Goal: Task Accomplishment & Management: Complete application form

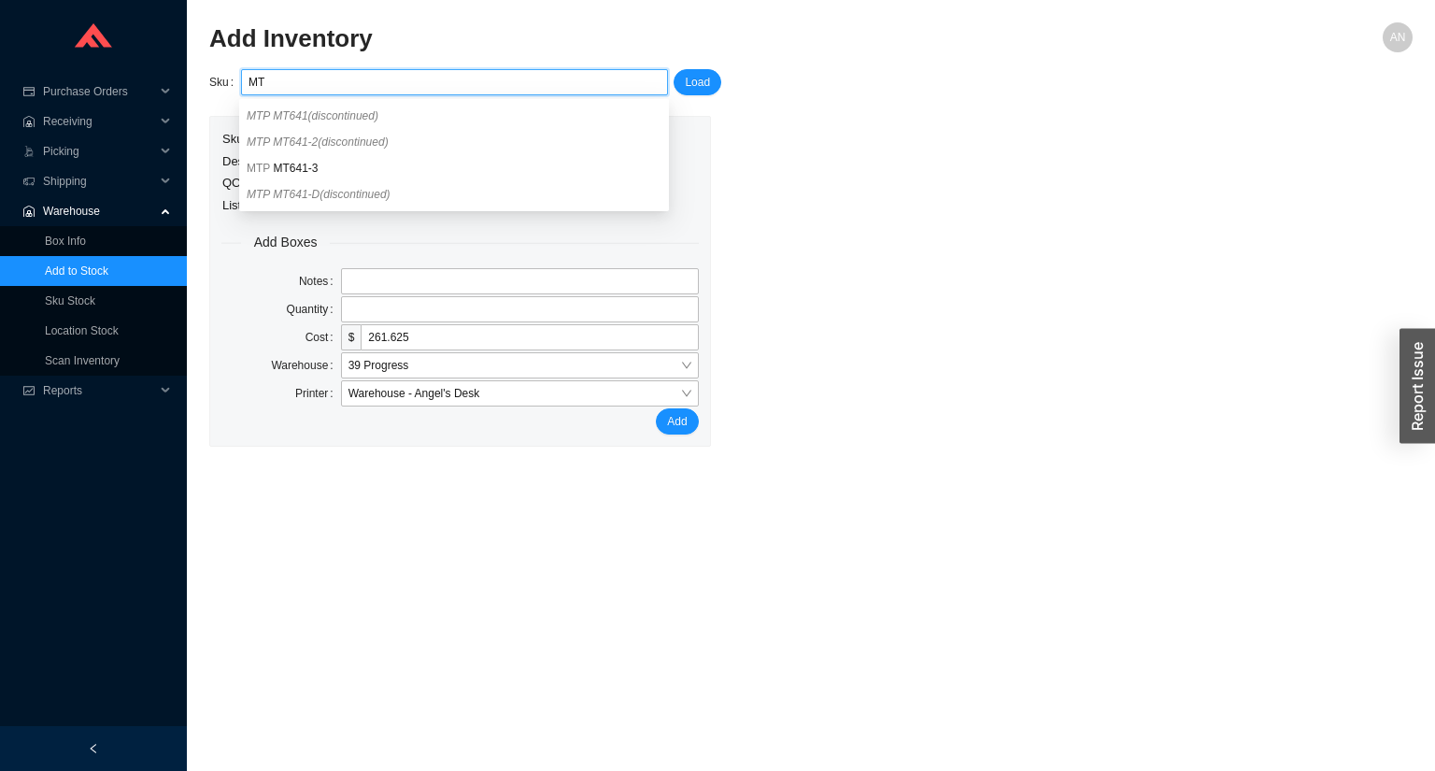
type input "M"
paste input "RHL WSG2418WH"
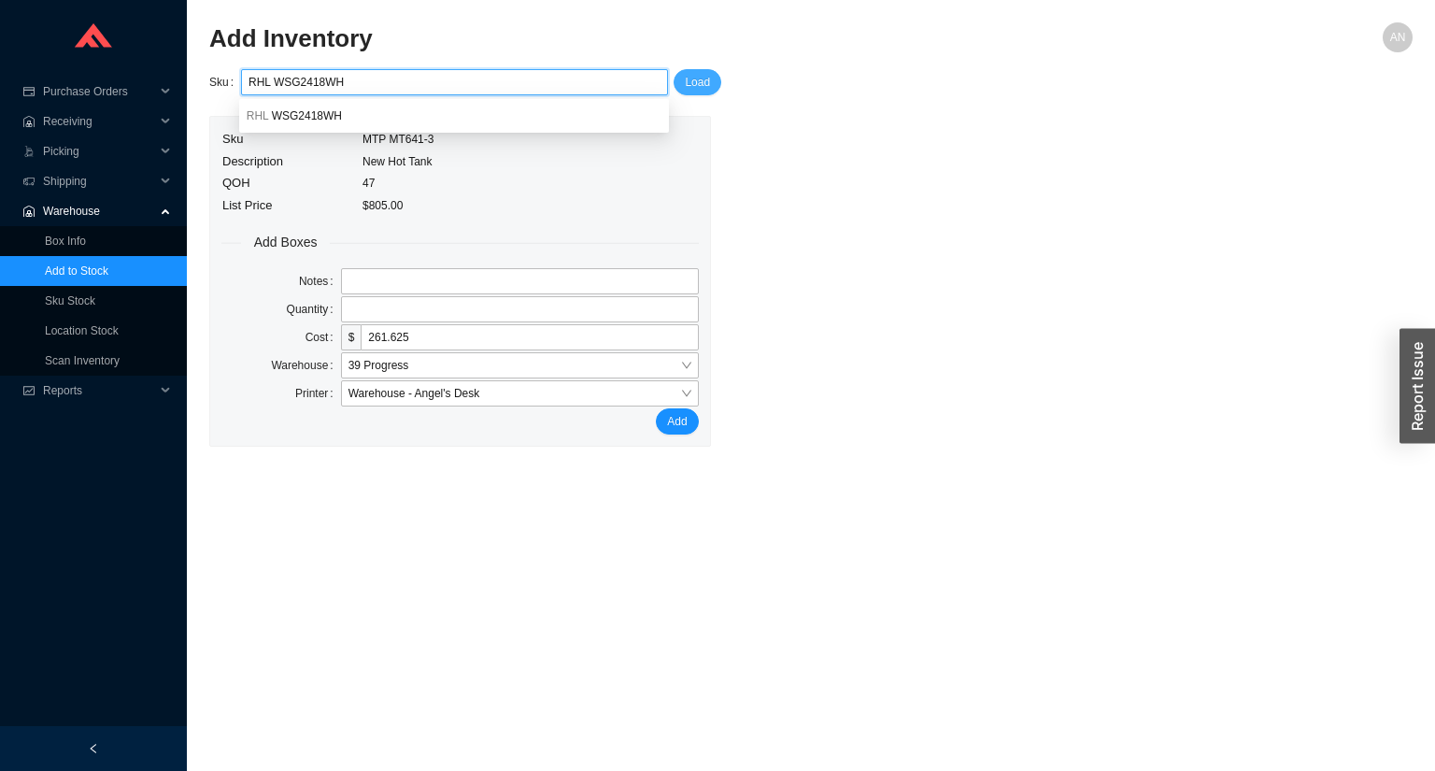
type input "RHL WSG2418WH"
click at [696, 76] on span "Load" at bounding box center [697, 82] width 25 height 19
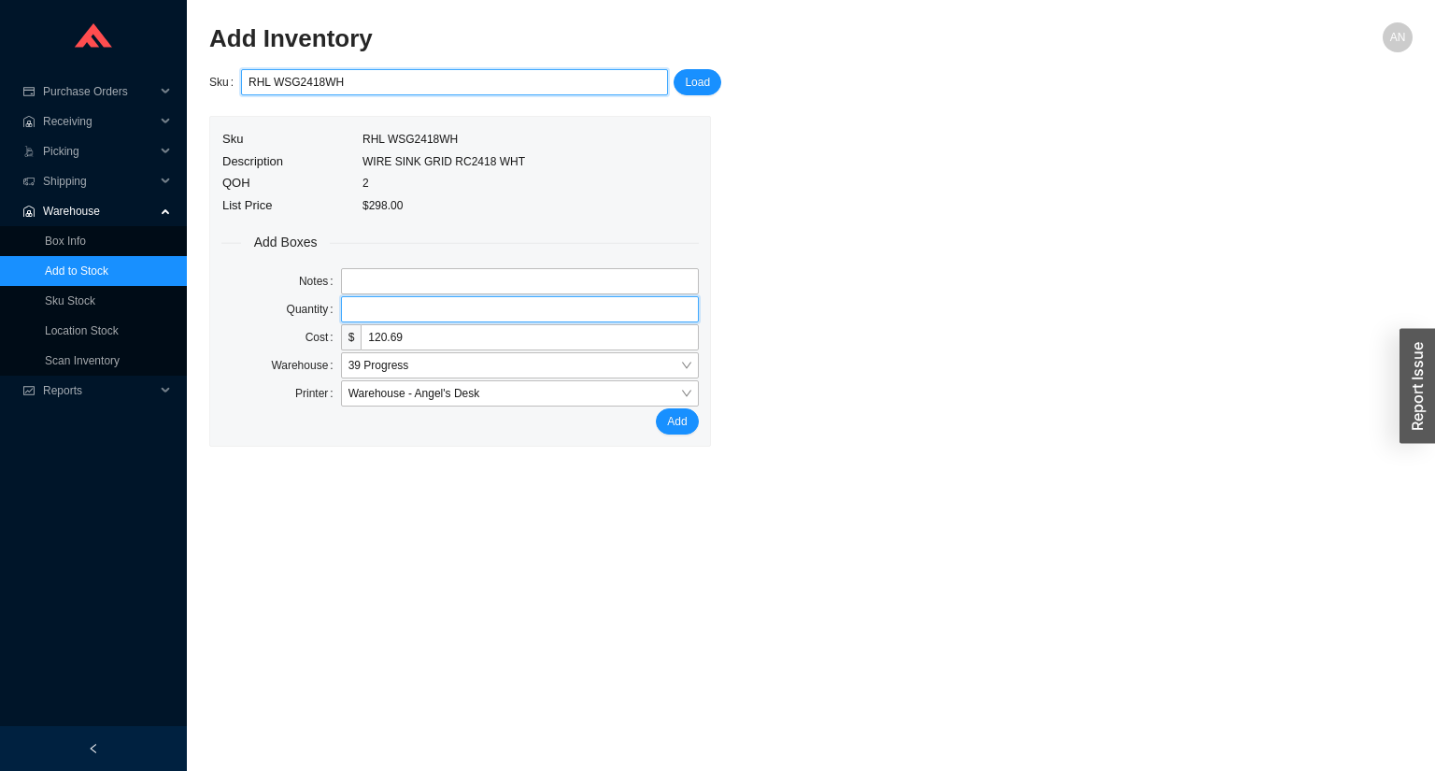
click at [352, 310] on input "tel" at bounding box center [520, 309] width 358 height 26
type input "2"
click at [656, 408] on button "Add" at bounding box center [677, 421] width 42 height 26
click at [69, 122] on span "Receiving" at bounding box center [99, 121] width 112 height 30
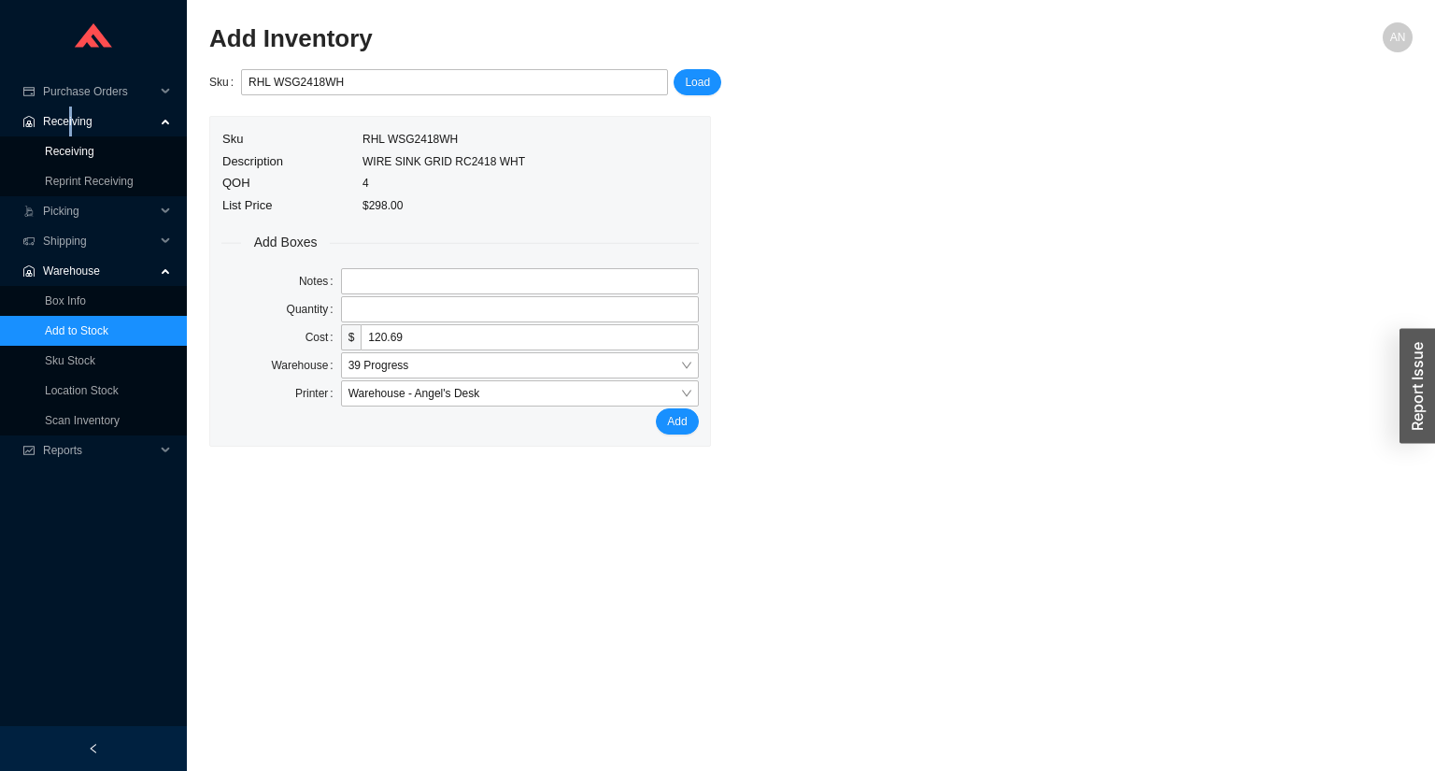
click at [77, 156] on link "Receiving" at bounding box center [70, 151] width 50 height 13
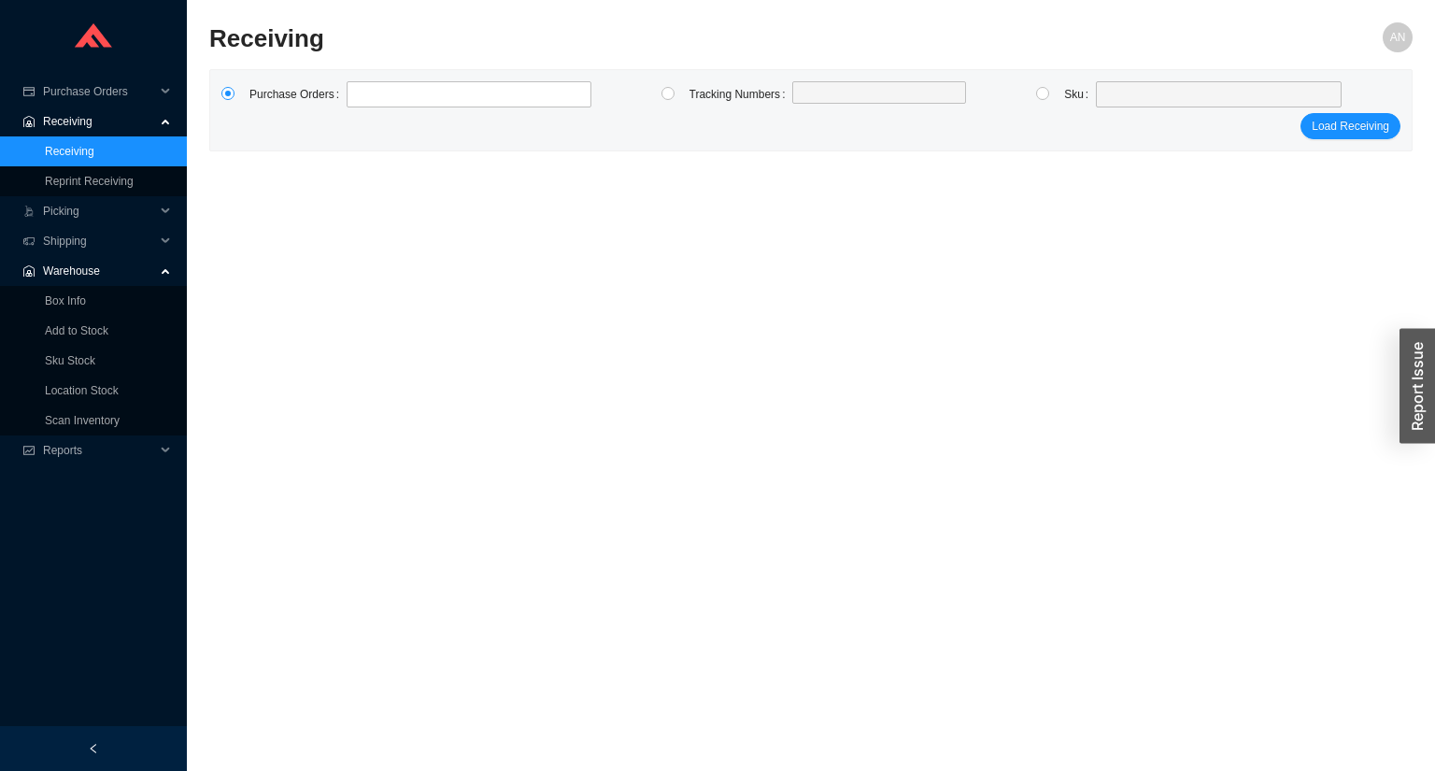
click at [1300, 113] on button "Load Receiving" at bounding box center [1350, 126] width 100 height 26
type input "988285"
type input "988282"
type input "988281"
type input "988284"
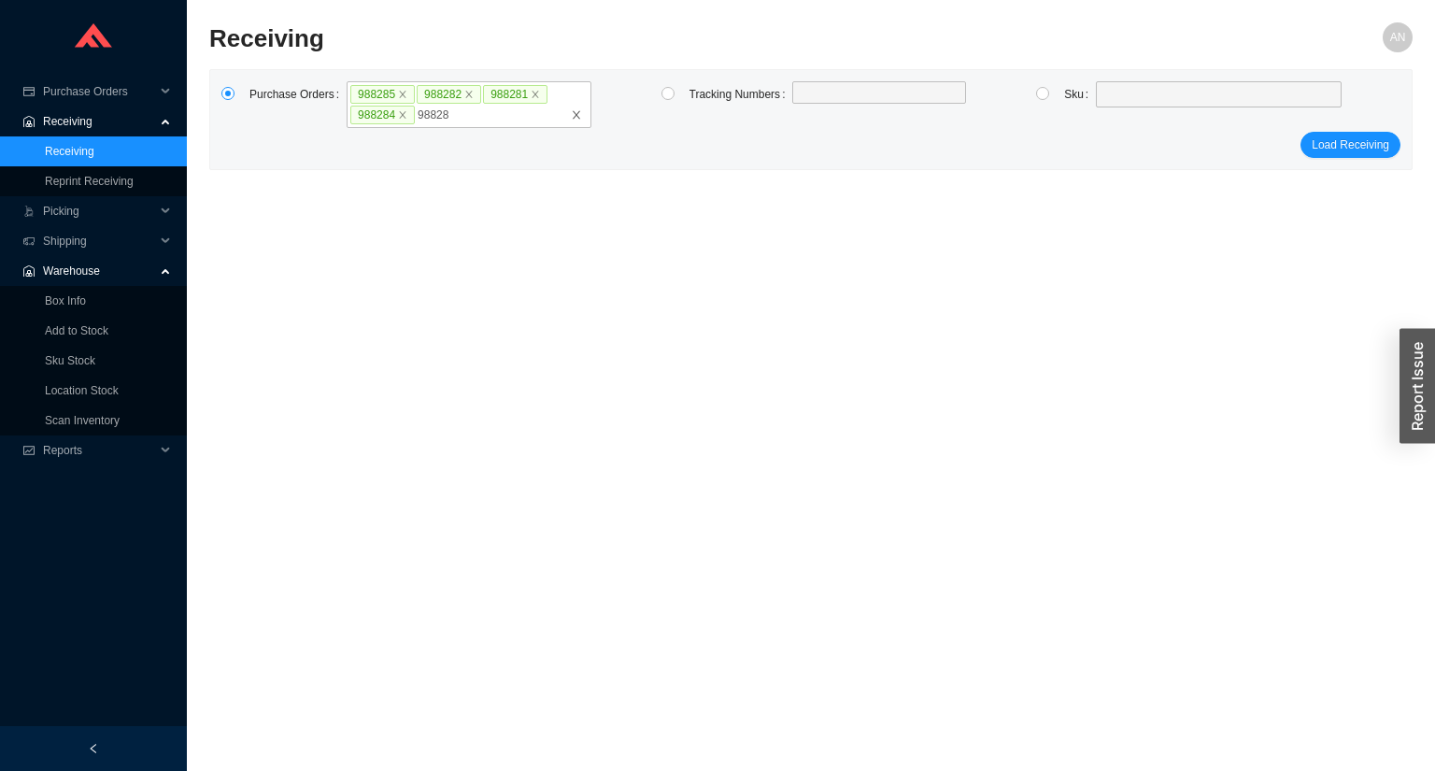
type input "988283"
type input "988286"
type input "988370"
type input "988369"
type input "988372"
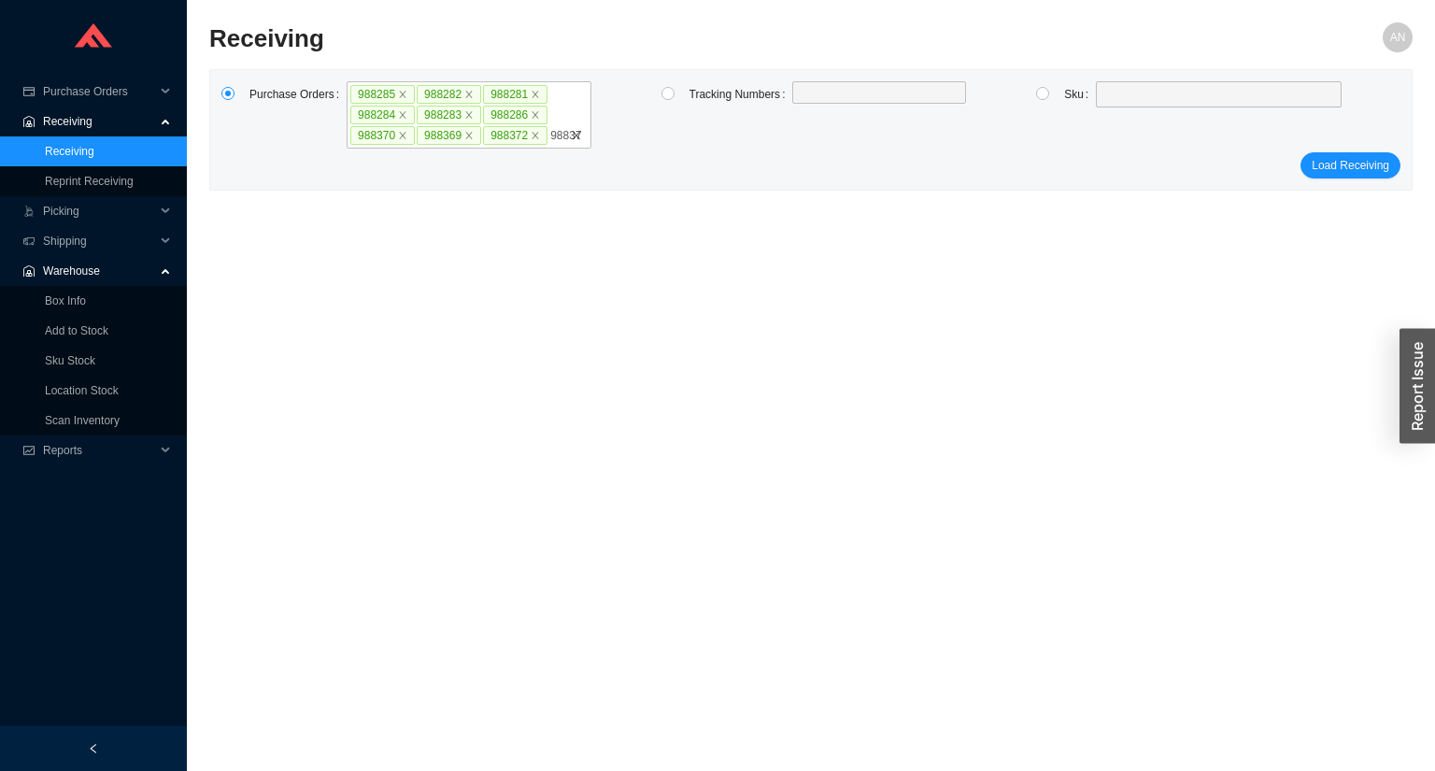
type input "988371"
type input "988521"
type input "988522"
type input "988552"
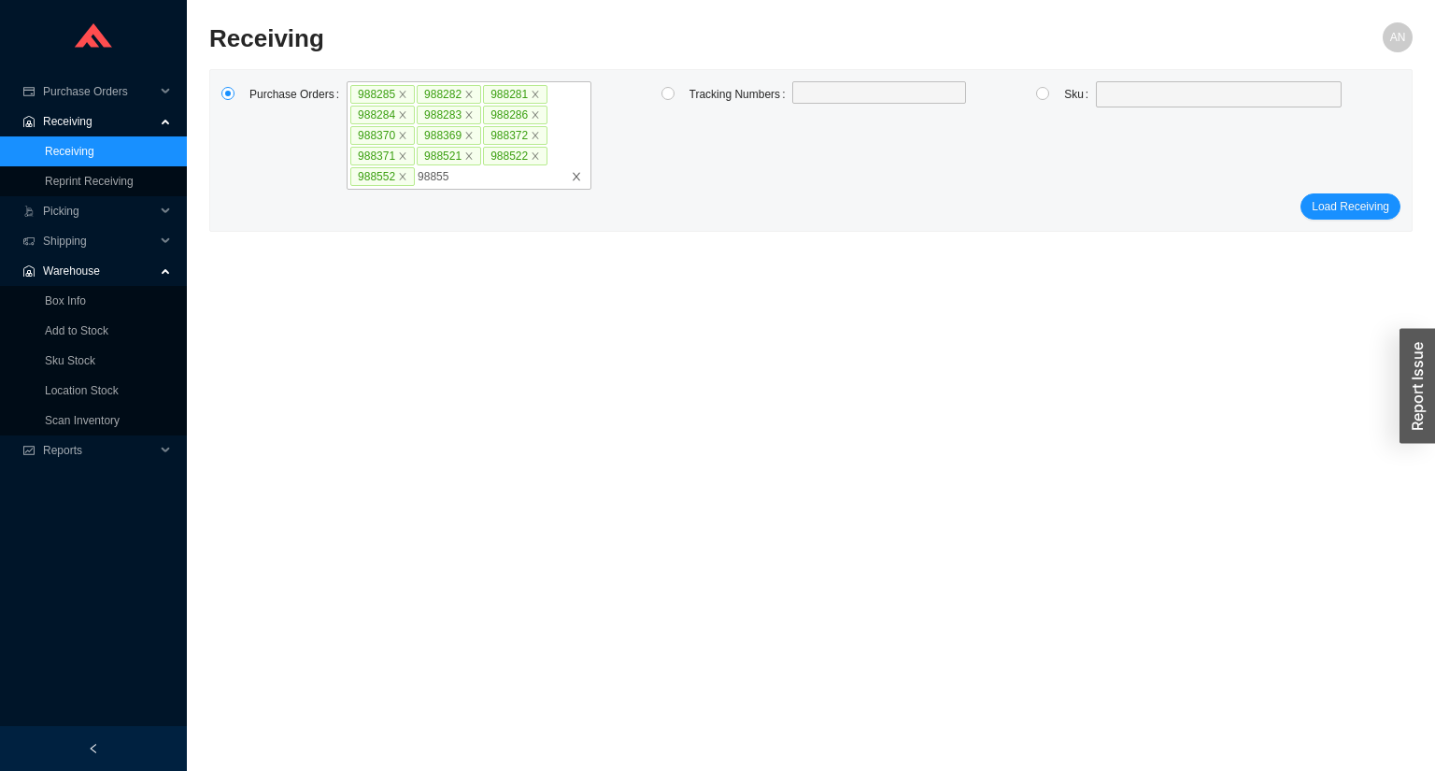
type input "988551"
type input "988565"
type input "988640"
type input "988795"
click button "Load Receiving" at bounding box center [1350, 227] width 100 height 26
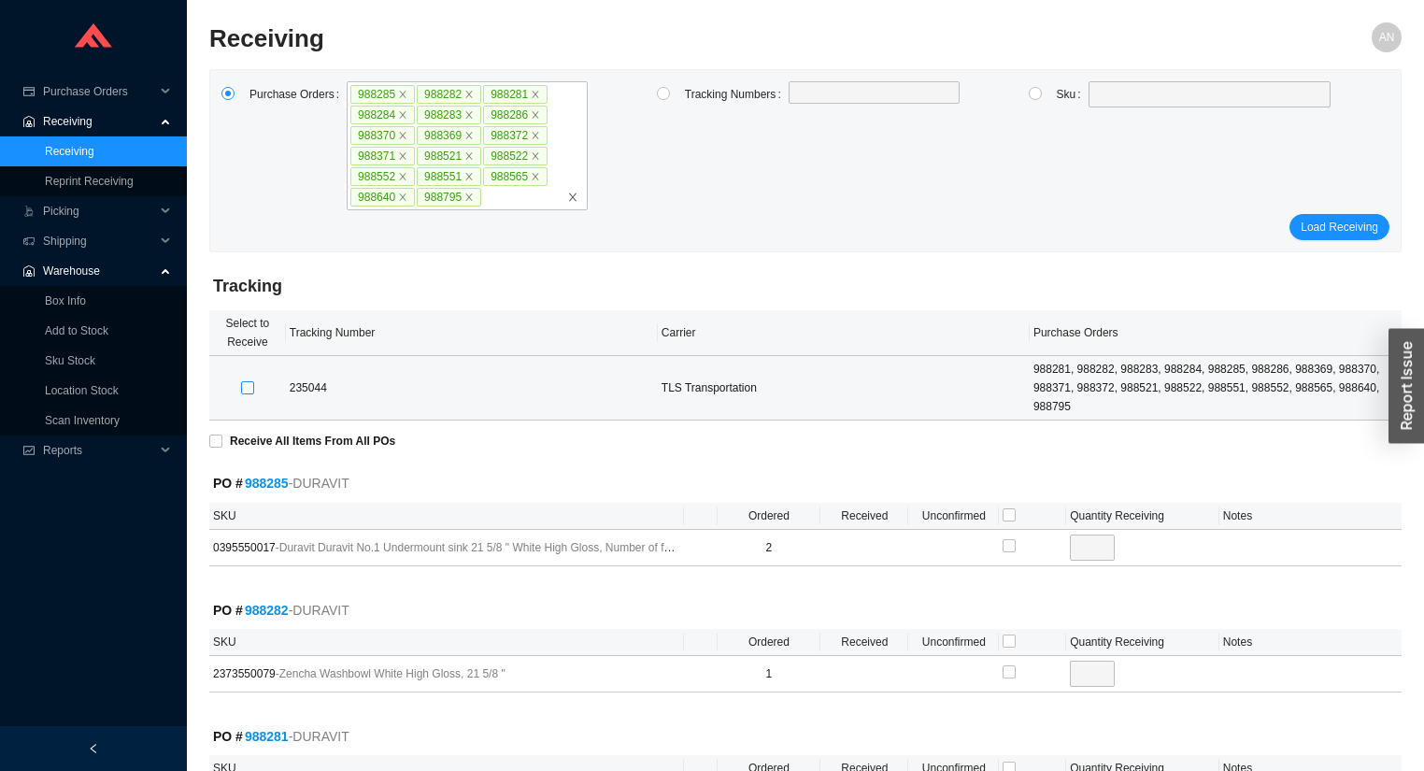
click at [241, 385] on input "checkbox" at bounding box center [247, 387] width 13 height 13
checkbox input "true"
type input "2"
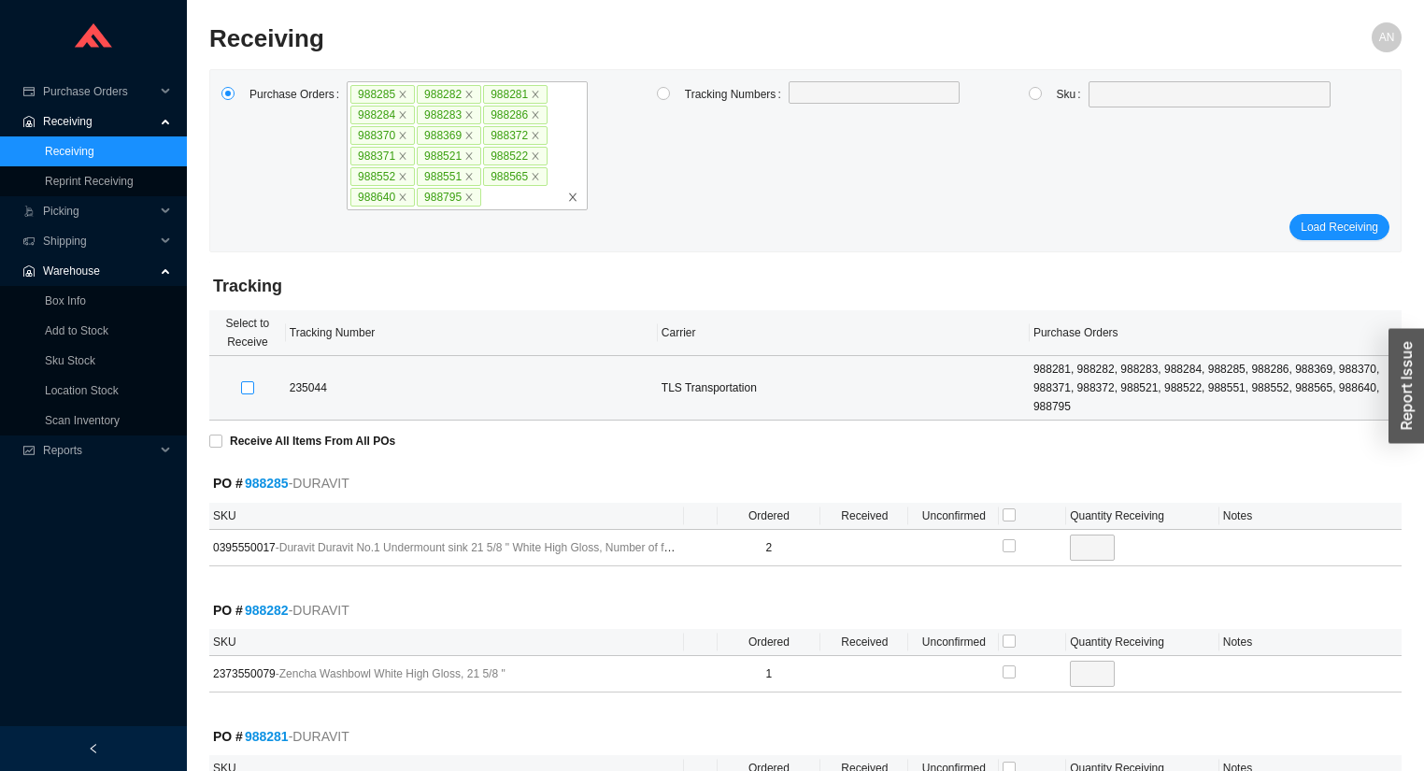
checkbox input "true"
type input "1"
checkbox input "true"
type input "1"
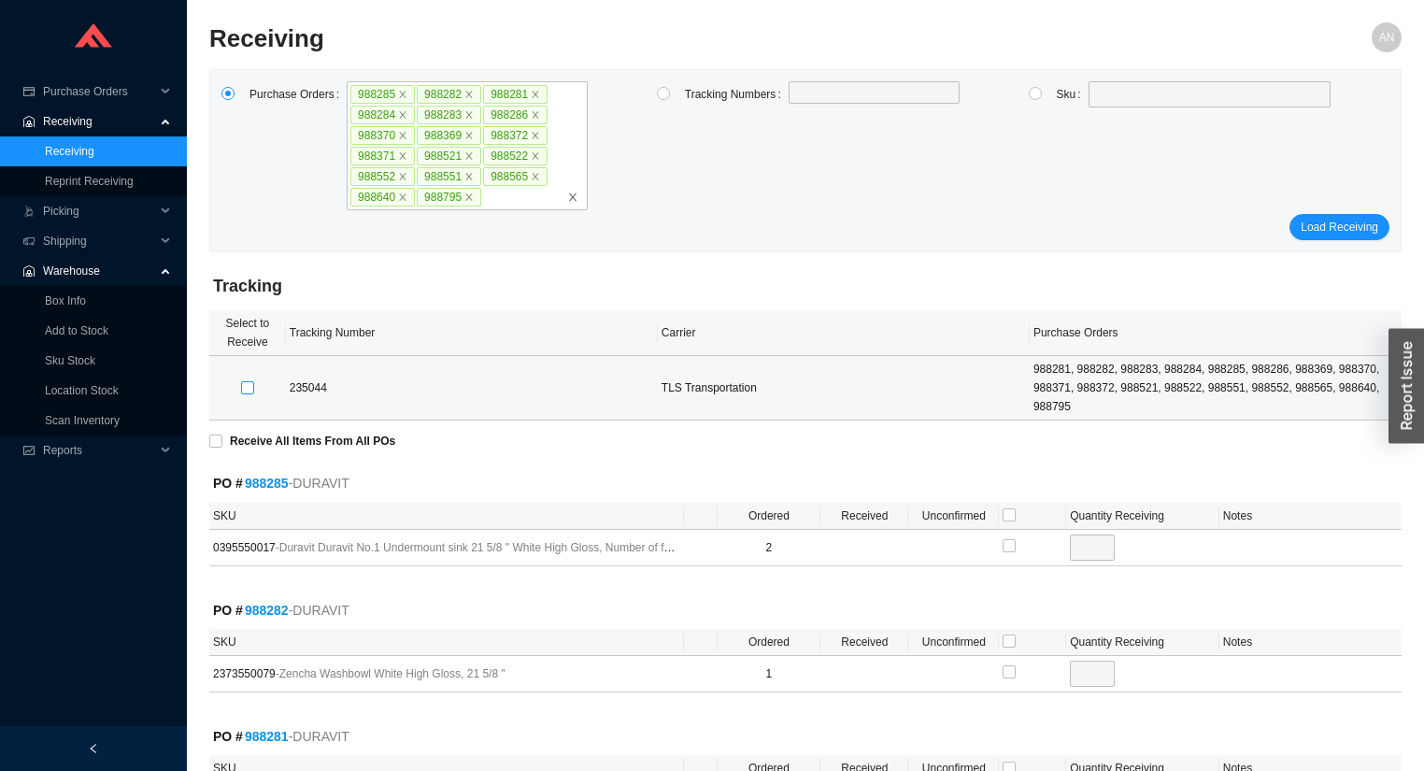
checkbox input "true"
type input "1"
checkbox input "true"
type input "1"
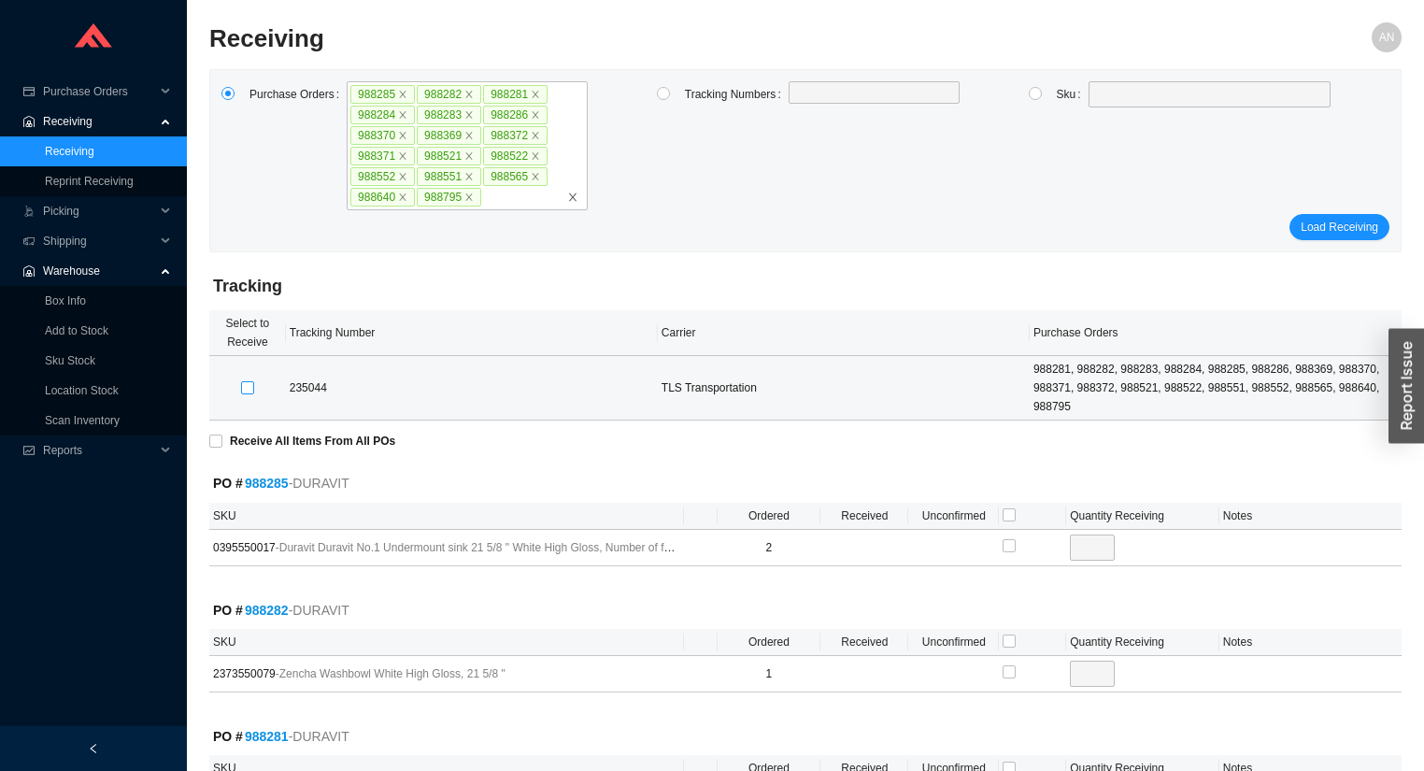
checkbox input "true"
type input "1"
checkbox input "true"
type input "1"
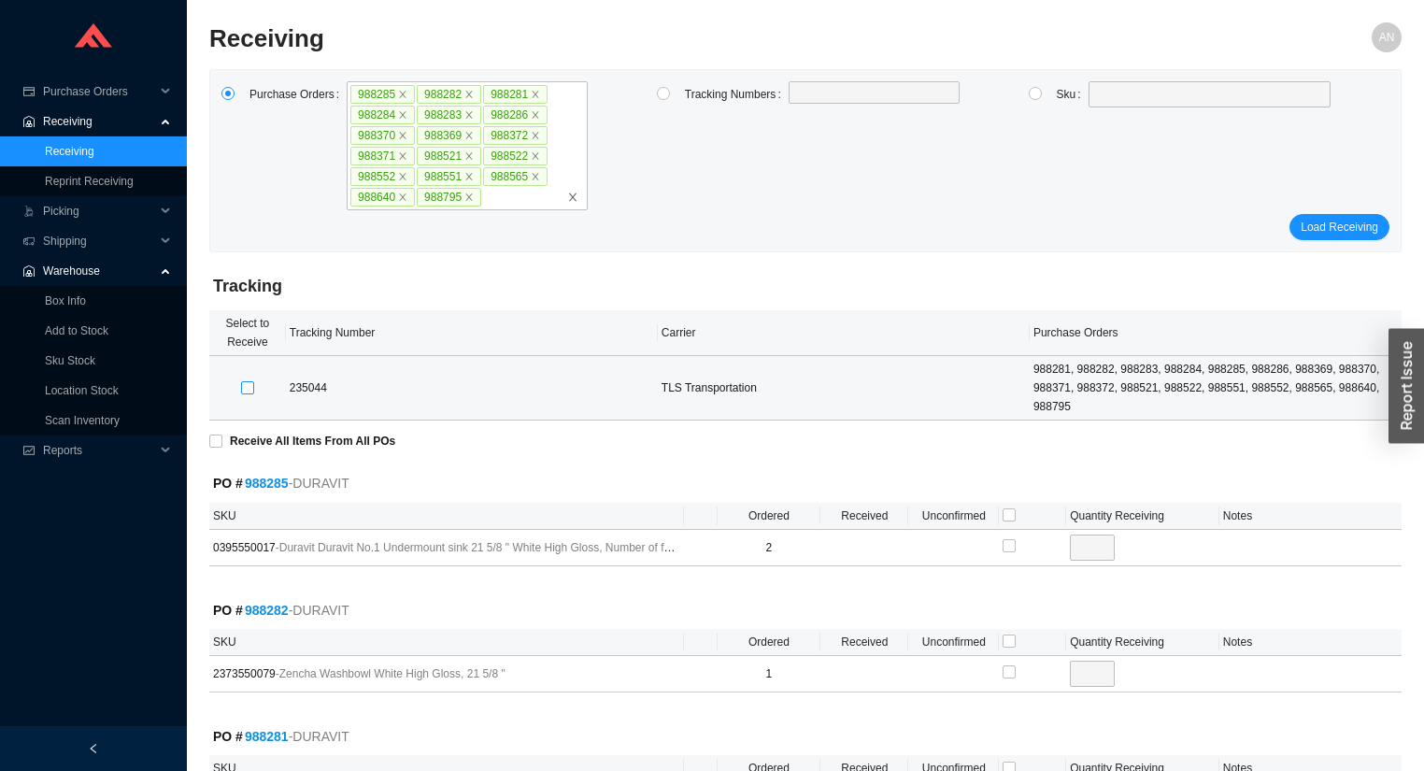
checkbox input "true"
type input "1"
checkbox input "true"
type input "1"
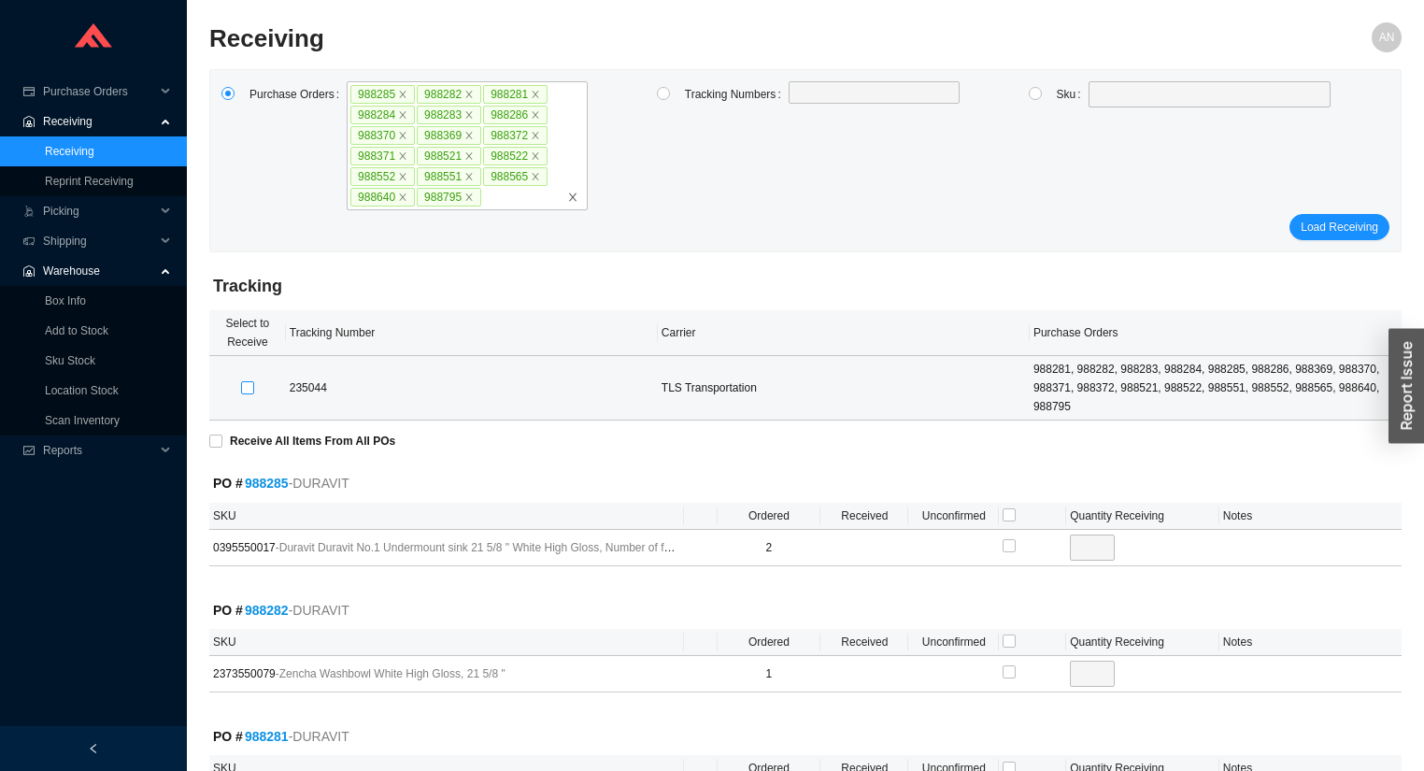
checkbox input "true"
type input "1"
checkbox input "true"
type input "2"
checkbox input "true"
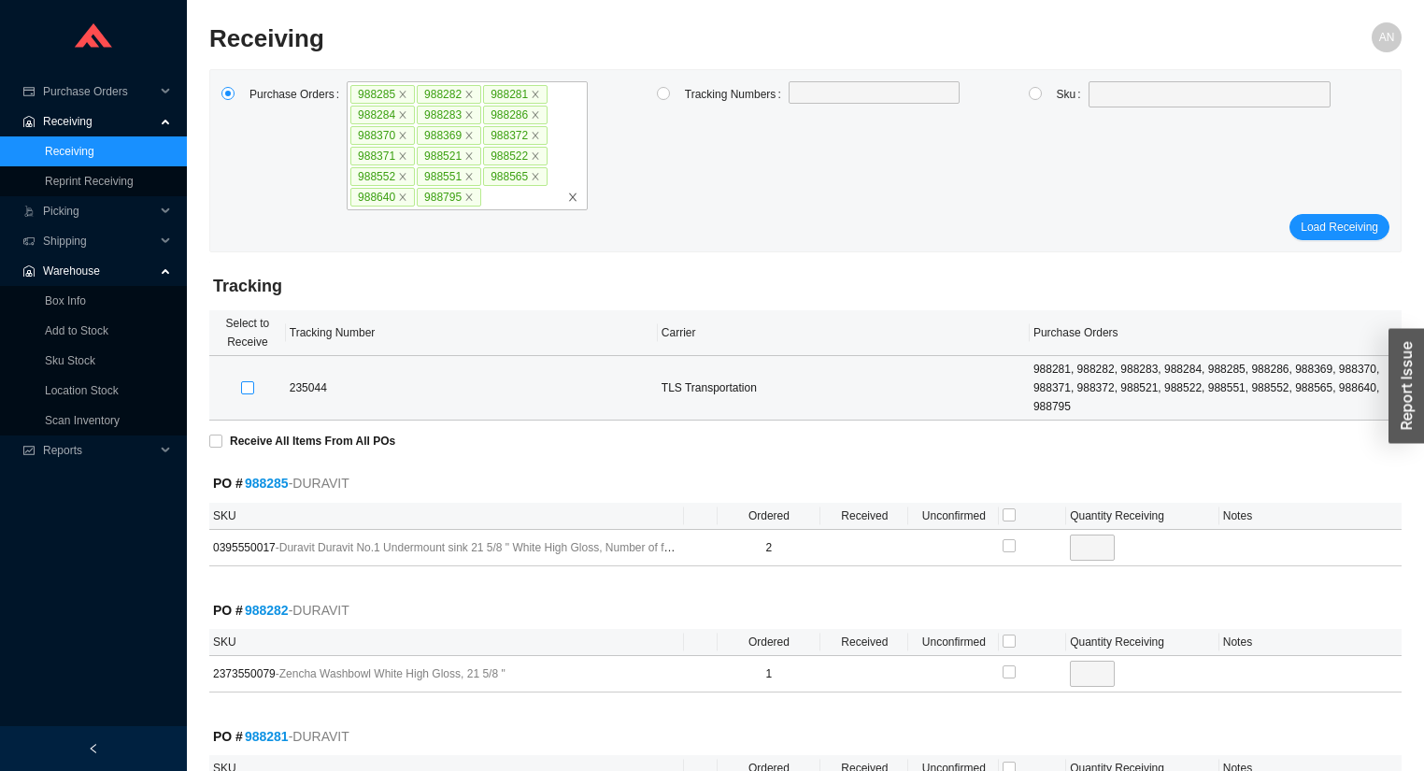
checkbox input "true"
type input "1"
checkbox input "true"
type input "1"
checkbox input "true"
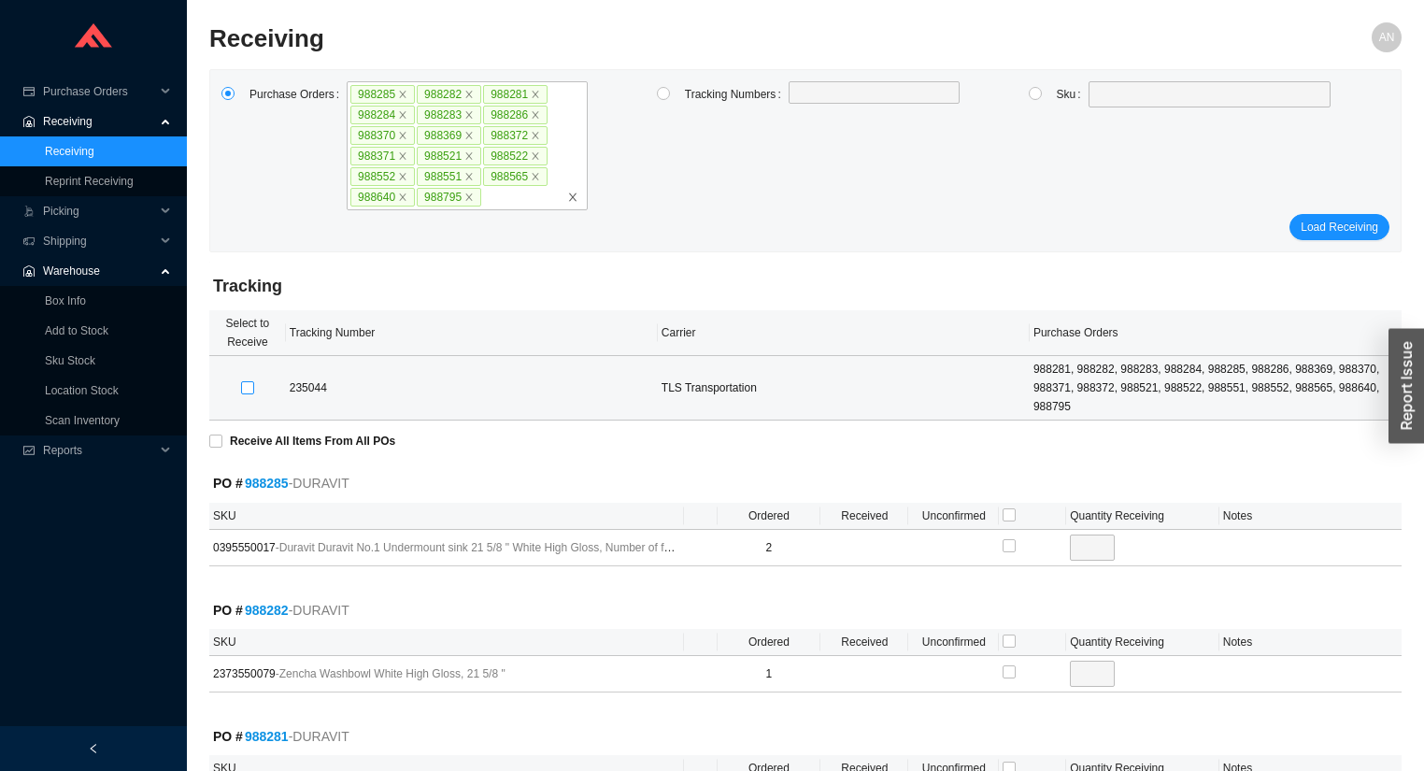
type input "1"
checkbox input "true"
type input "1"
checkbox input "true"
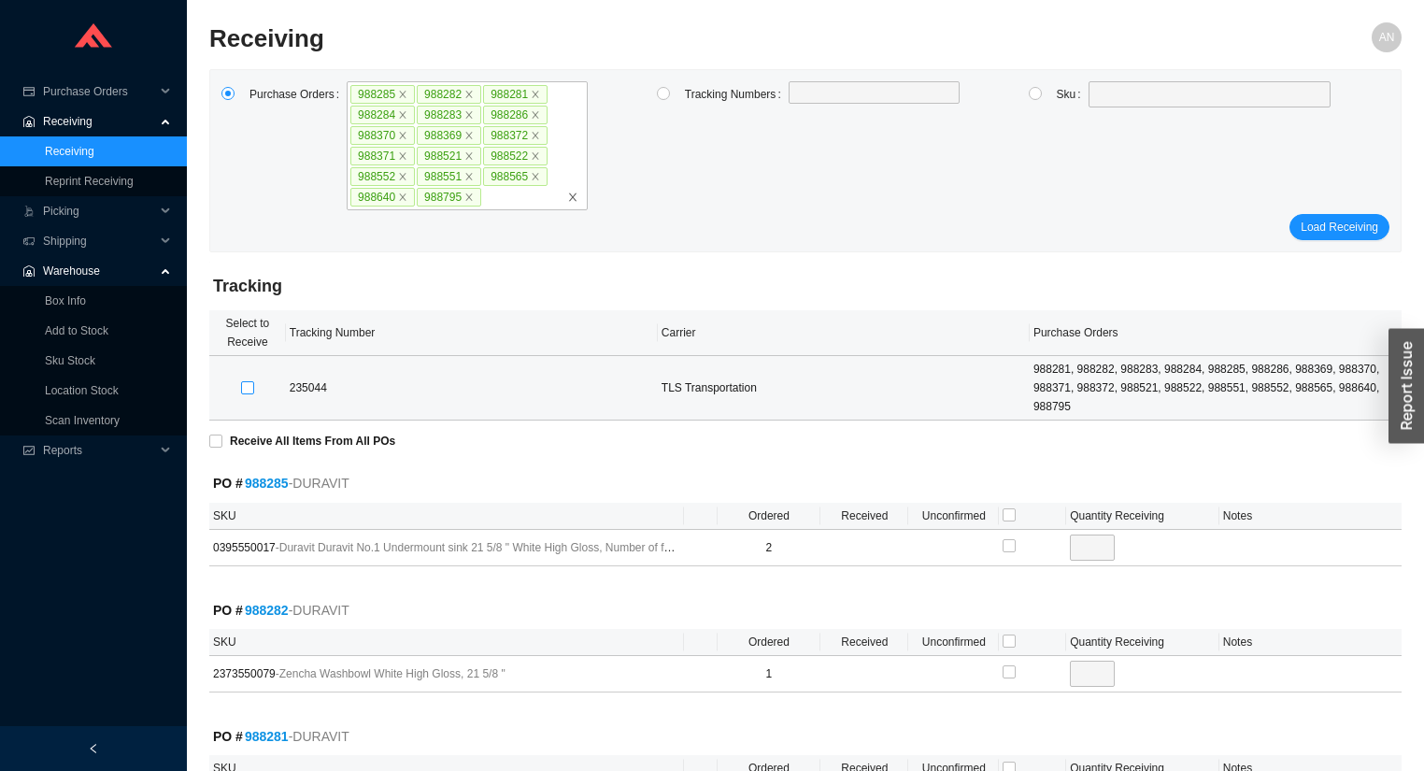
type input "1"
checkbox input "true"
type input "1"
checkbox input "true"
type input "1"
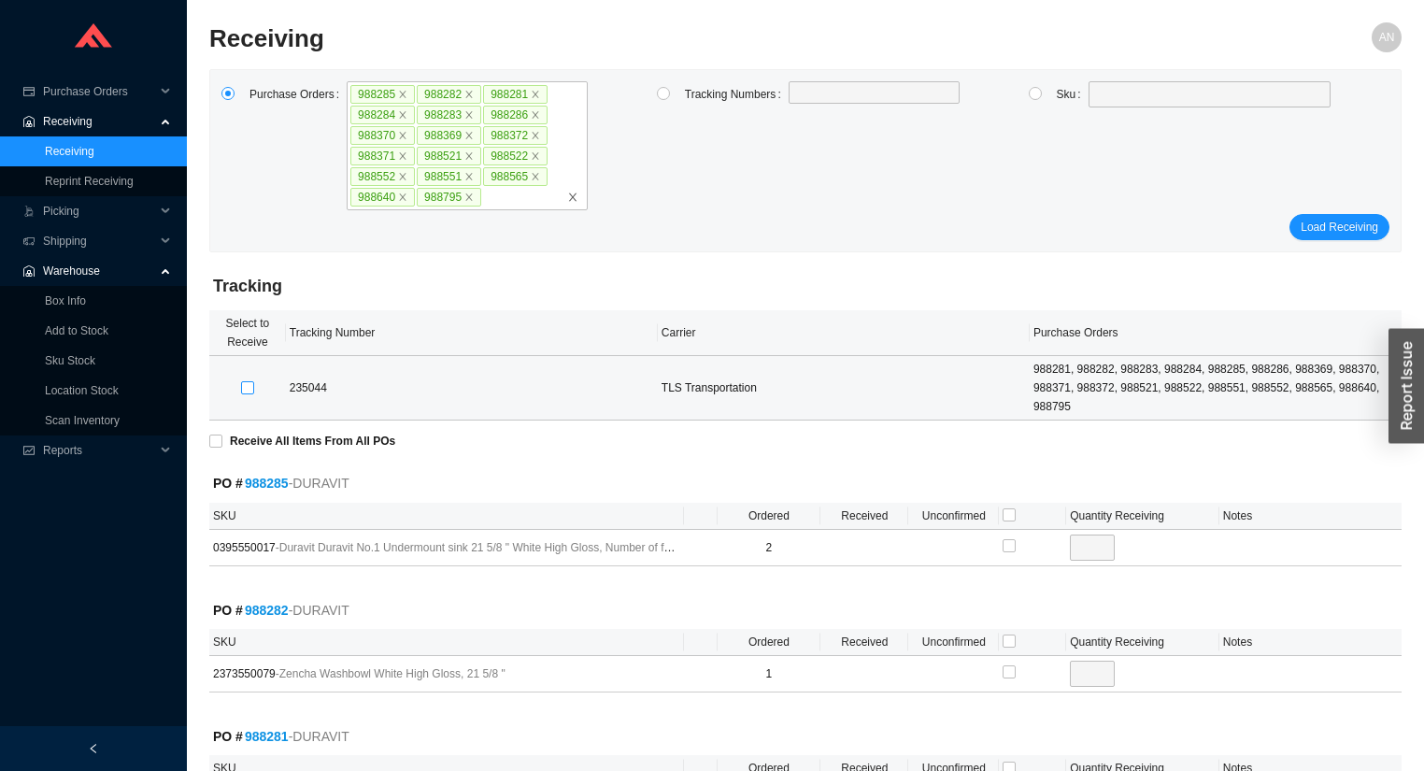
checkbox input "true"
type input "1"
checkbox input "true"
type input "1"
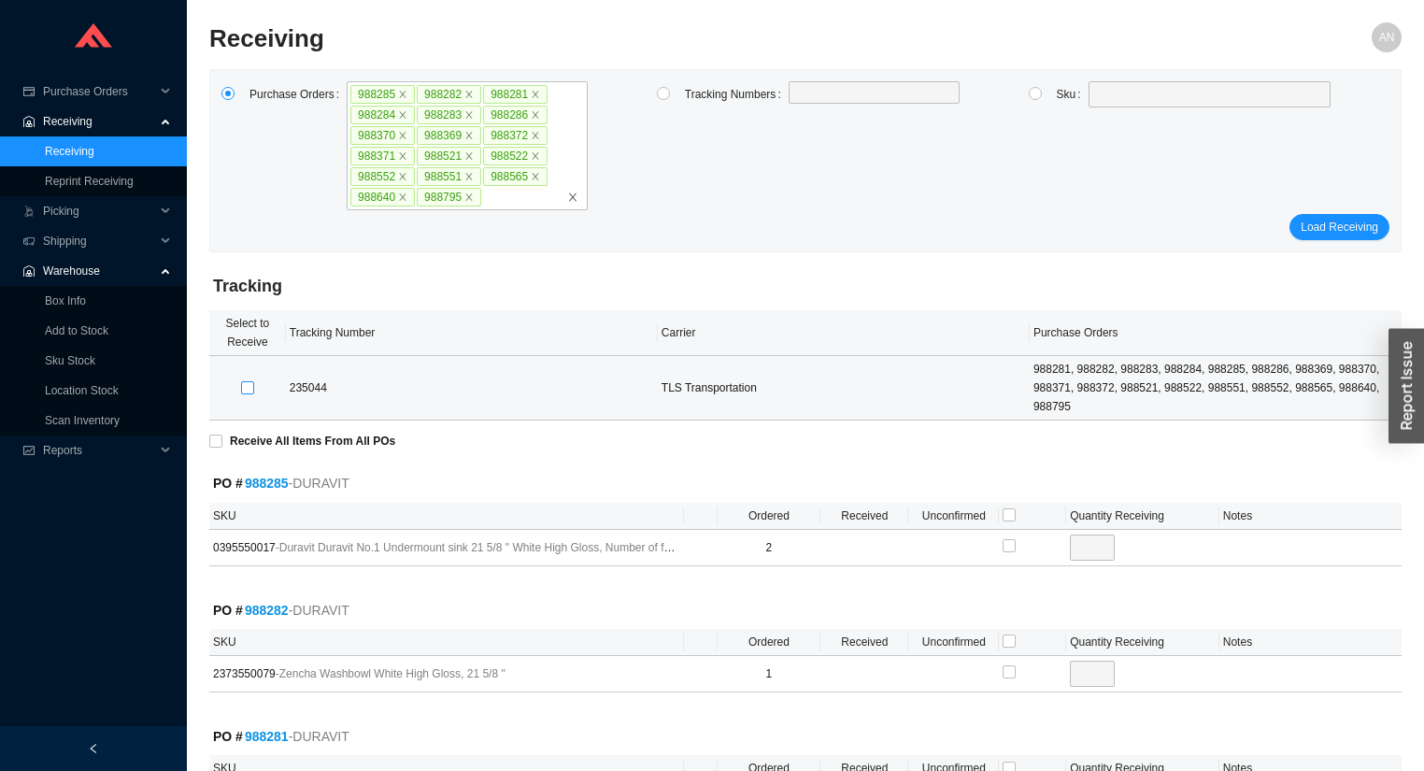
checkbox input "true"
type input "1"
checkbox input "true"
type input "1"
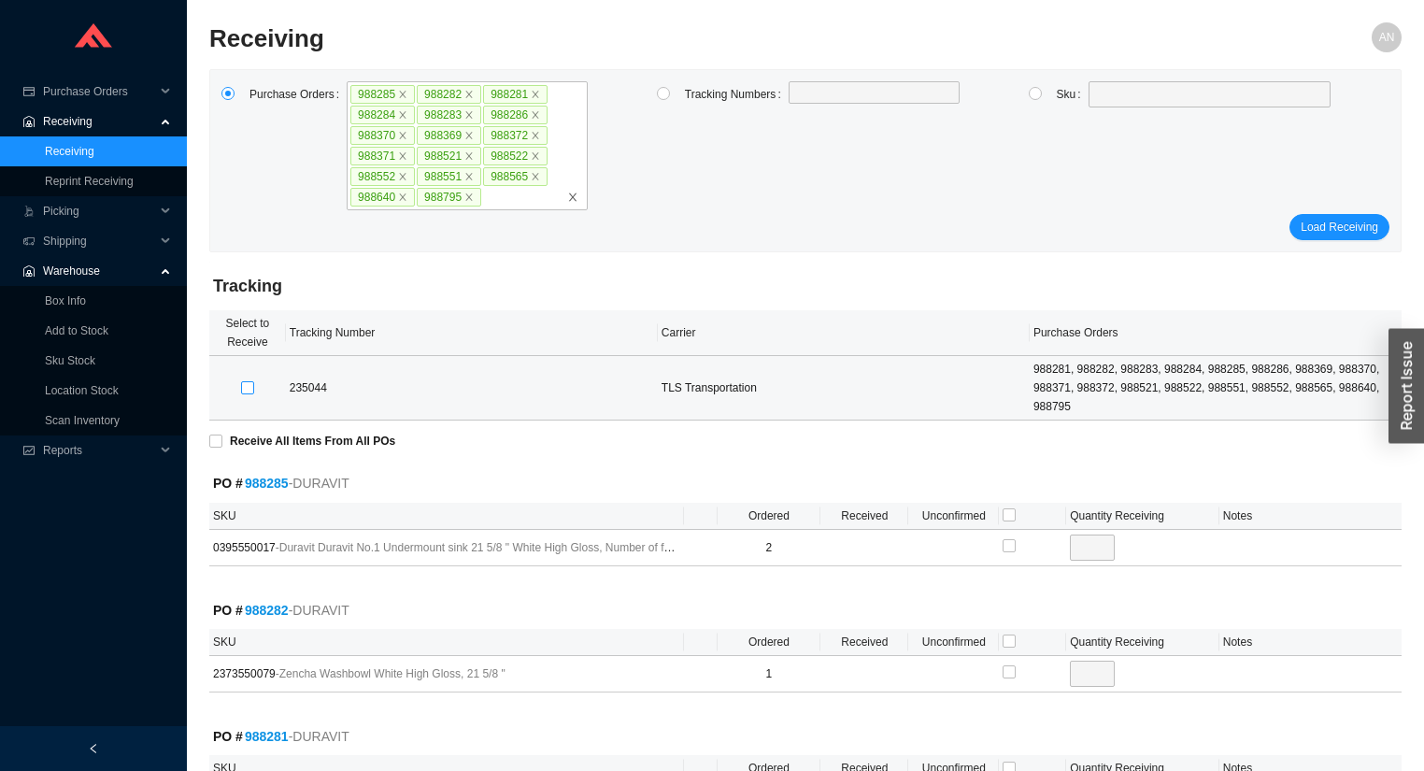
checkbox input "true"
type input "1"
checkbox input "true"
type input "1"
checkbox input "true"
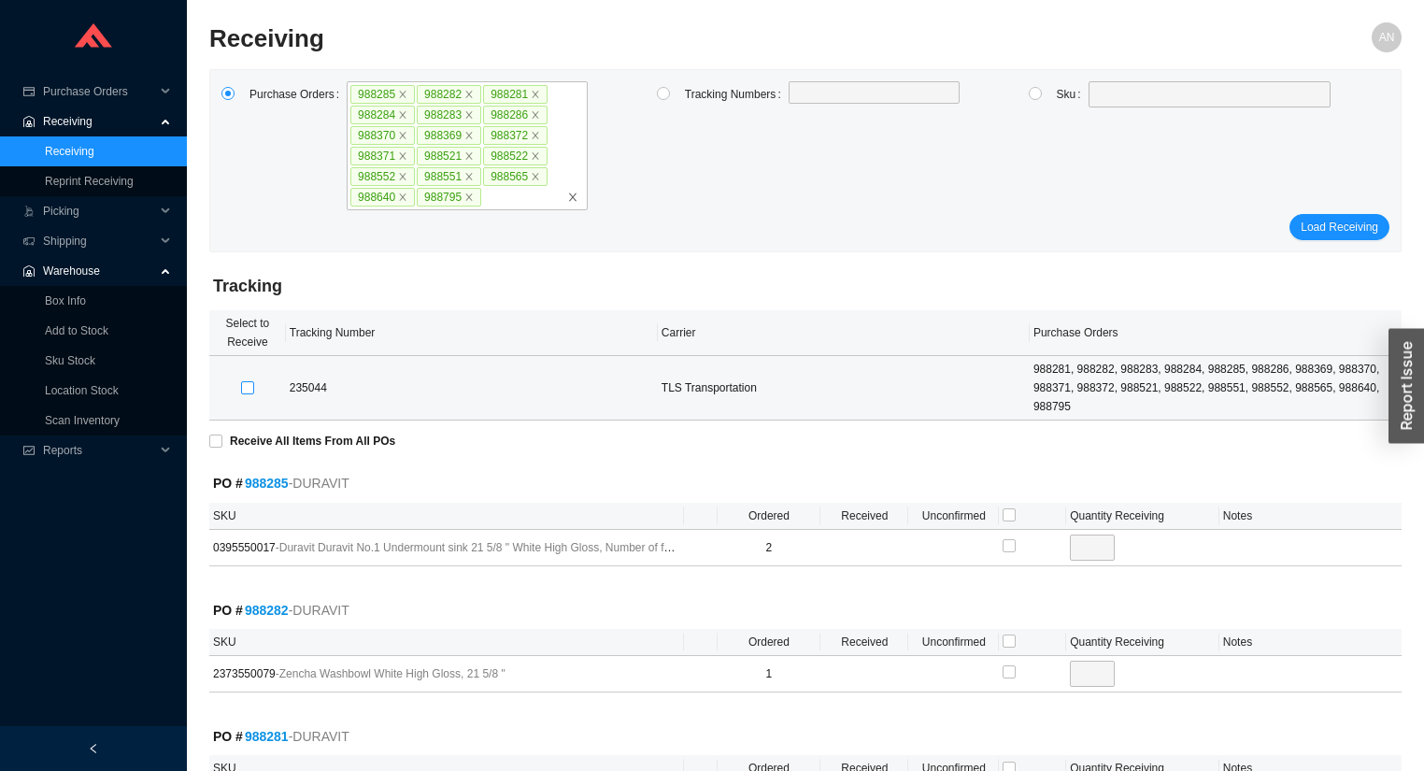
checkbox input "true"
type input "1"
checkbox input "true"
type input "1"
checkbox input "true"
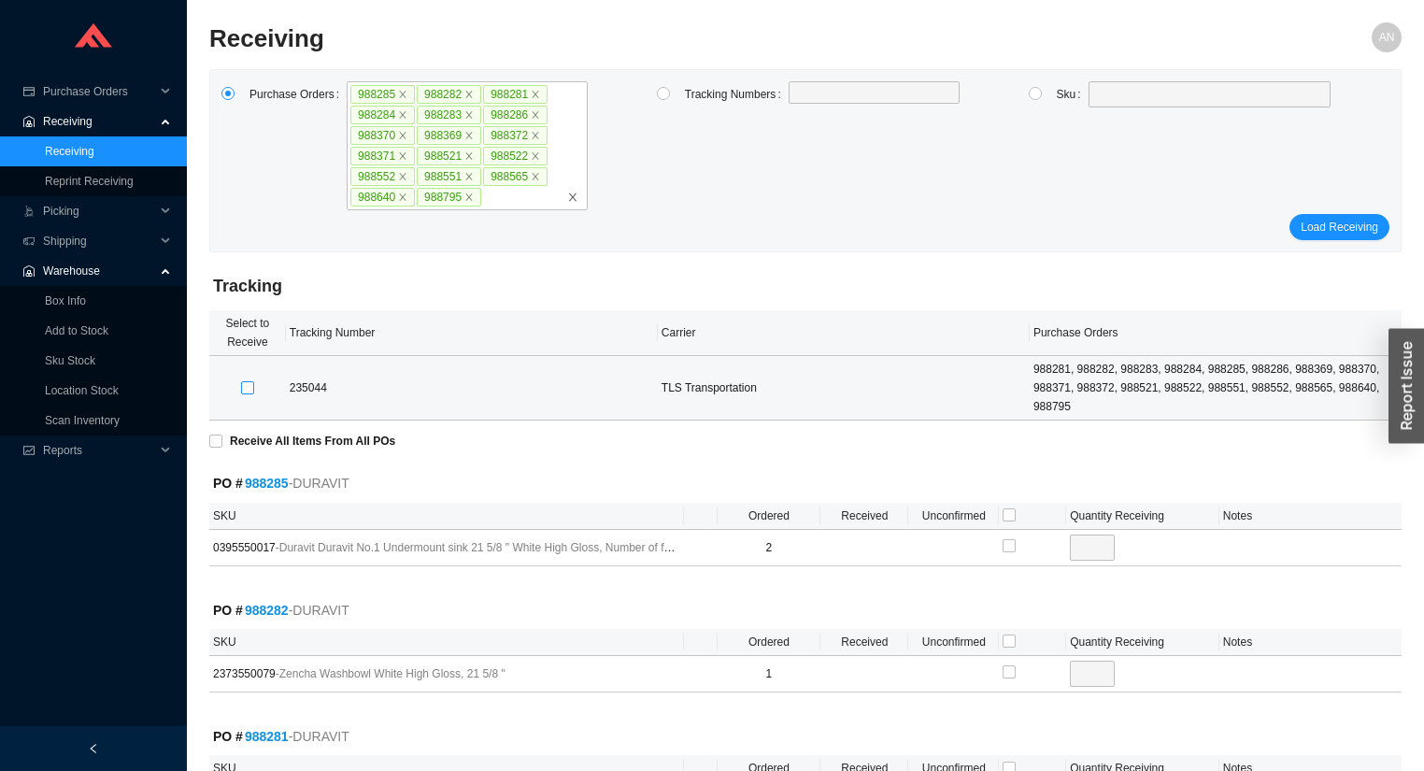
checkbox input "true"
type input "1"
checkbox input "true"
type input "80"
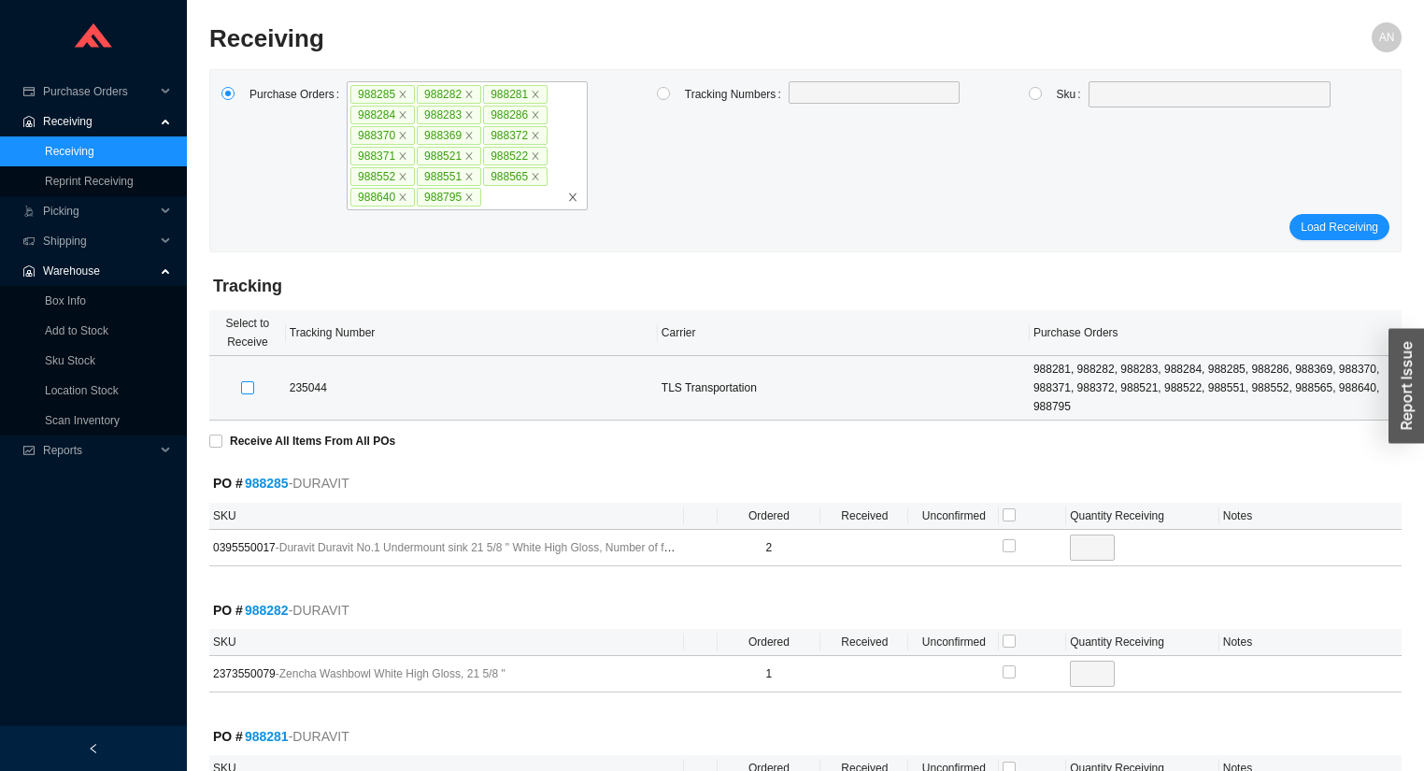
checkbox input "true"
type input "1"
checkbox input "true"
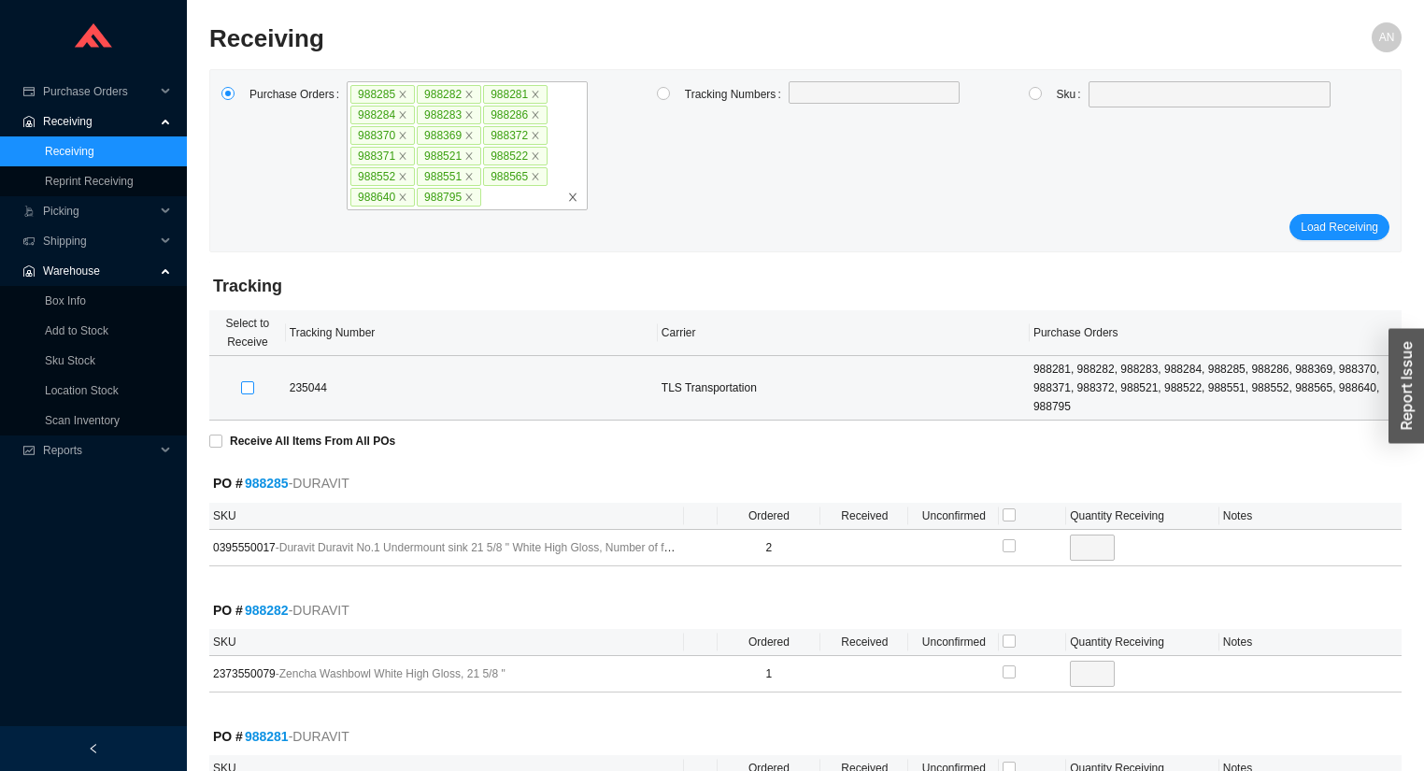
type input "20"
checkbox input "true"
type input "10"
checkbox input "true"
type input "6"
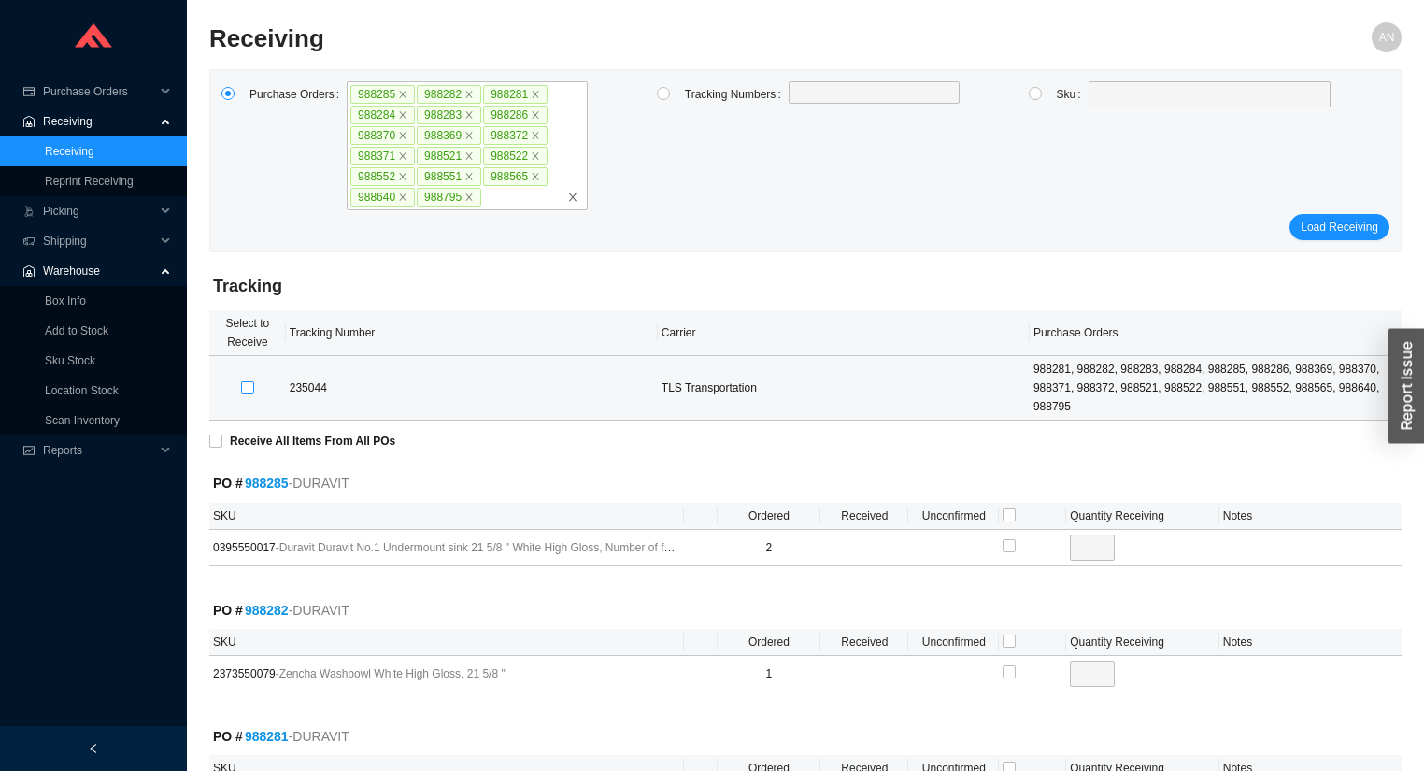
checkbox input "true"
type input "2"
checkbox input "true"
type input "2"
checkbox input "true"
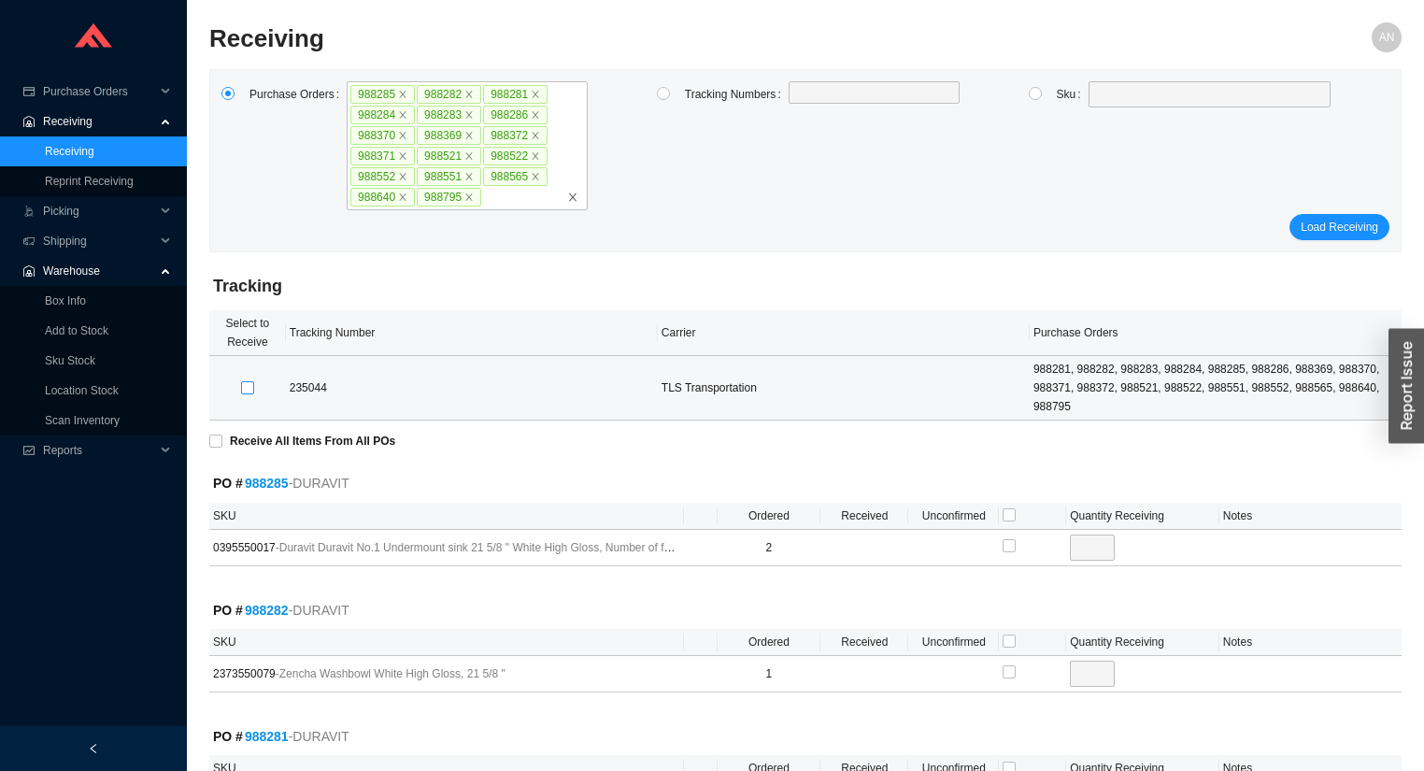
type input "5"
checkbox input "true"
type input "2"
checkbox input "true"
type input "1"
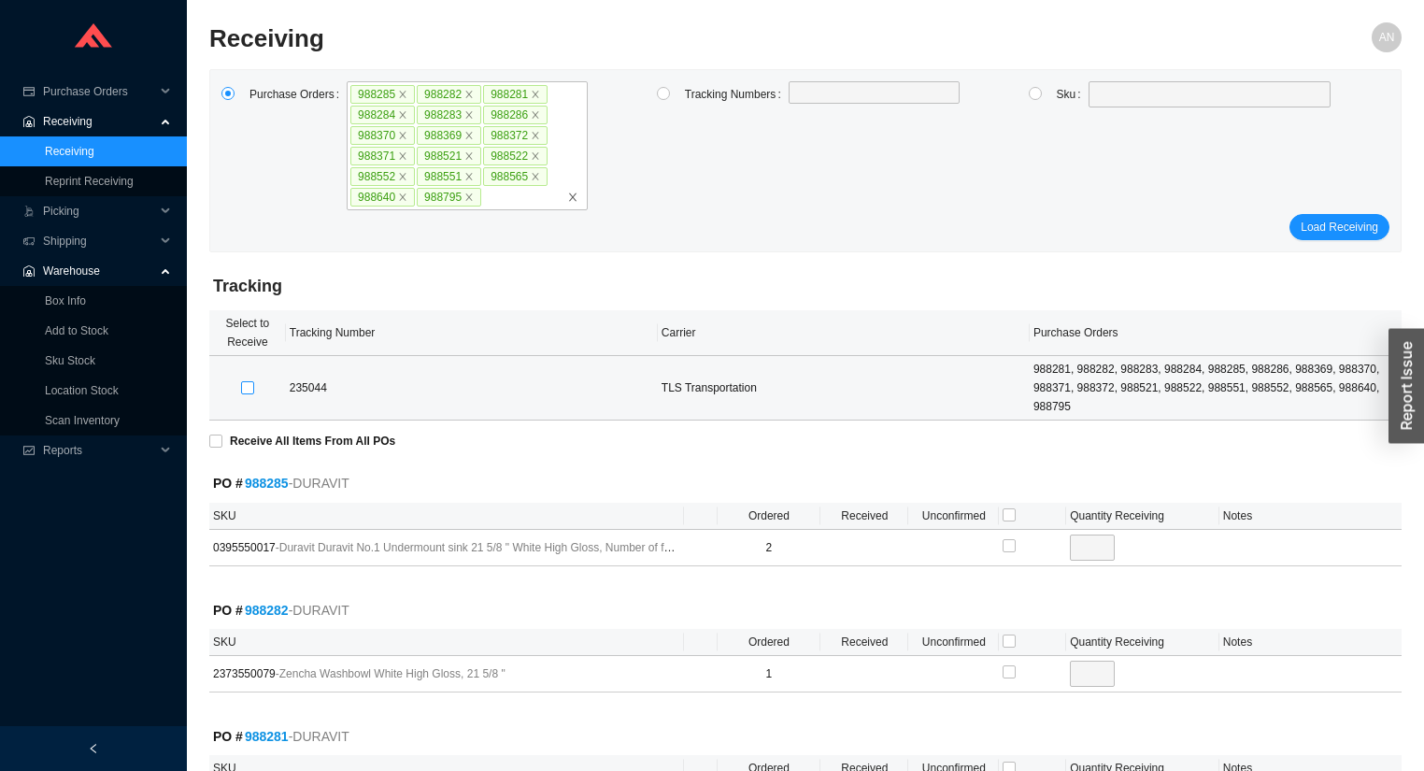
checkbox input "true"
type input "2"
checkbox input "true"
type input "1"
checkbox input "true"
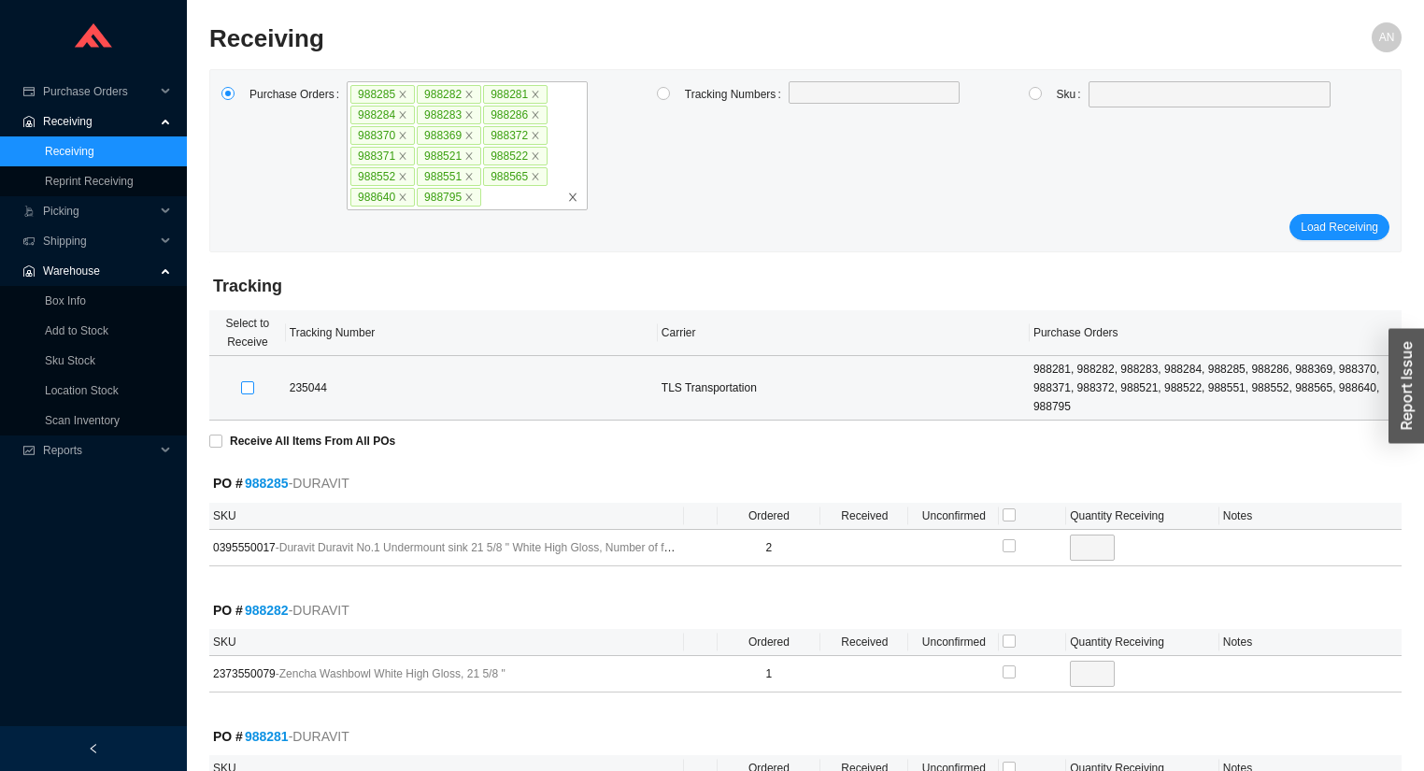
type input "1"
checkbox input "true"
type input "4"
checkbox input "true"
type input "1"
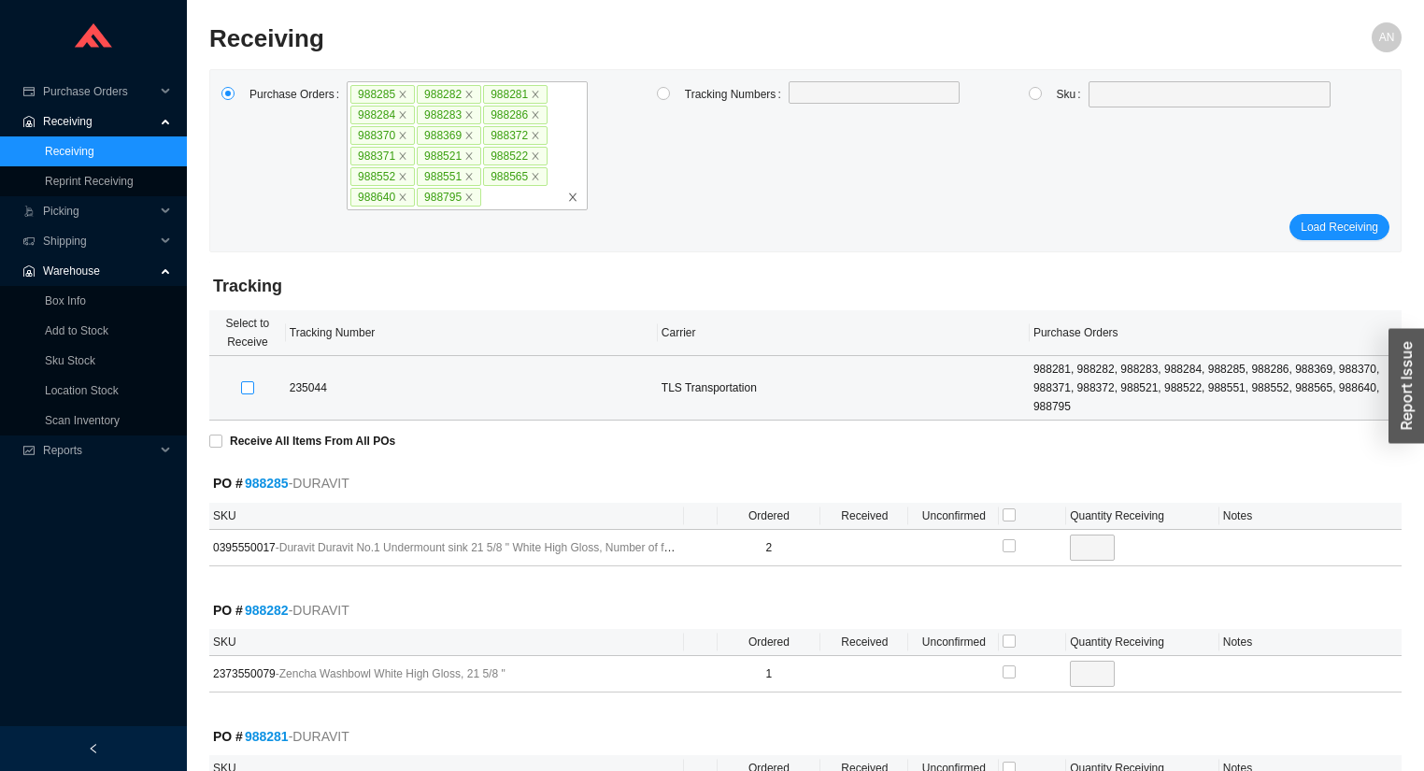
checkbox input "true"
type input "2"
checkbox input "true"
type input "1"
checkbox input "true"
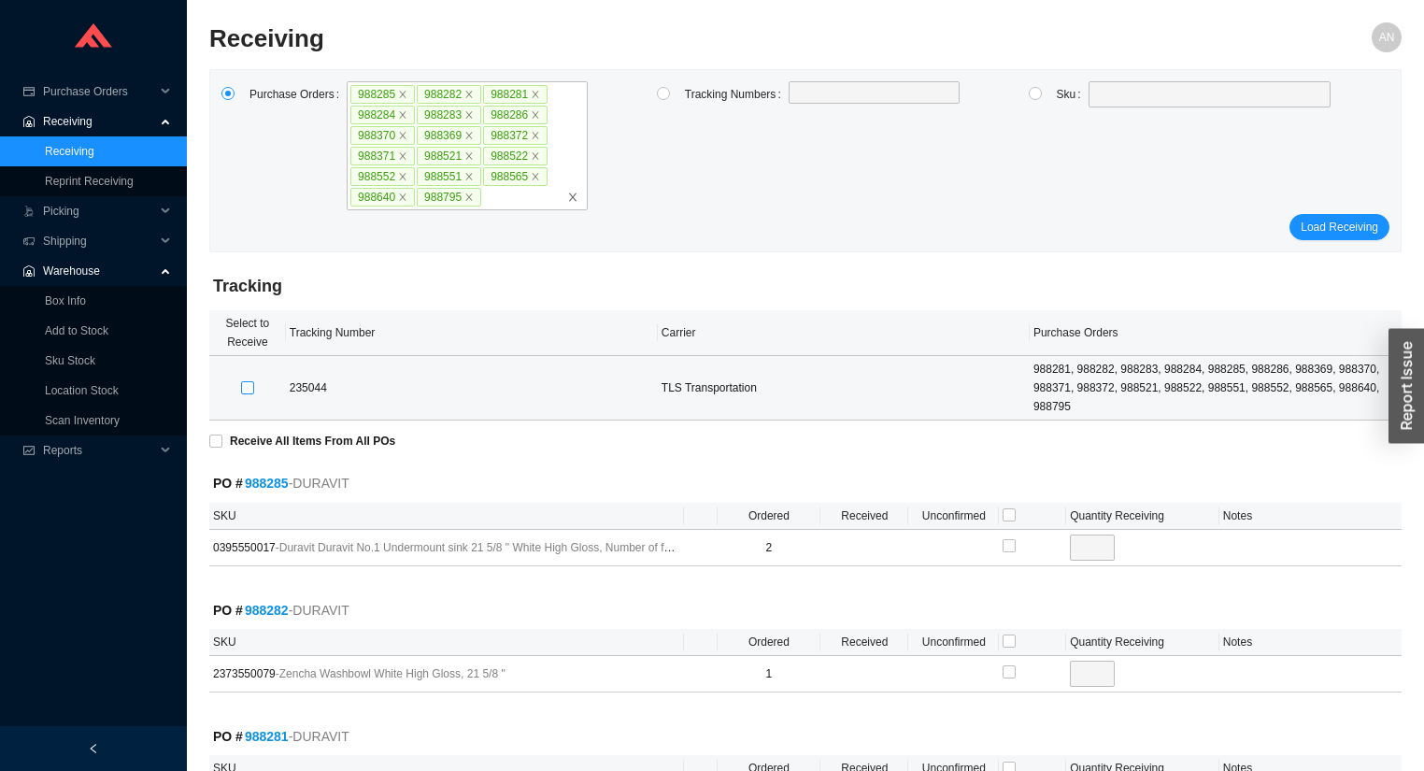
type input "8"
checkbox input "true"
type input "14"
checkbox input "true"
type input "6"
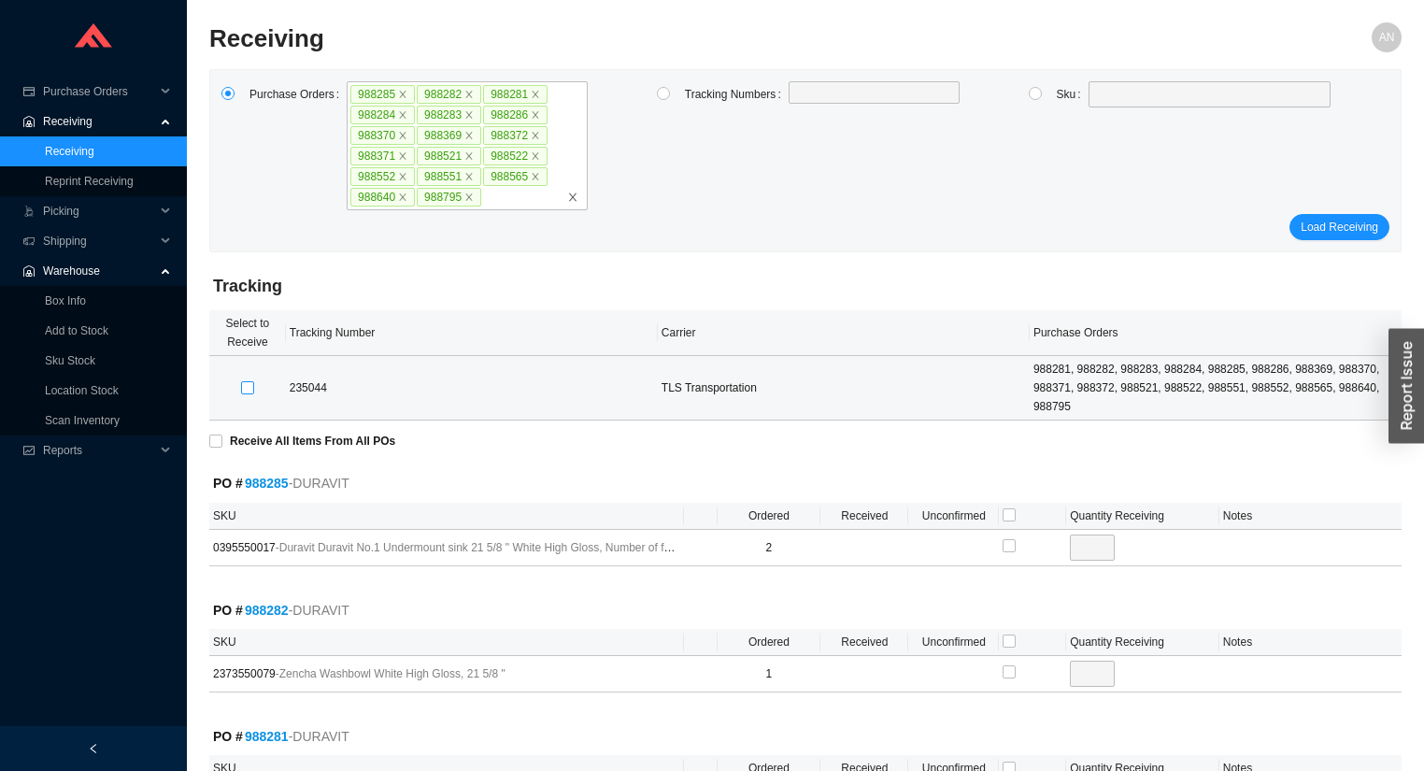
checkbox input "true"
type input "4"
checkbox input "true"
type input "1"
checkbox input "true"
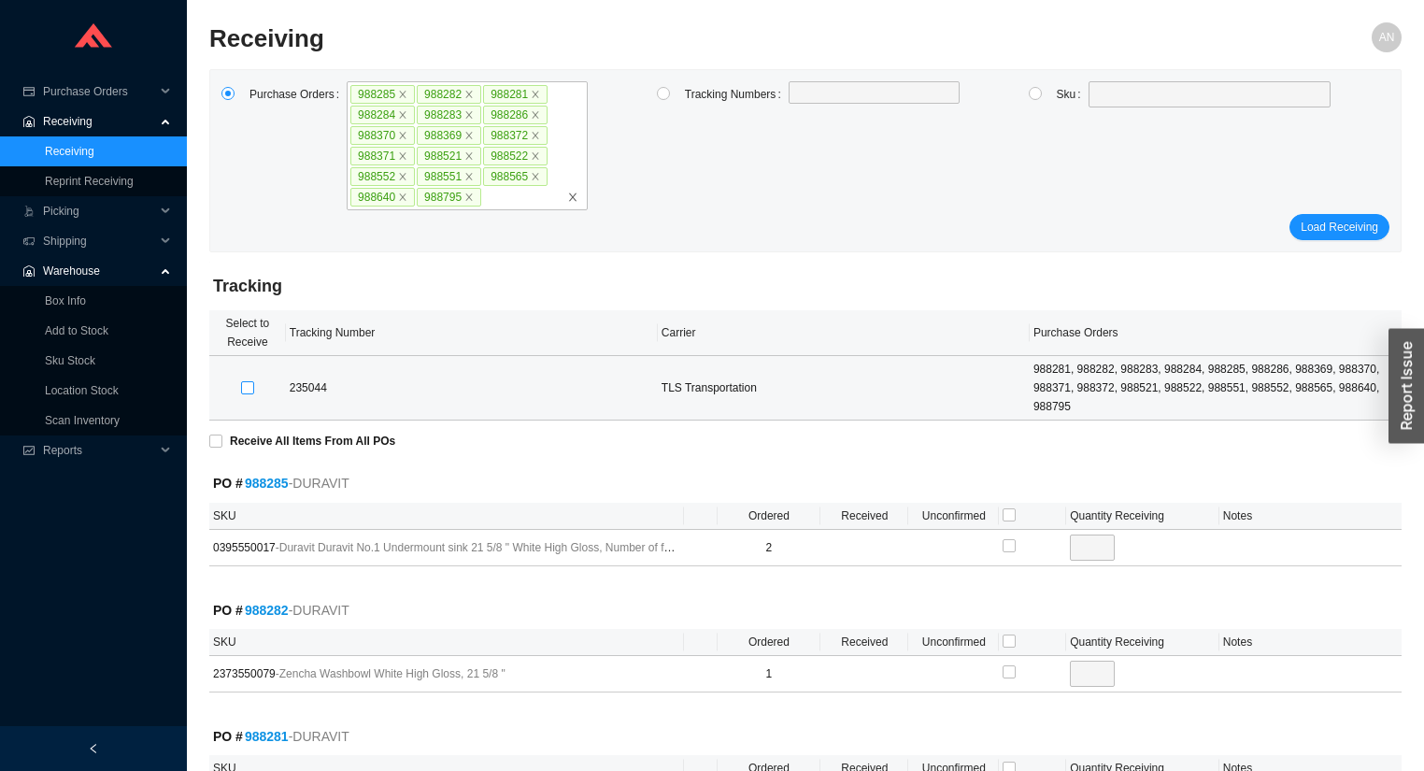
type input "2"
checkbox input "true"
type input "1"
checkbox input "true"
type input "1"
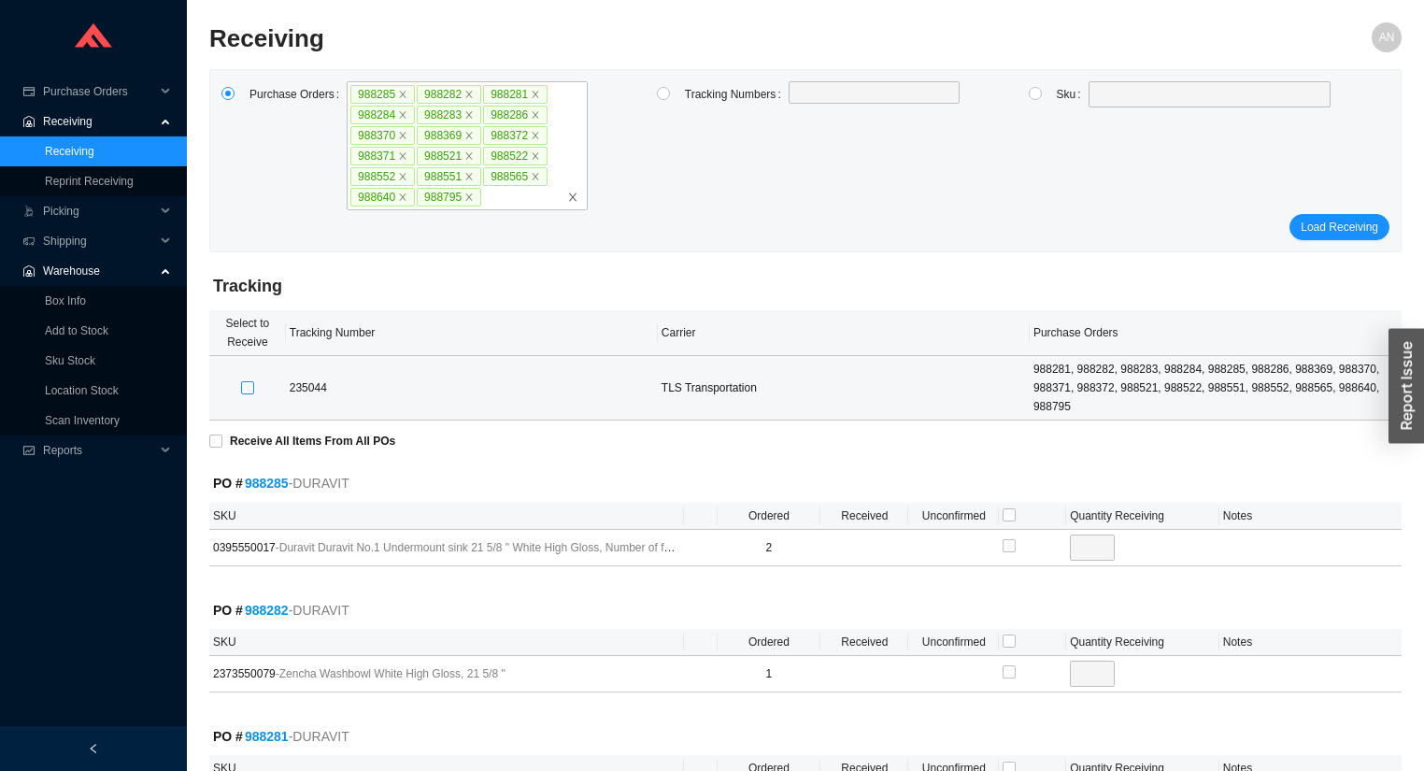
checkbox input "true"
type input "4"
checkbox input "true"
type input "2"
checkbox input "true"
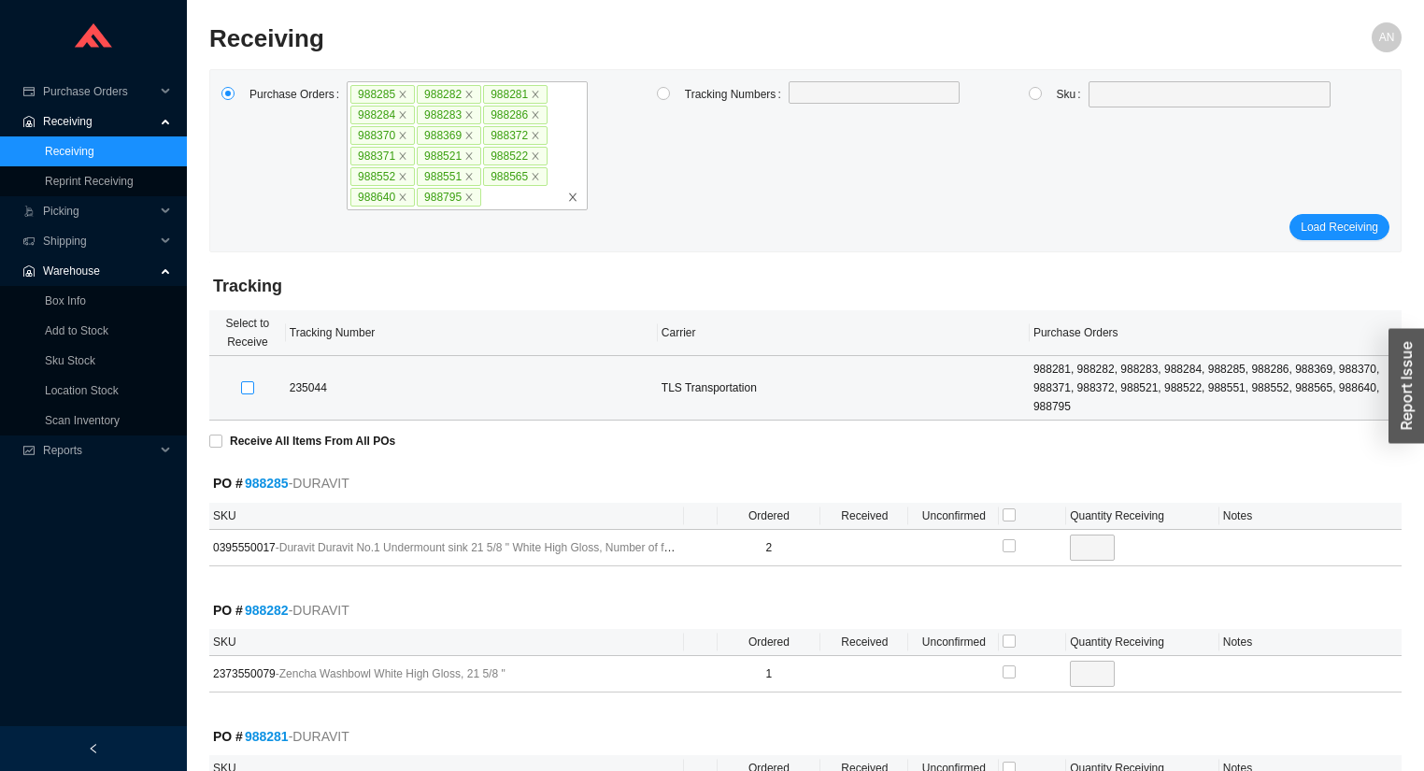
type input "2"
checkbox input "true"
type input "4"
checkbox input "true"
type input "3"
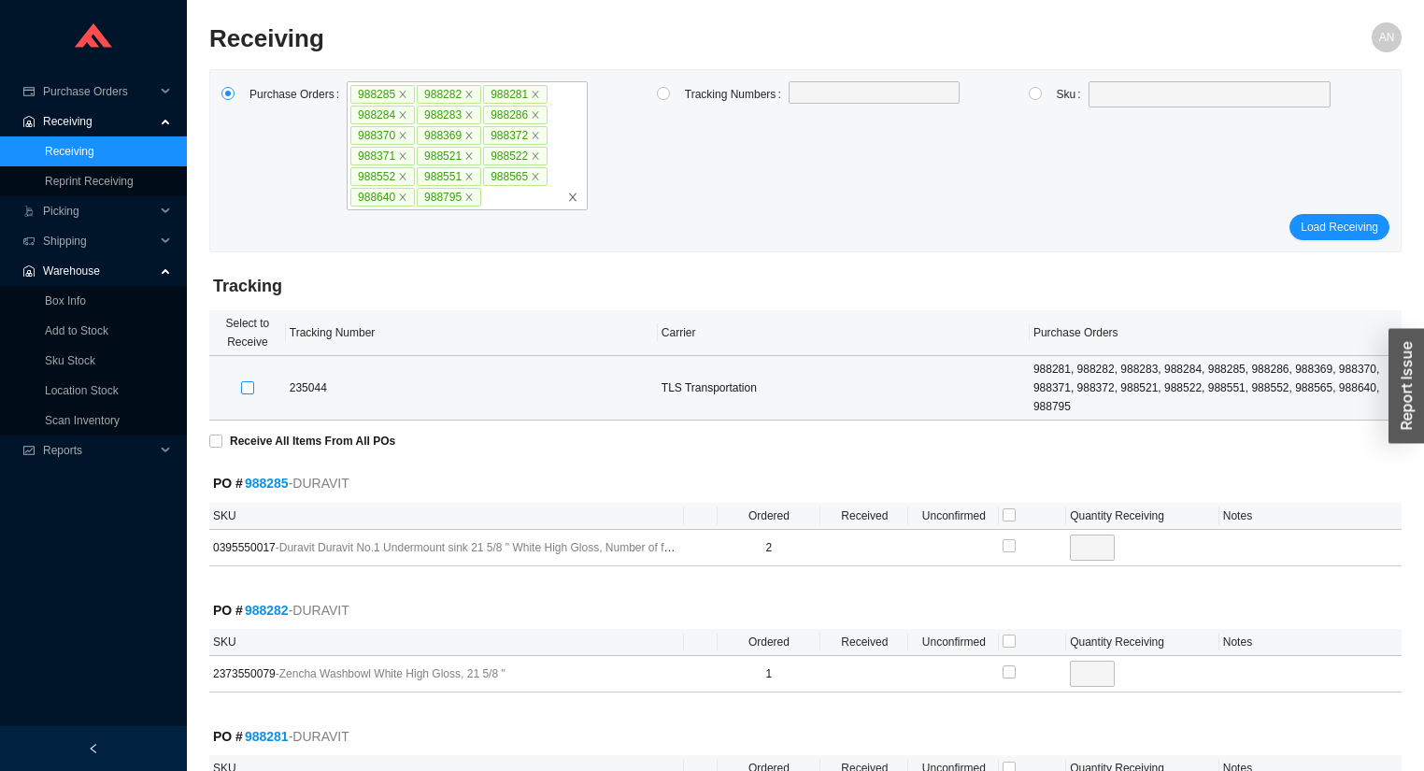
checkbox input "true"
type input "2"
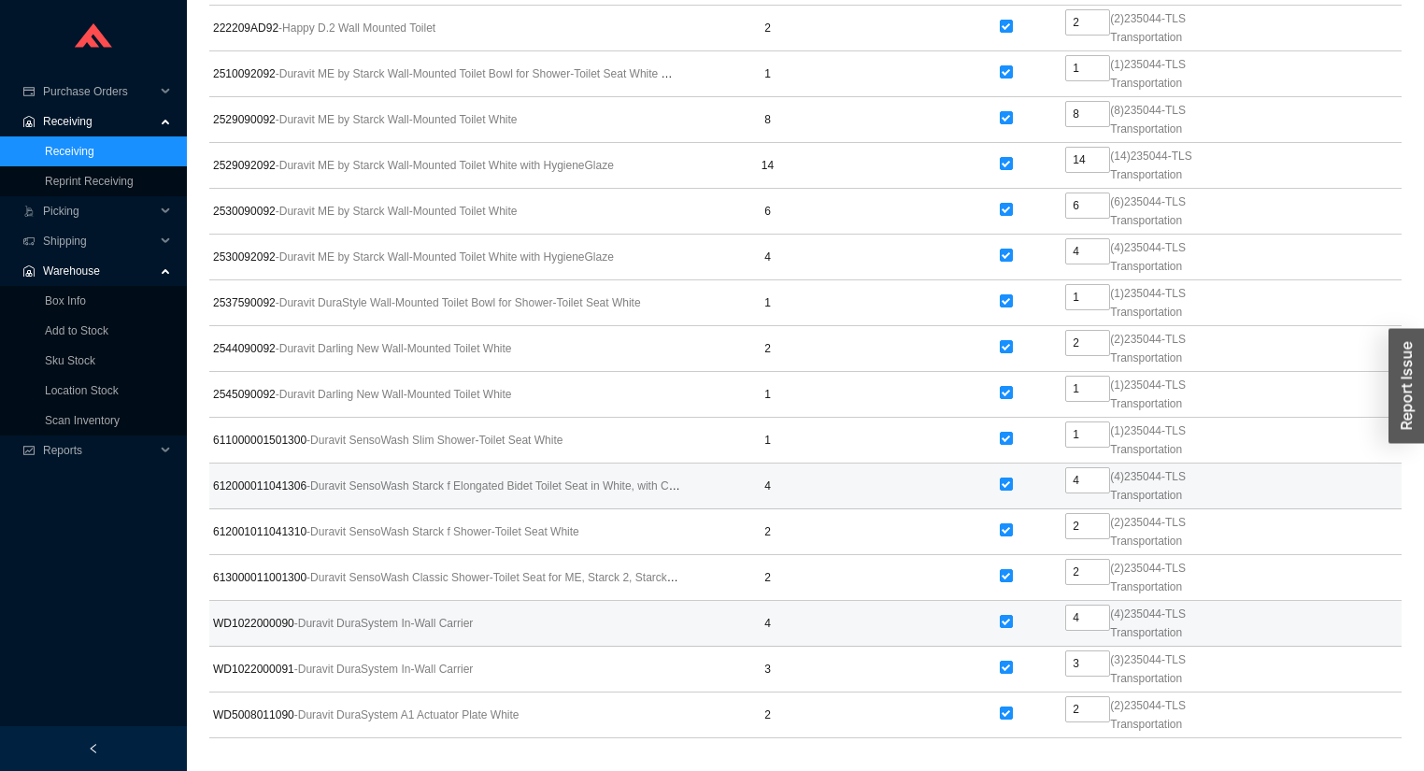
scroll to position [4082, 0]
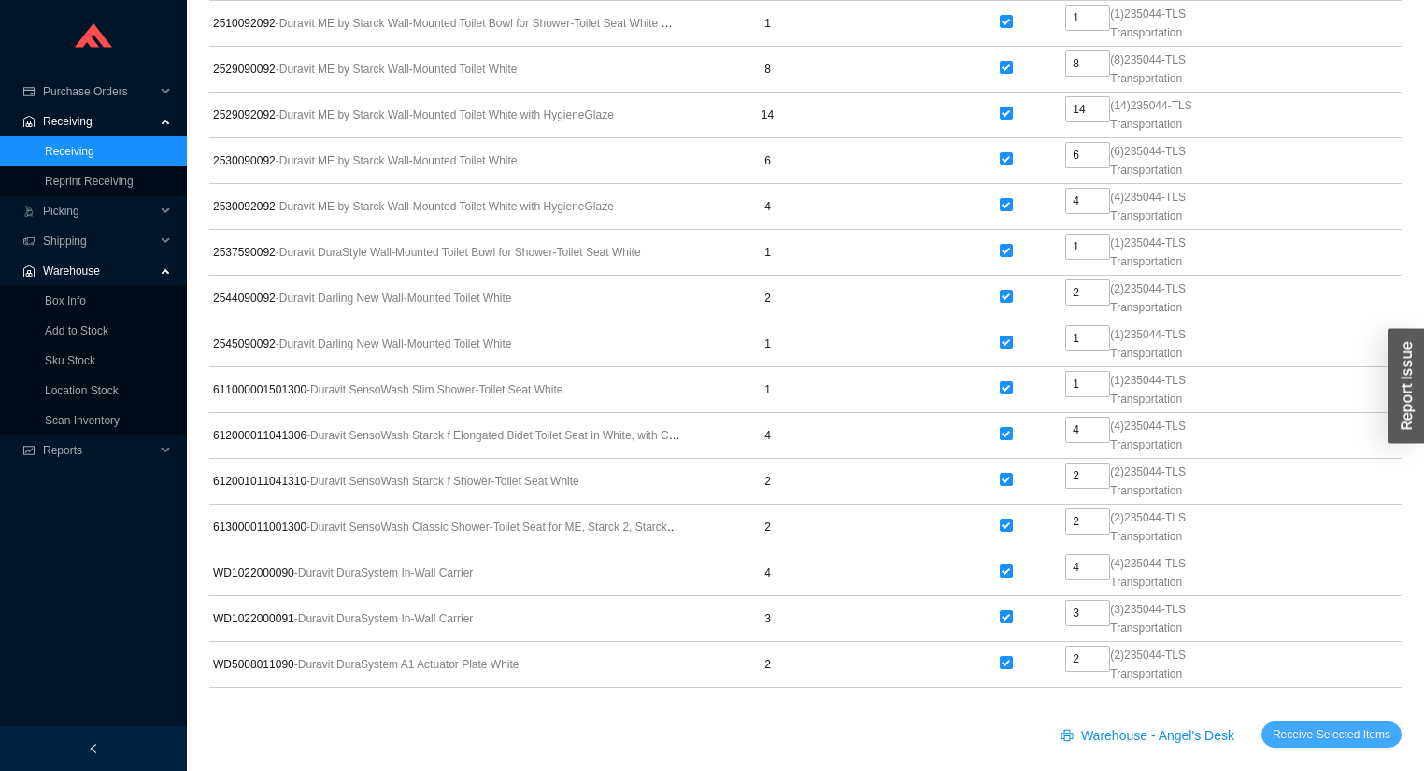
click at [1297, 725] on span "Receive Selected Items" at bounding box center [1331, 734] width 118 height 19
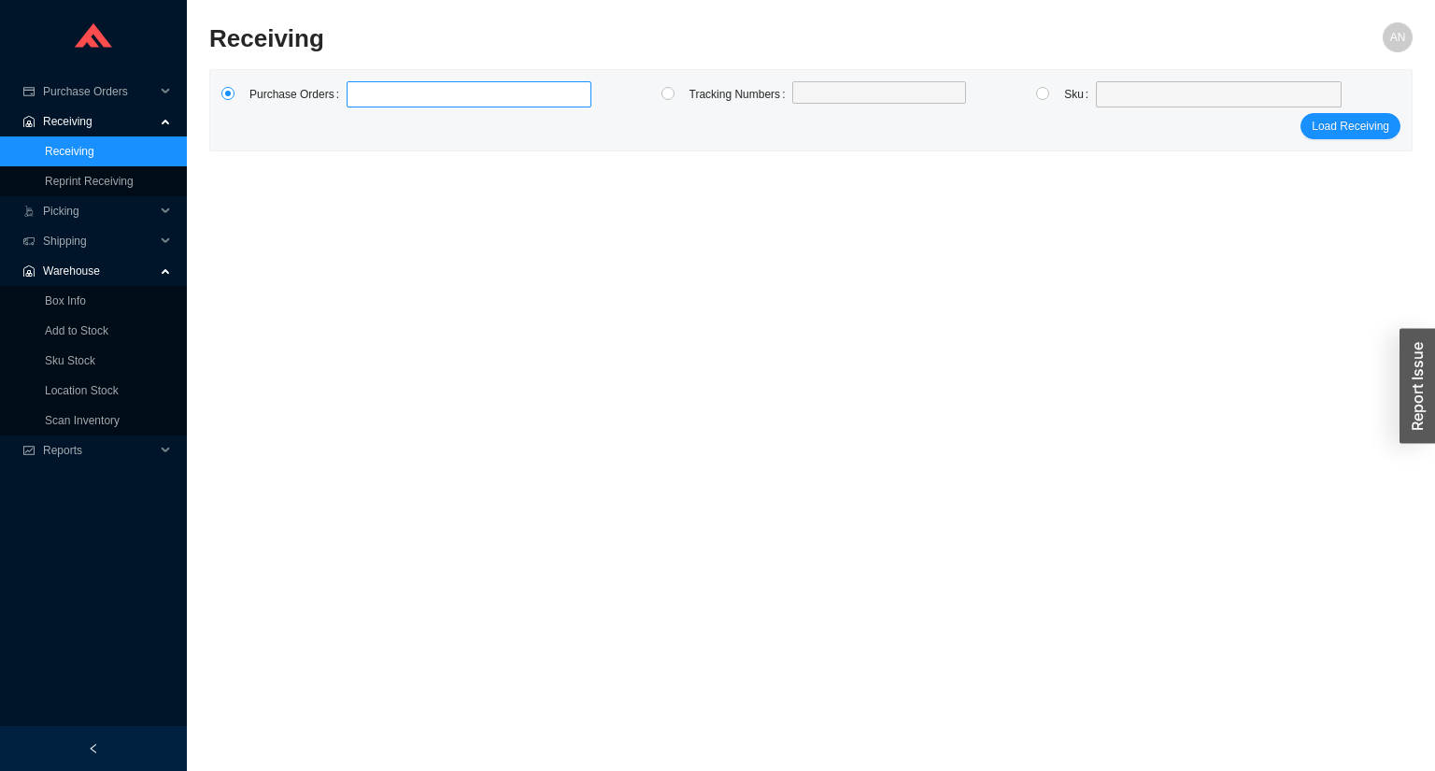
click at [377, 101] on label at bounding box center [469, 94] width 245 height 26
click at [362, 101] on input at bounding box center [355, 94] width 13 height 21
type input "988297"
type input "985295"
type input "982267"
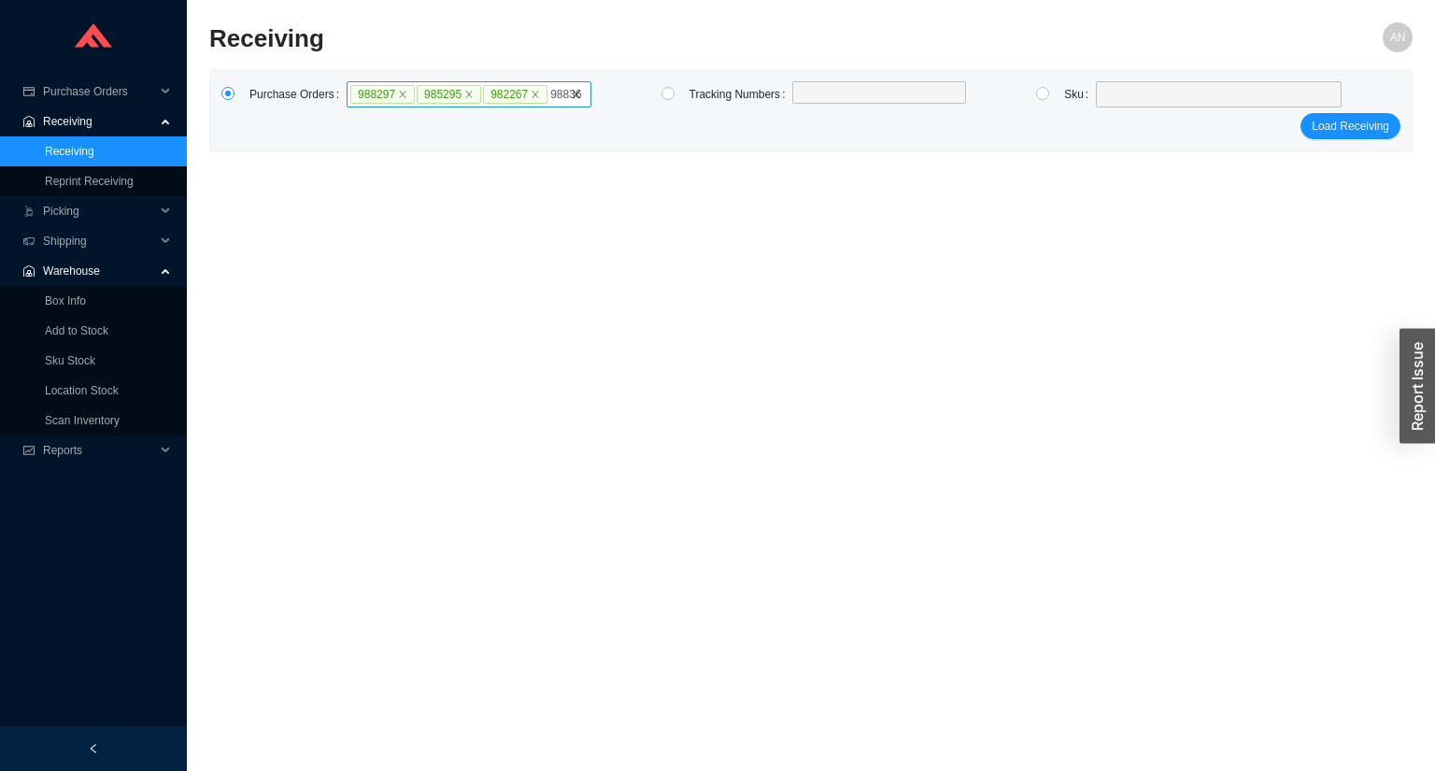
type input "988368"
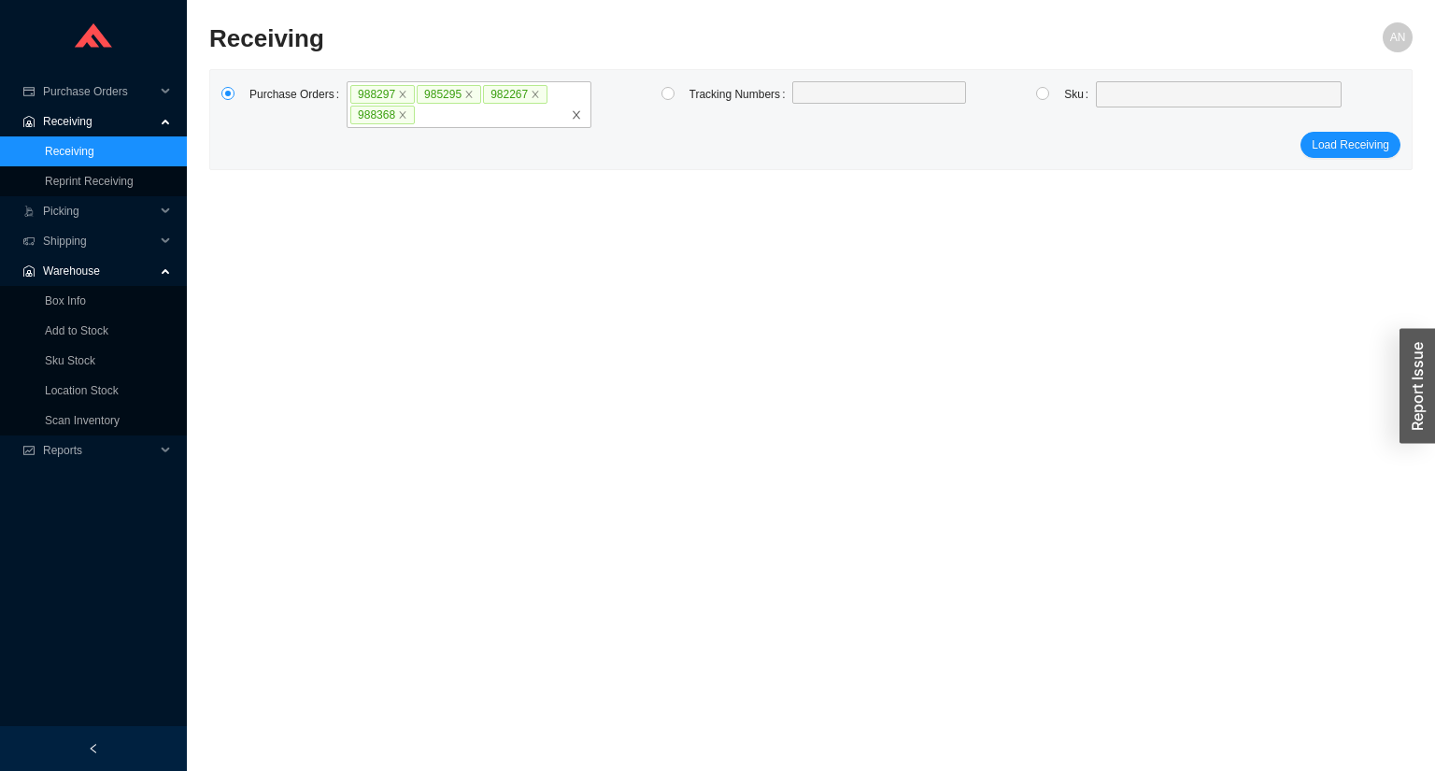
click button "Load Receiving" at bounding box center [1350, 145] width 100 height 26
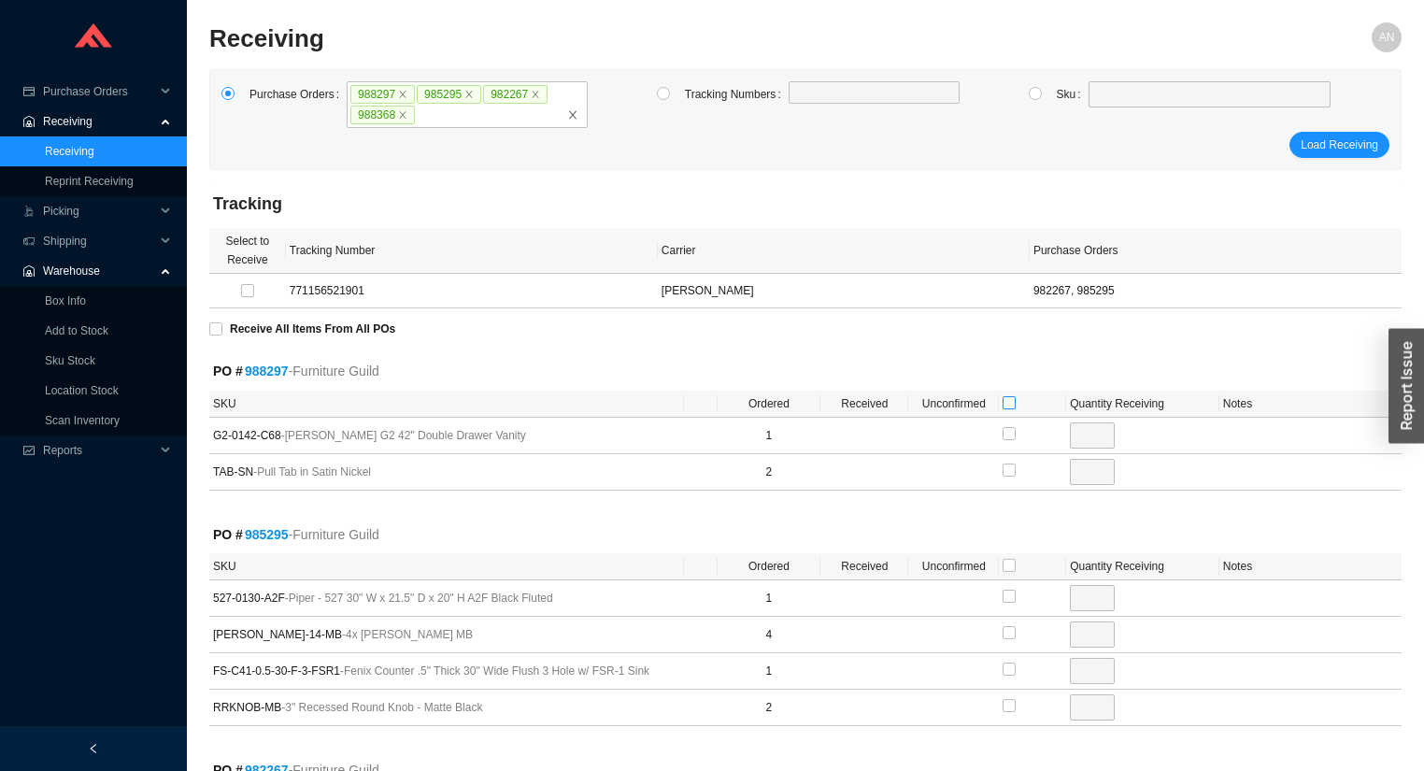
click at [1008, 398] on input "checkbox" at bounding box center [1008, 402] width 13 height 13
checkbox input "true"
type input "1"
checkbox input "true"
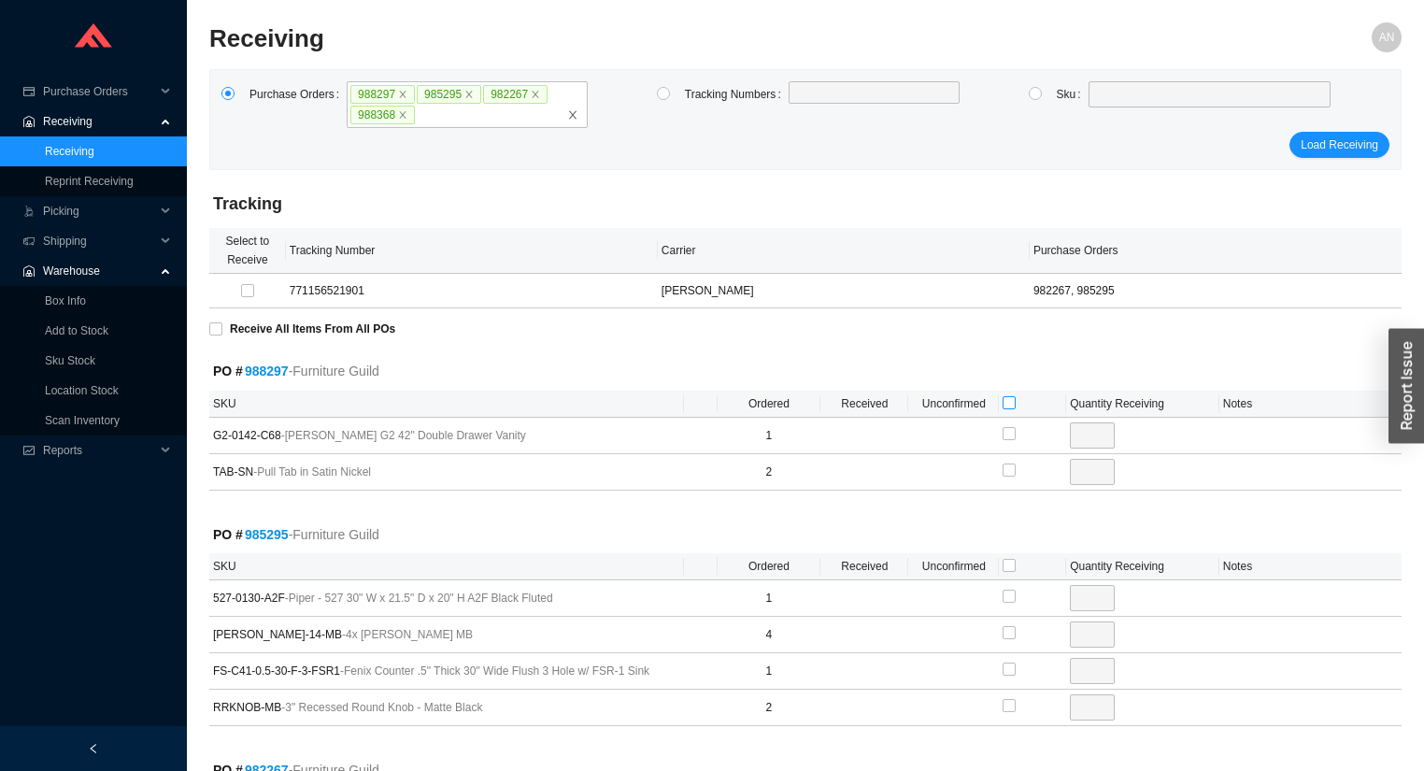
type input "2"
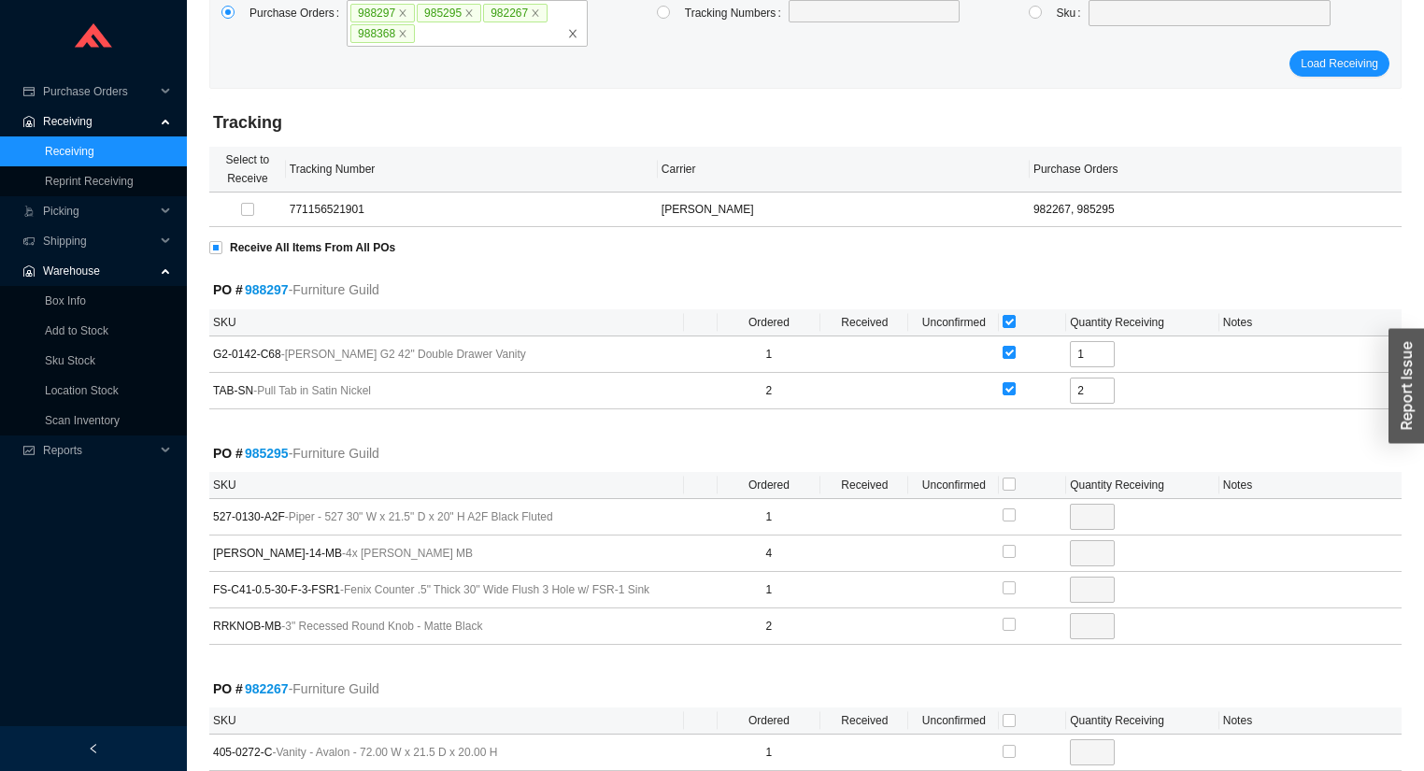
scroll to position [299, 0]
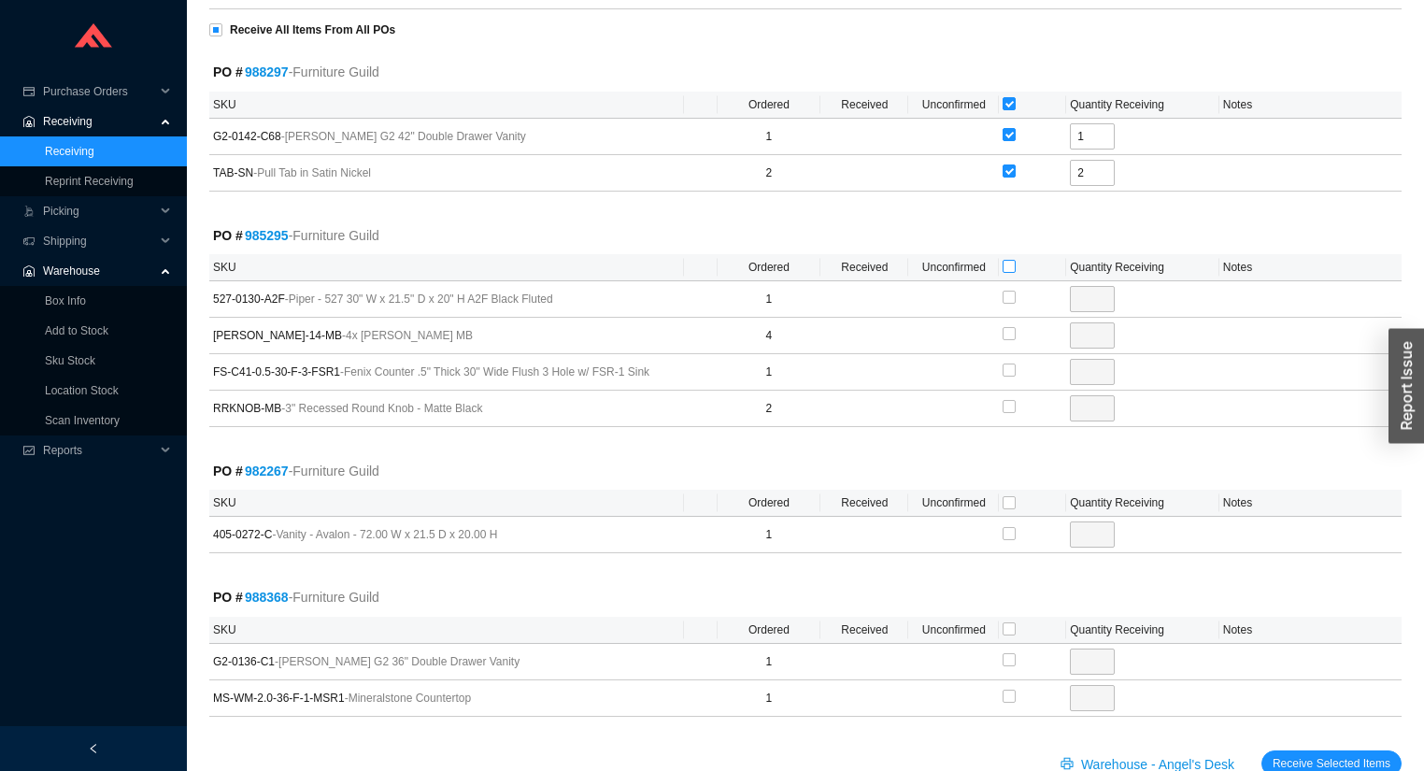
drag, startPoint x: 1014, startPoint y: 262, endPoint x: 1009, endPoint y: 270, distance: 9.6
click at [1014, 263] on input "checkbox" at bounding box center [1008, 266] width 13 height 13
checkbox input "true"
type input "1"
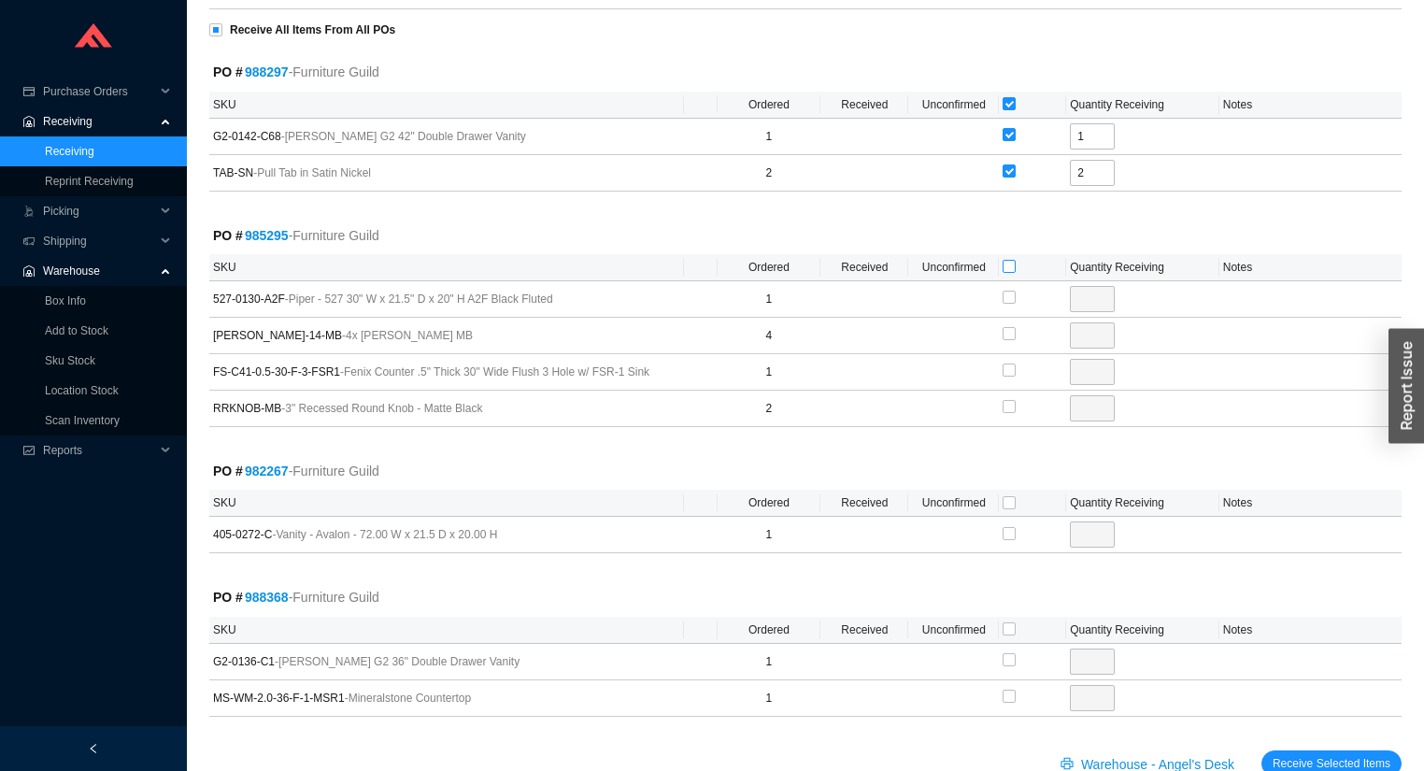
checkbox input "true"
type input "4"
checkbox input "true"
type input "1"
checkbox input "true"
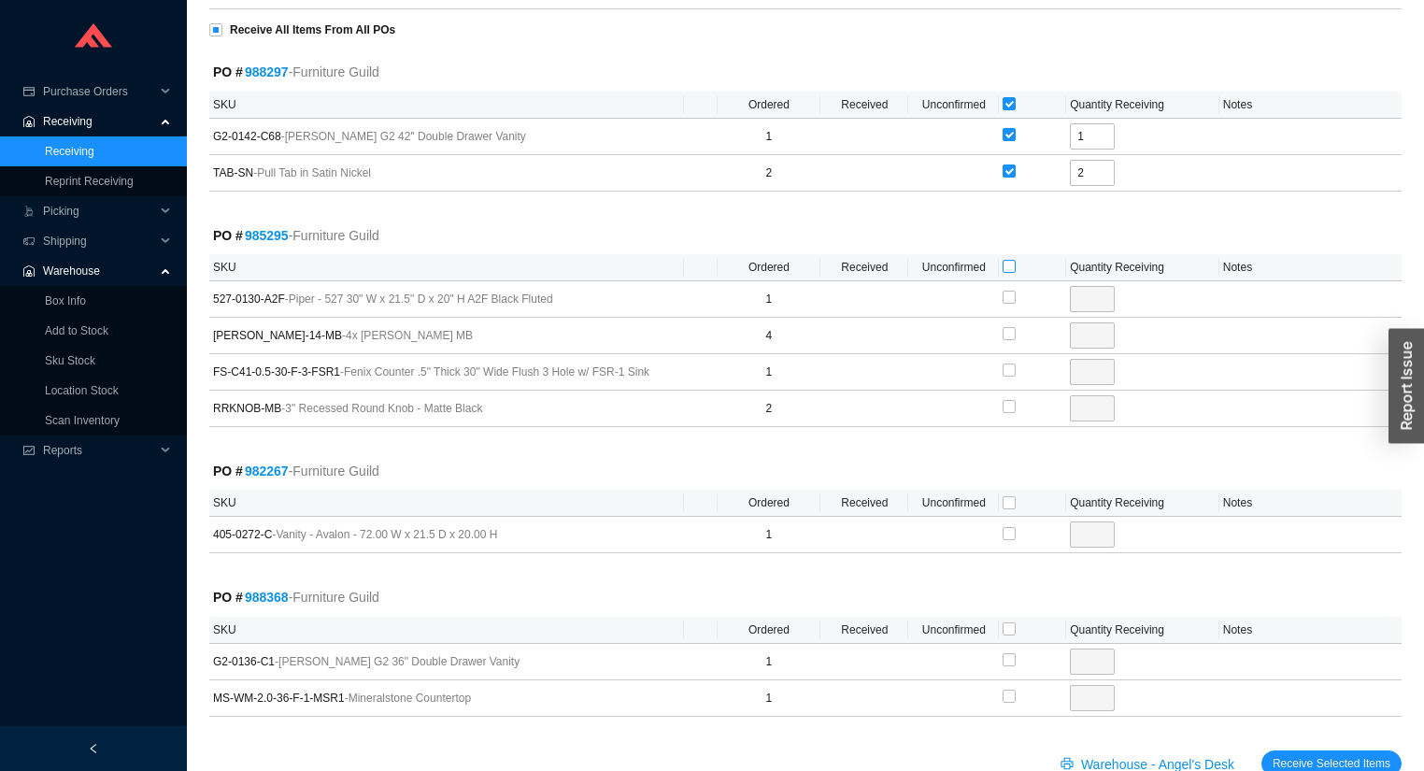
type input "2"
click at [1008, 499] on input "checkbox" at bounding box center [1008, 502] width 13 height 13
checkbox input "true"
type input "1"
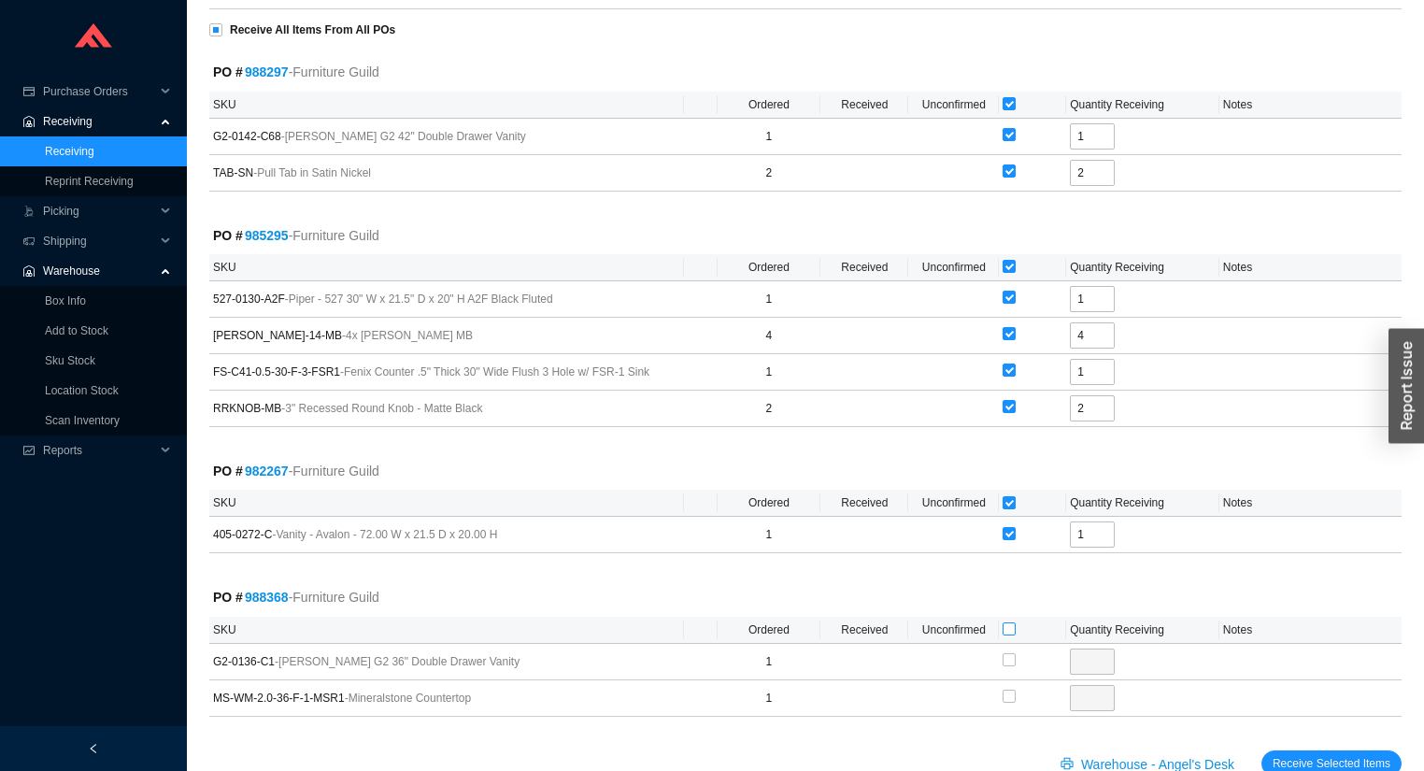
click at [1009, 628] on input "checkbox" at bounding box center [1008, 628] width 13 height 13
checkbox input "true"
type input "1"
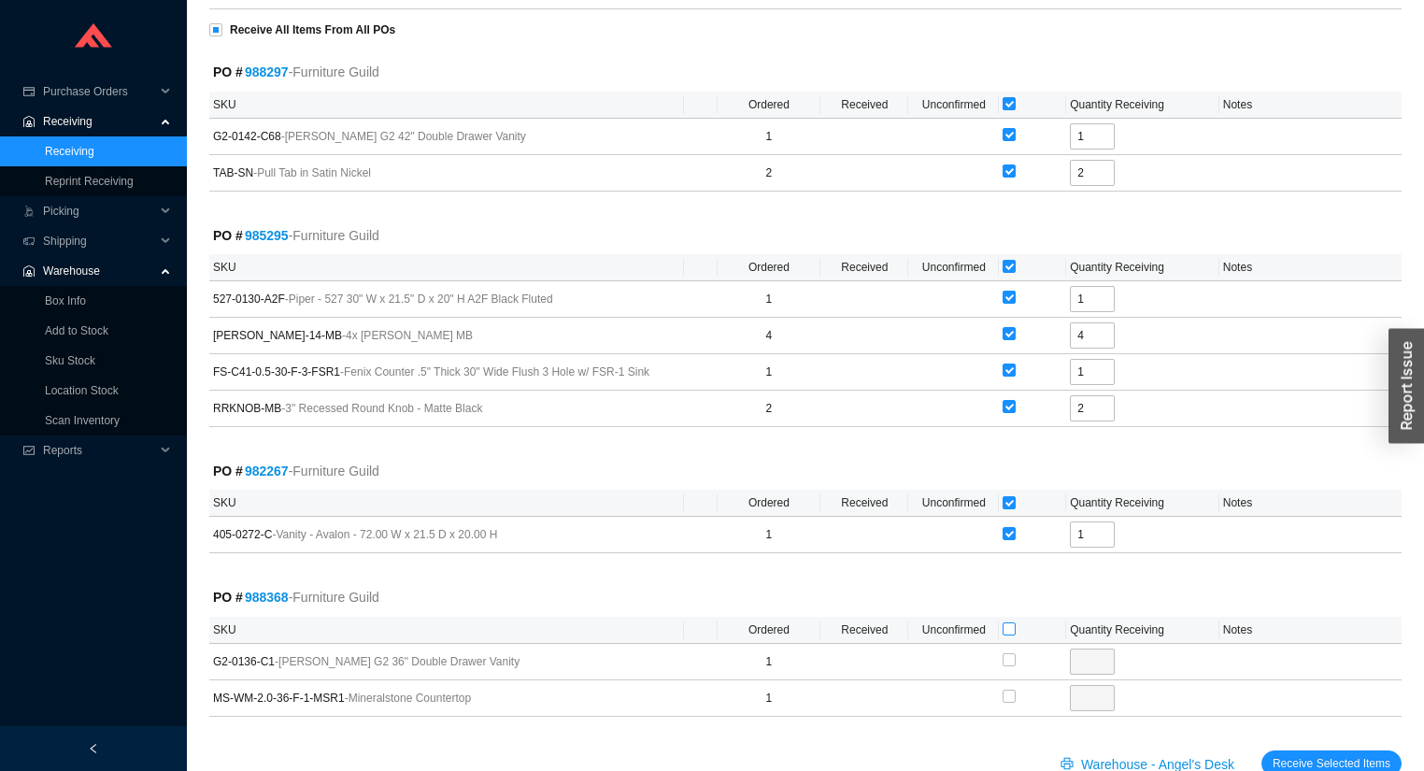
checkbox input "true"
type input "1"
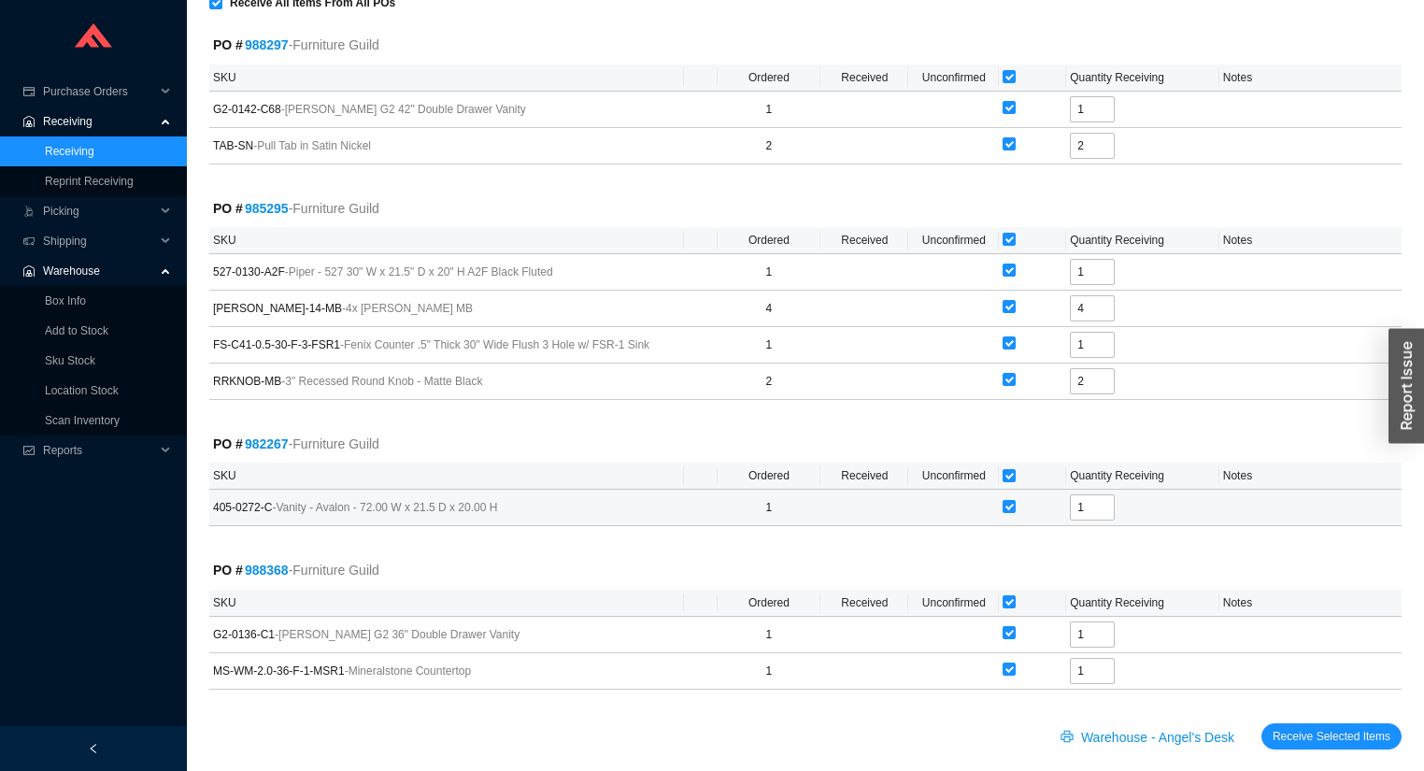
scroll to position [341, 0]
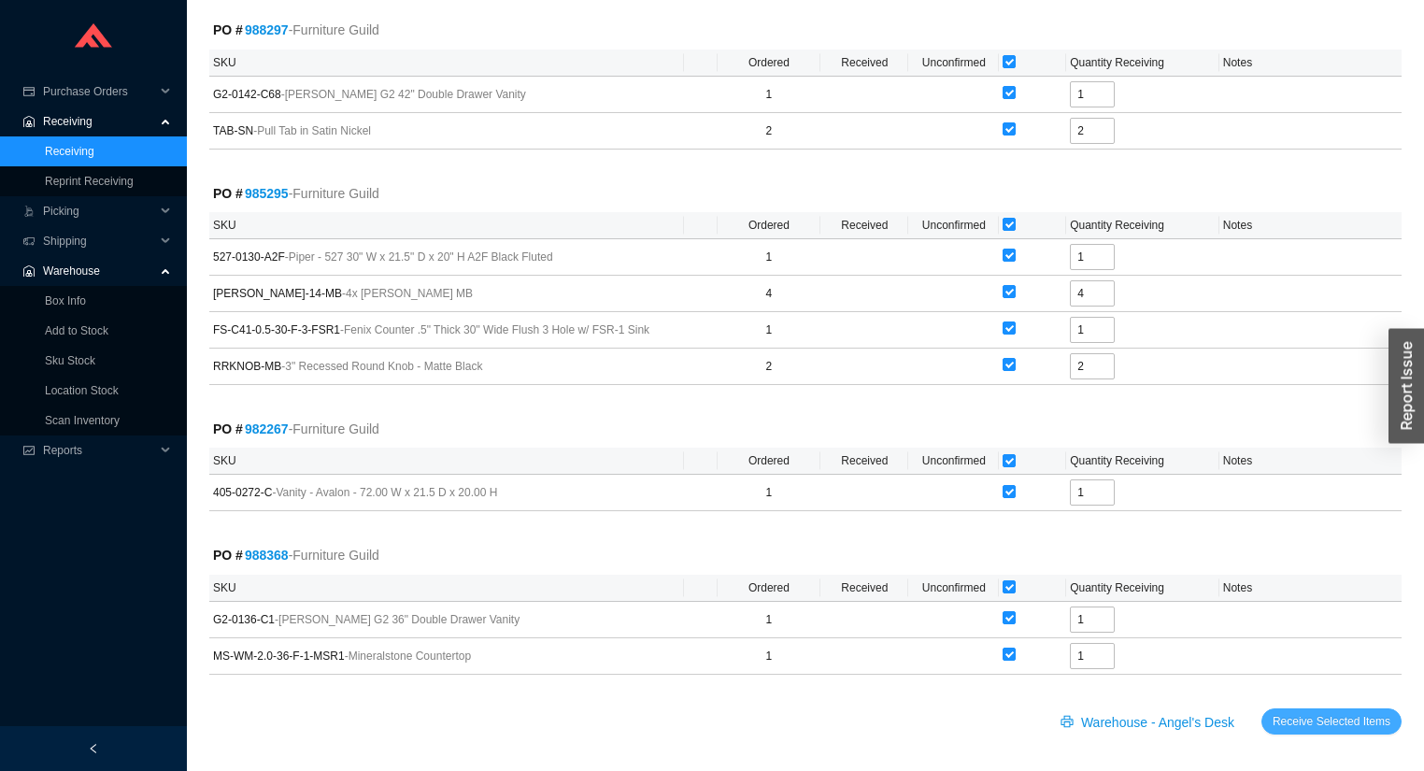
click at [1328, 712] on span "Receive Selected Items" at bounding box center [1331, 721] width 118 height 19
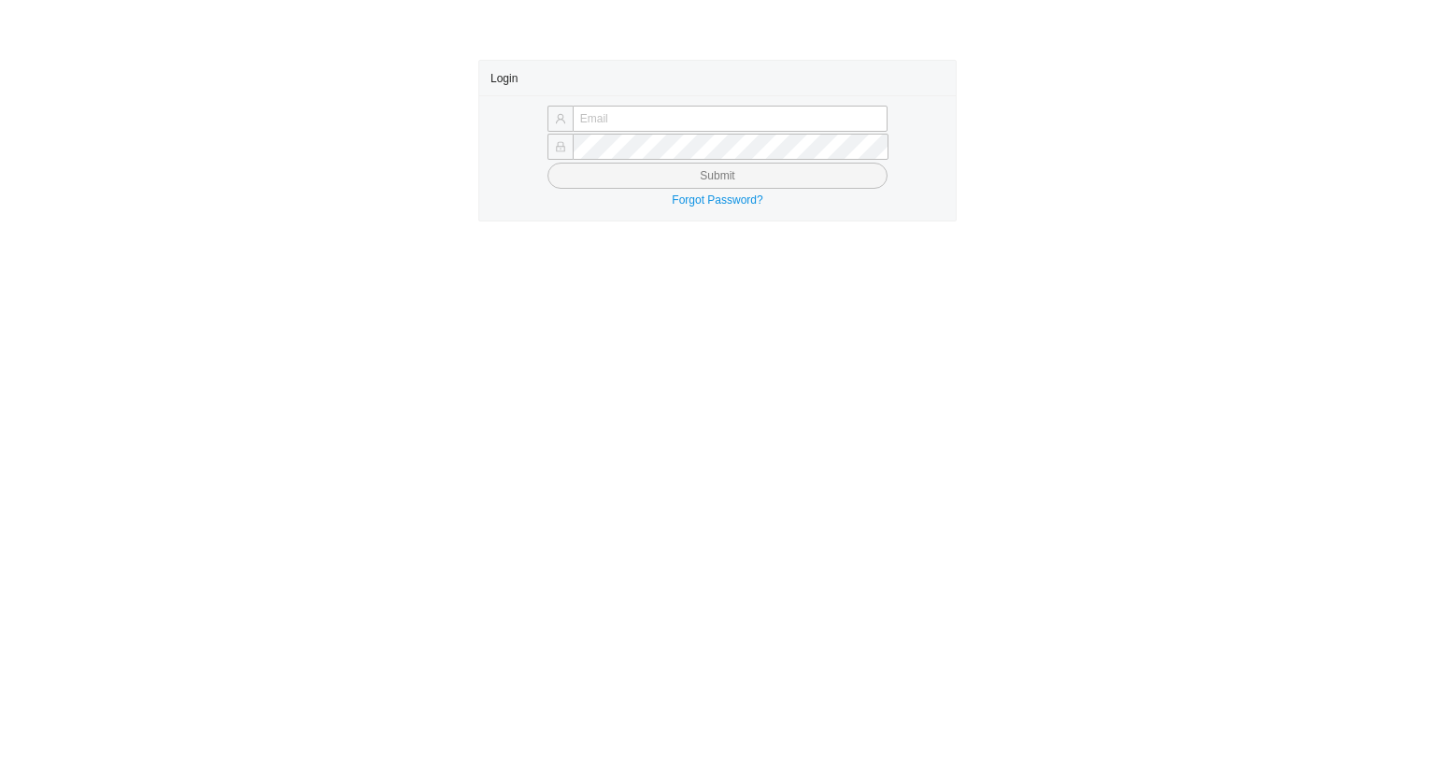
type input "angel@asbathnj.com"
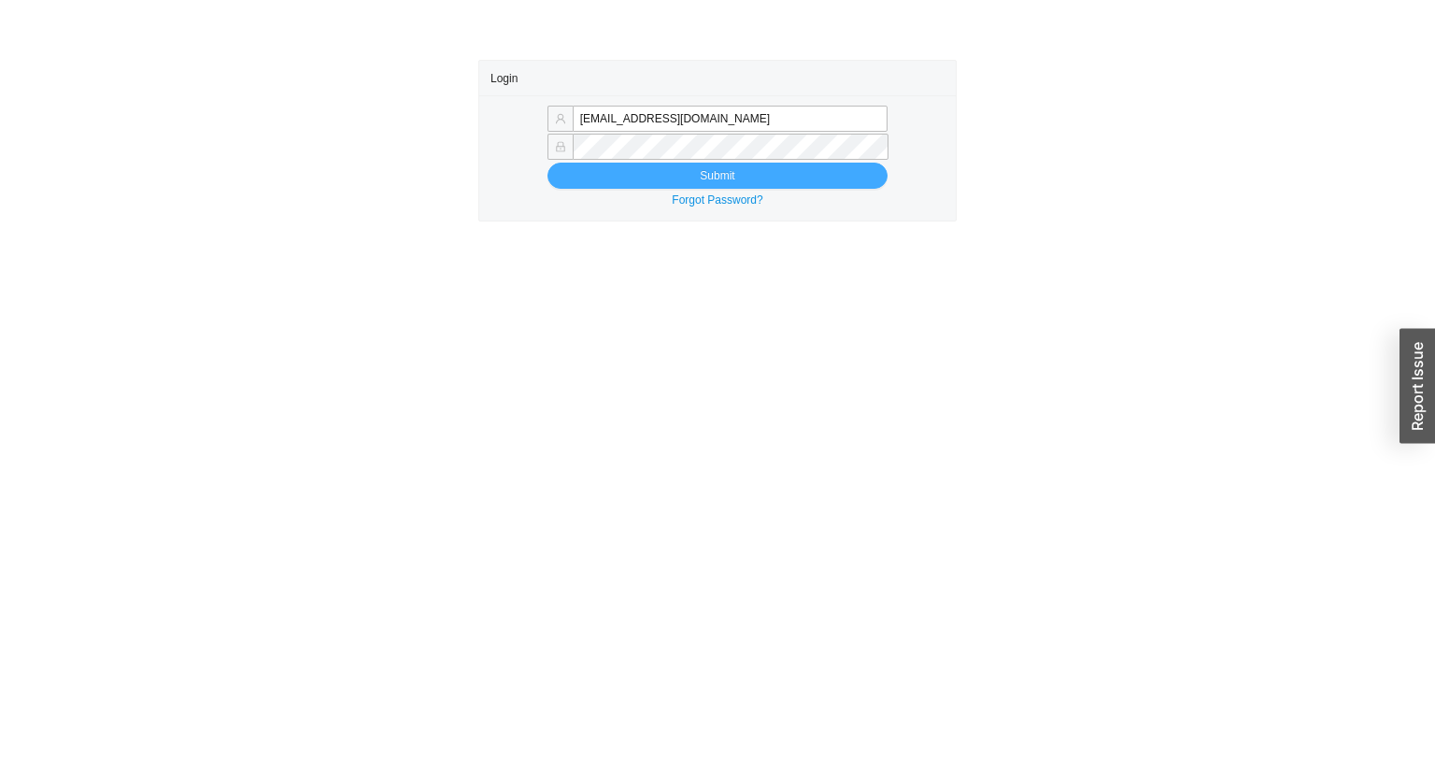
click at [651, 176] on button "Submit" at bounding box center [717, 176] width 340 height 26
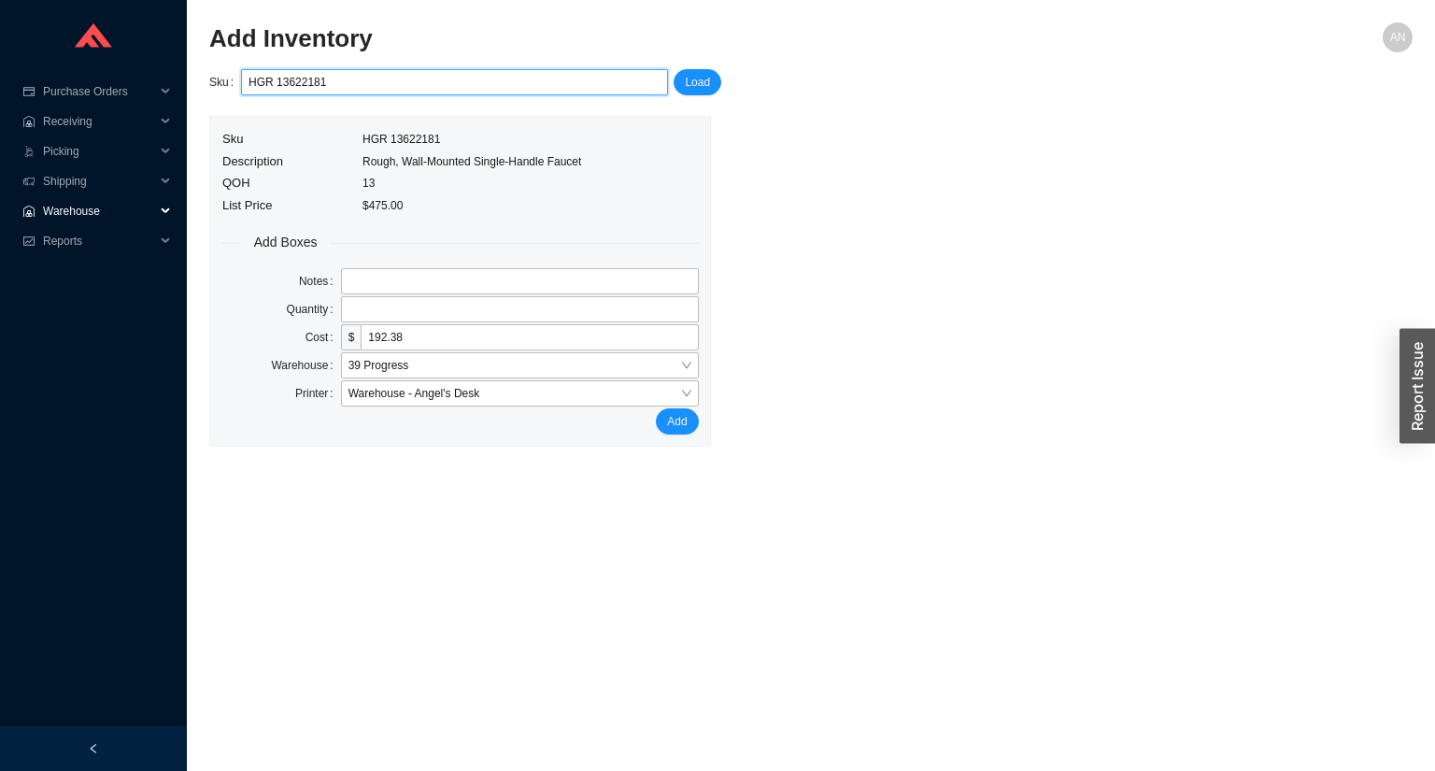
click at [80, 209] on span "Warehouse" at bounding box center [99, 211] width 112 height 30
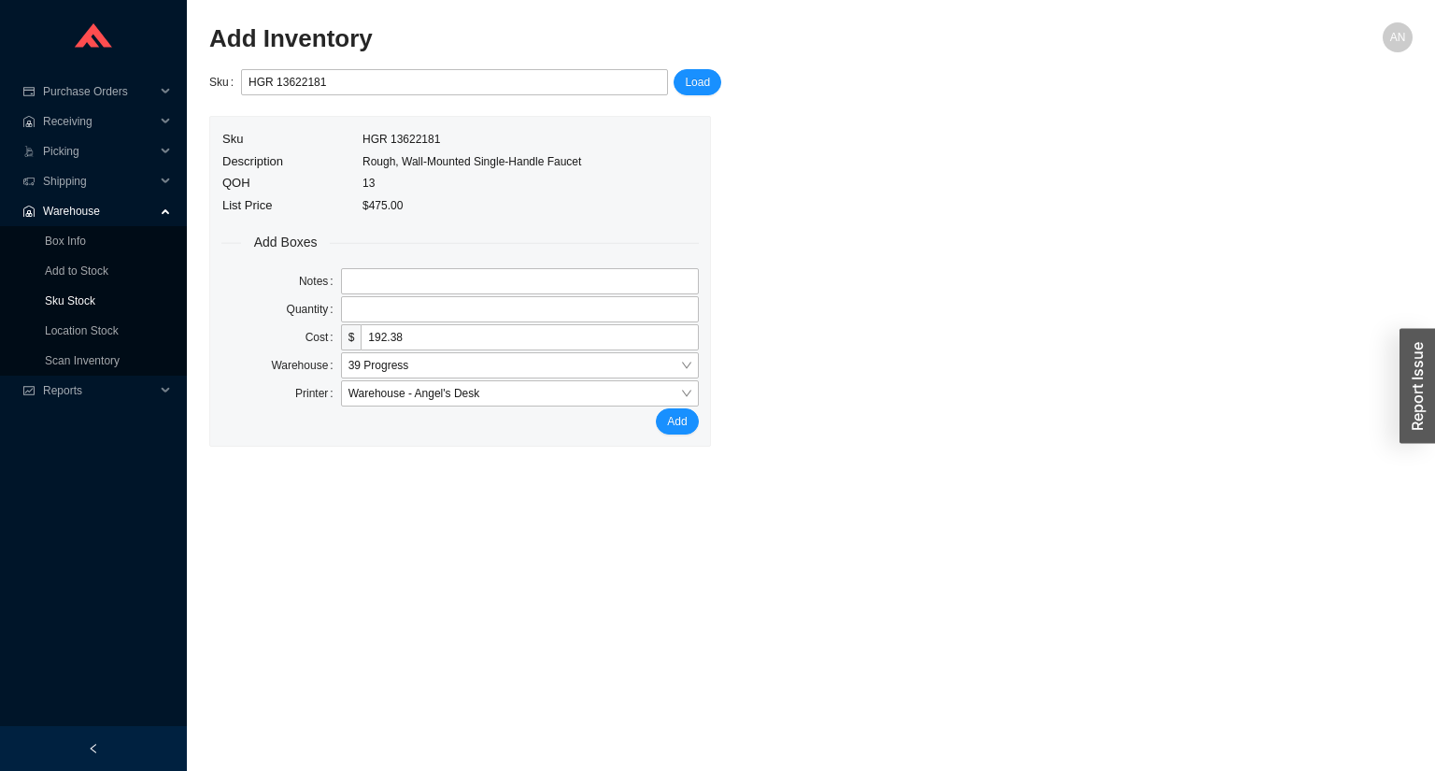
click at [85, 300] on link "Sku Stock" at bounding box center [70, 300] width 50 height 13
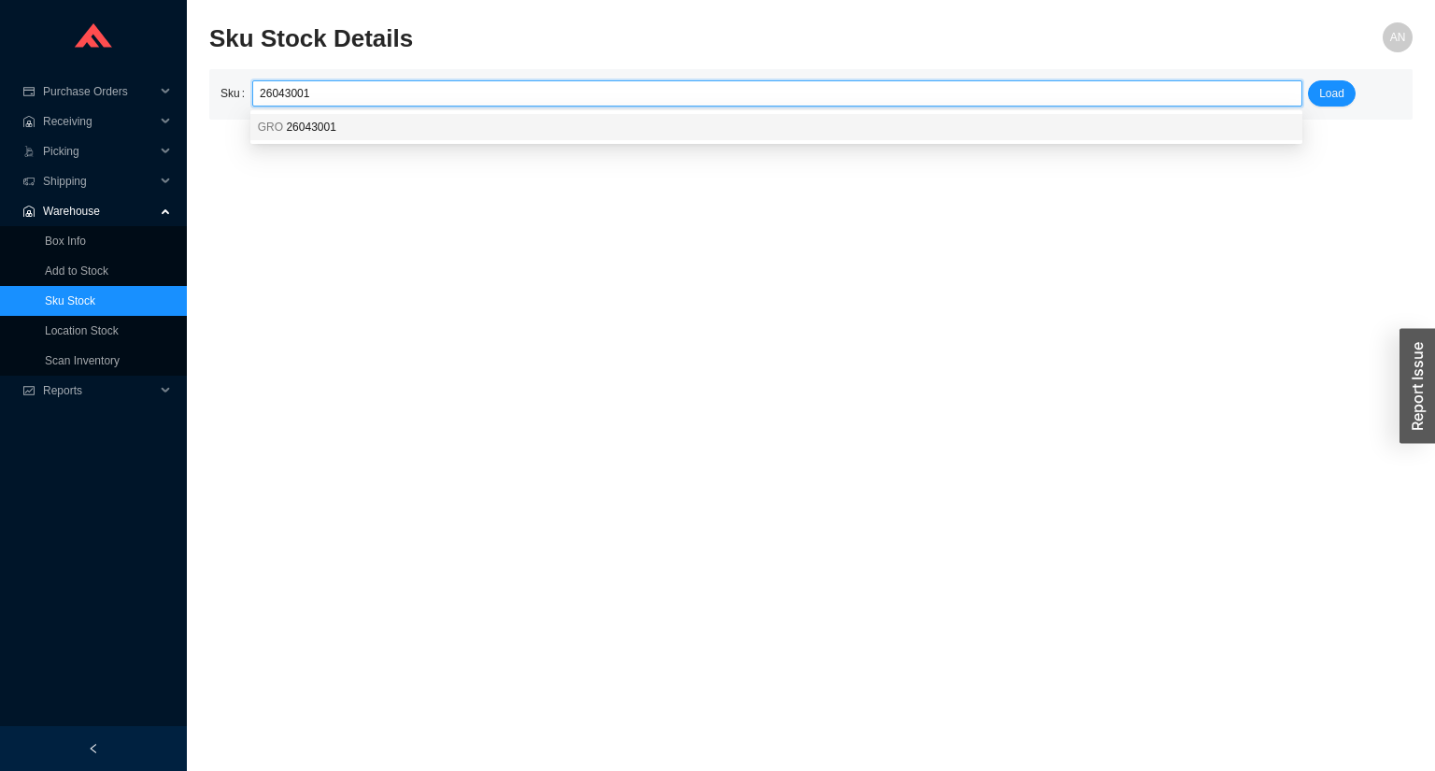
click at [300, 121] on span "26043001" at bounding box center [311, 127] width 50 height 13
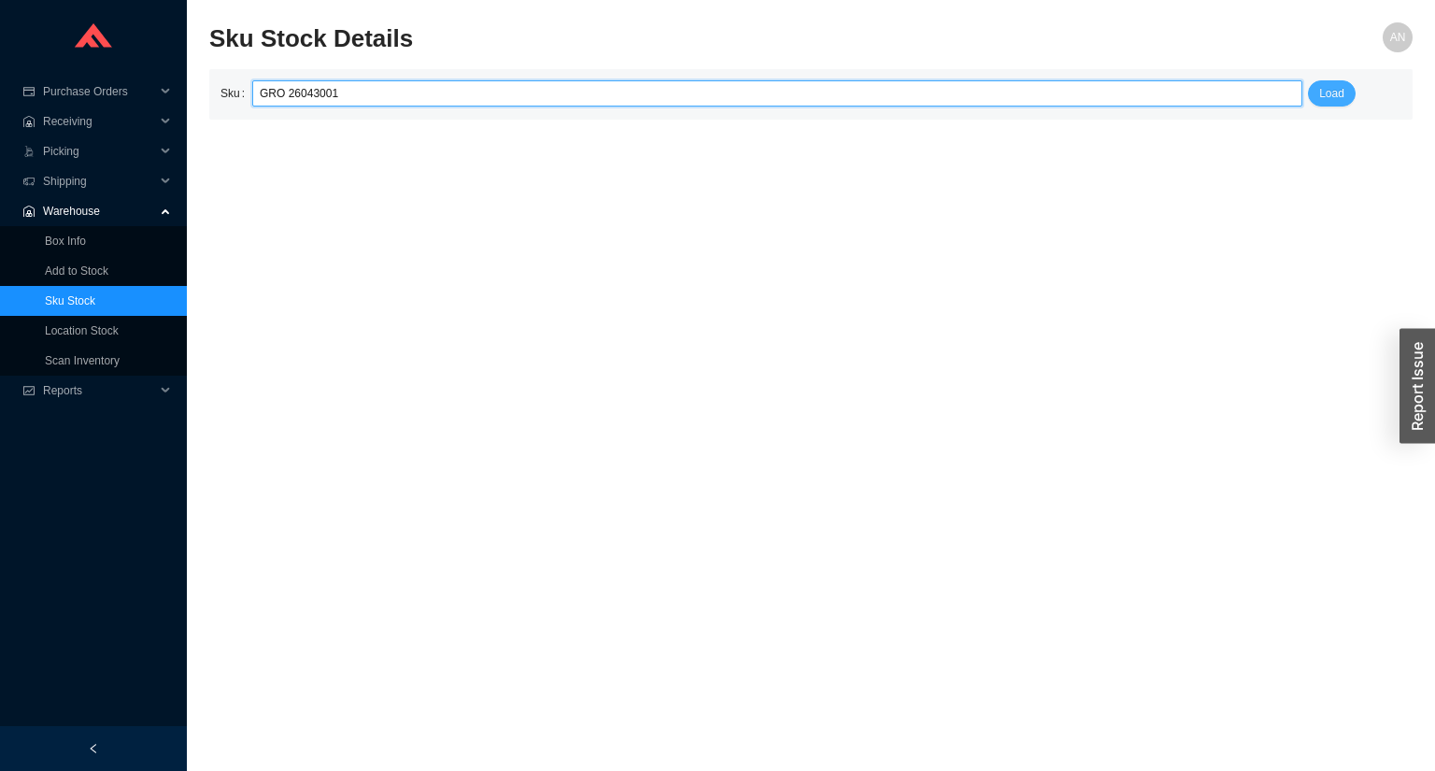
type input "GRO 26043001"
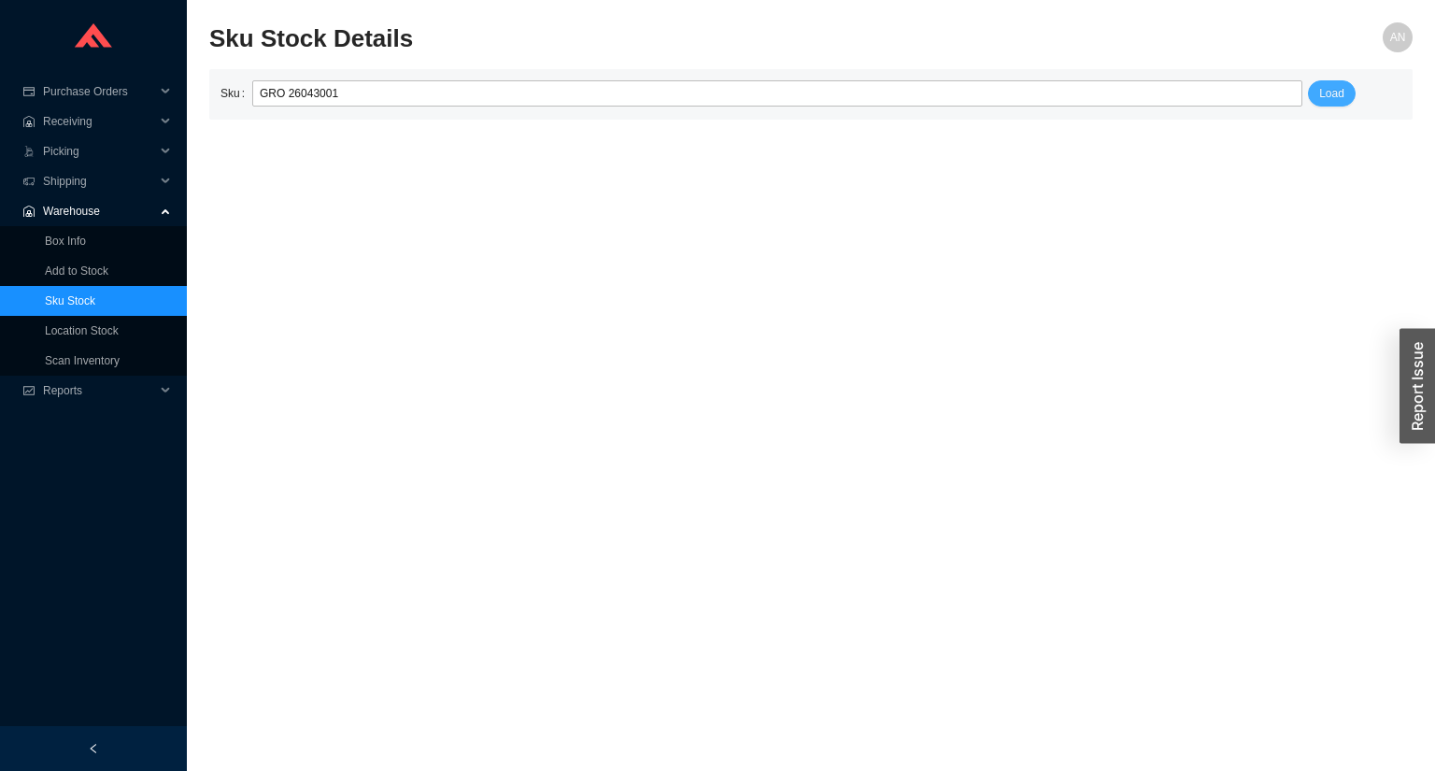
click at [1343, 97] on button "Load" at bounding box center [1332, 93] width 48 height 26
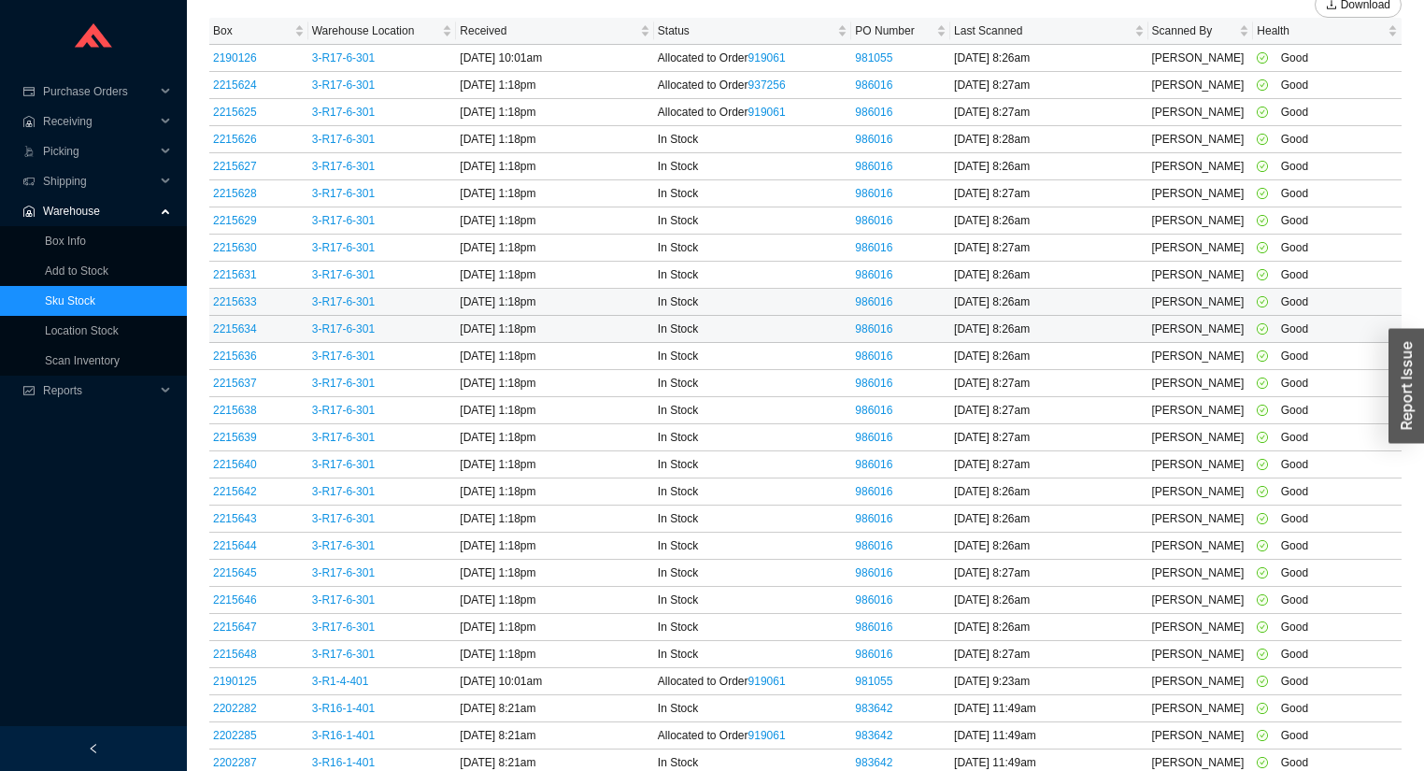
scroll to position [291, 0]
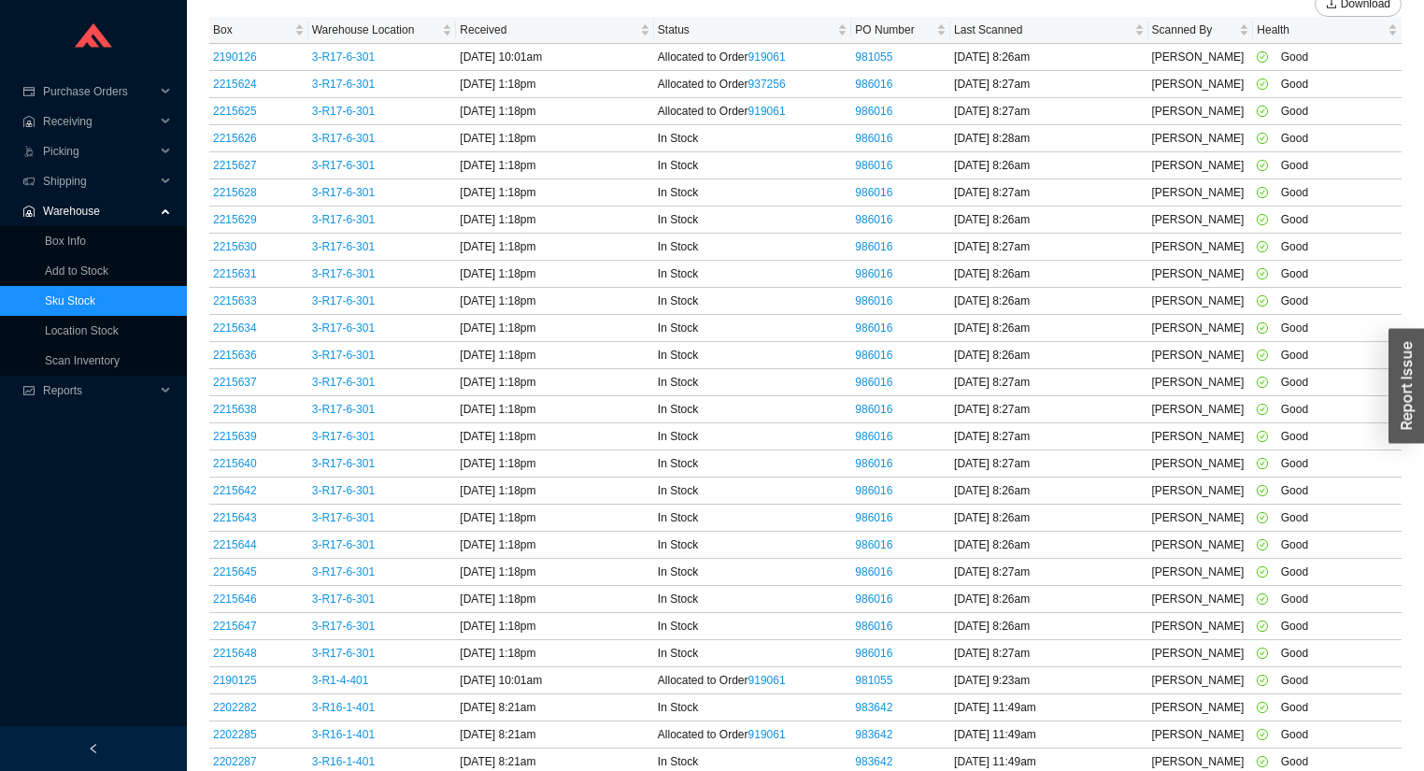
drag, startPoint x: 200, startPoint y: 681, endPoint x: 208, endPoint y: 688, distance: 10.7
click at [208, 688] on section "Sku Stock Details AN Sku GRO 26043001 Load Sku GRO 26043001 Description NTEMPCO…" at bounding box center [805, 242] width 1237 height 1067
click at [205, 686] on section "Sku Stock Details AN Sku GRO 26043001 Load Sku GRO 26043001 Description NTEMPCO…" at bounding box center [805, 242] width 1237 height 1067
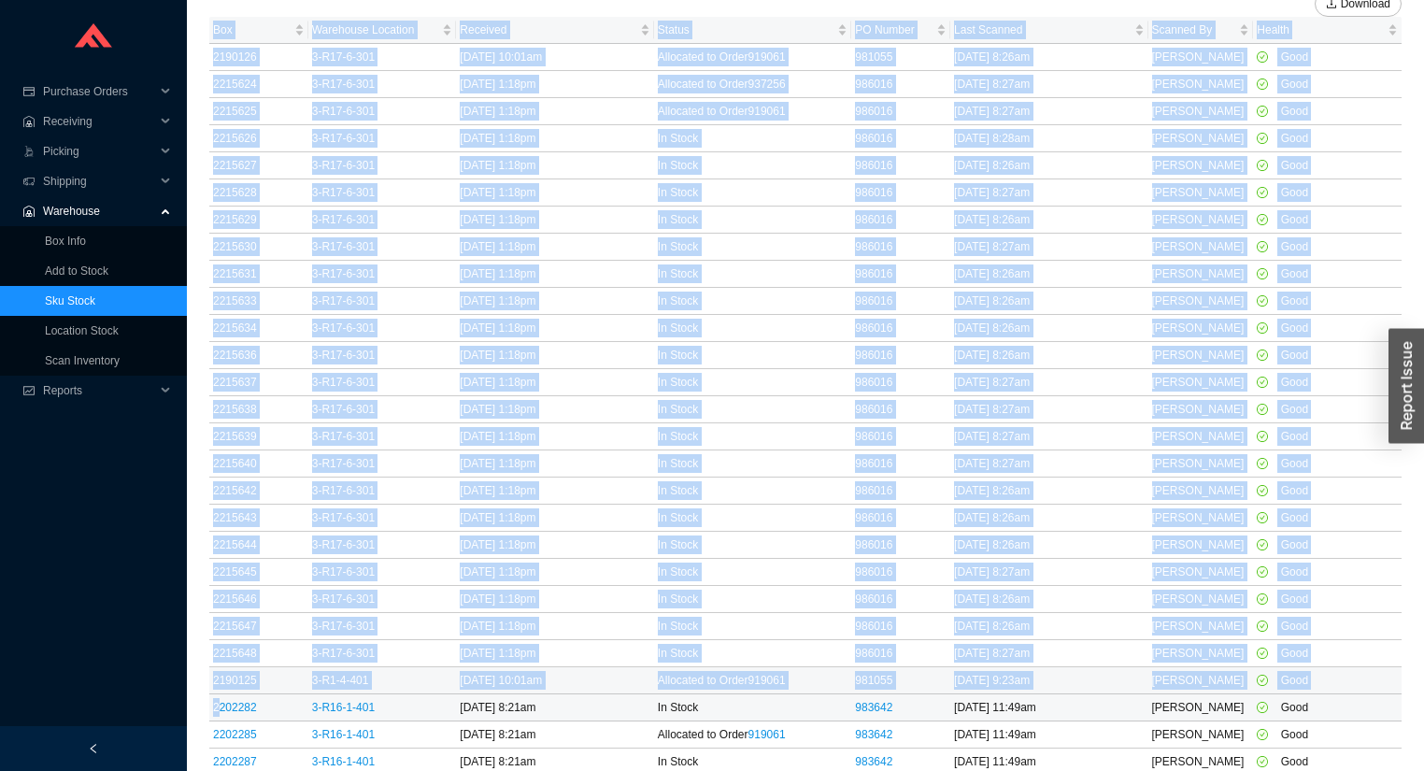
drag, startPoint x: 202, startPoint y: 751, endPoint x: 216, endPoint y: 687, distance: 66.0
click at [216, 687] on section "Sku Stock Details AN Sku GRO 26043001 Load Sku GRO 26043001 Description NTEMPCO…" at bounding box center [805, 242] width 1237 height 1067
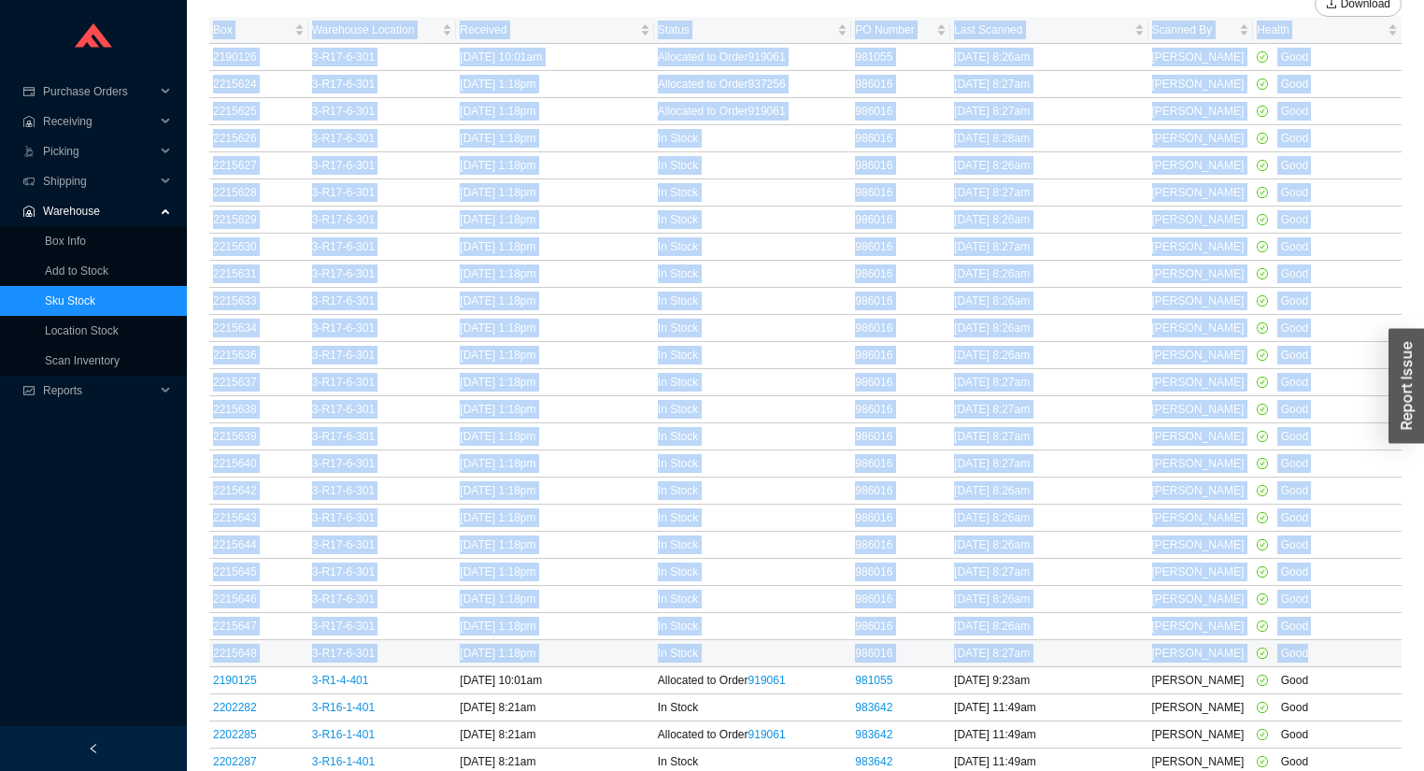
click at [393, 658] on td "3-R17-6-301" at bounding box center [382, 653] width 149 height 27
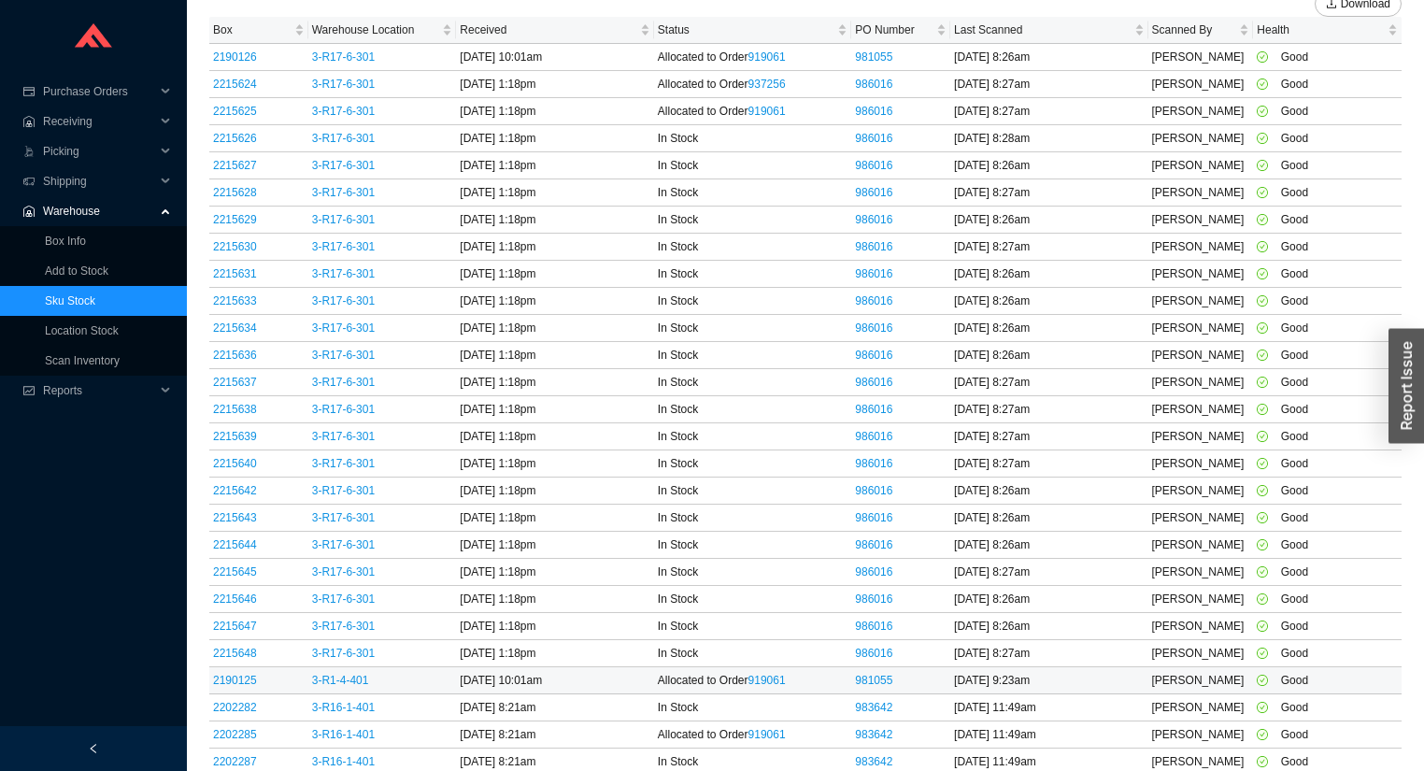
drag, startPoint x: 385, startPoint y: 680, endPoint x: 377, endPoint y: 668, distance: 14.3
click at [377, 668] on td "3-R1-4-401" at bounding box center [382, 680] width 149 height 27
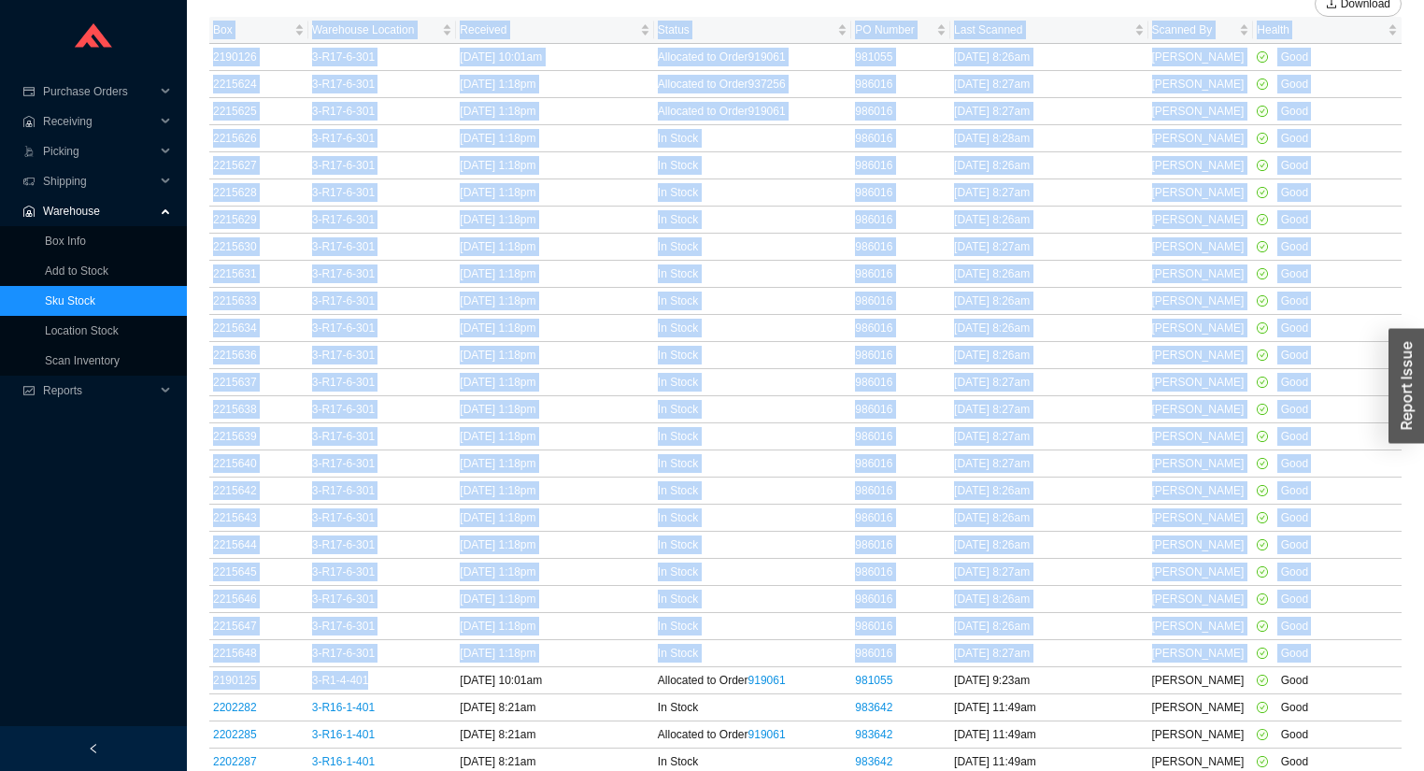
drag, startPoint x: 408, startPoint y: 673, endPoint x: 191, endPoint y: 704, distance: 220.0
click at [191, 704] on section "Sku Stock Details AN Sku GRO 26043001 Load Sku GRO 26043001 Description NTEMPCO…" at bounding box center [805, 242] width 1237 height 1067
drag, startPoint x: 187, startPoint y: 700, endPoint x: 191, endPoint y: 717, distance: 18.1
click at [191, 717] on section "Sku Stock Details AN Sku GRO 26043001 Load Sku GRO 26043001 Description NTEMPCO…" at bounding box center [805, 242] width 1237 height 1067
click at [200, 688] on section "Sku Stock Details AN Sku GRO 26043001 Load Sku GRO 26043001 Description NTEMPCO…" at bounding box center [805, 242] width 1237 height 1067
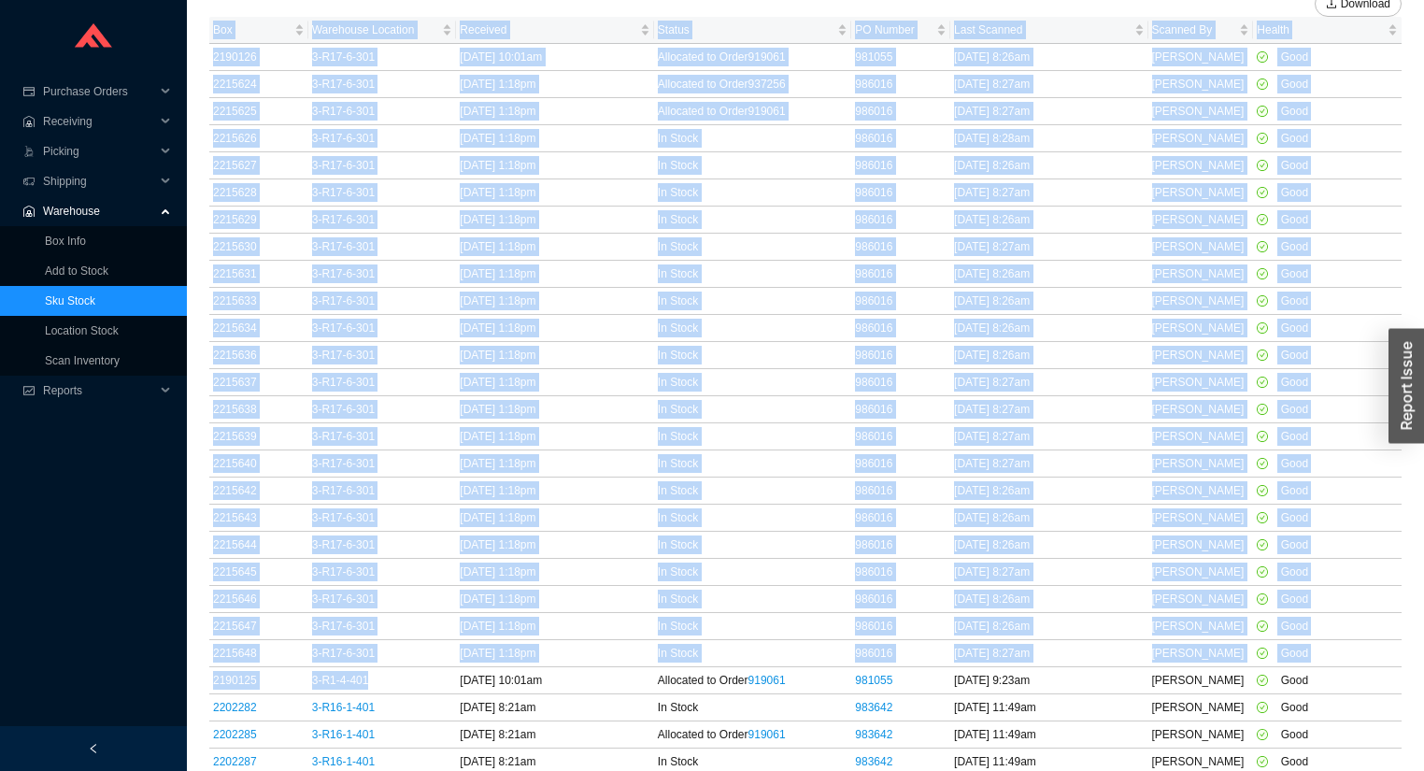
click at [202, 675] on section "Sku Stock Details AN Sku GRO 26043001 Load Sku GRO 26043001 Description NTEMPCO…" at bounding box center [805, 242] width 1237 height 1067
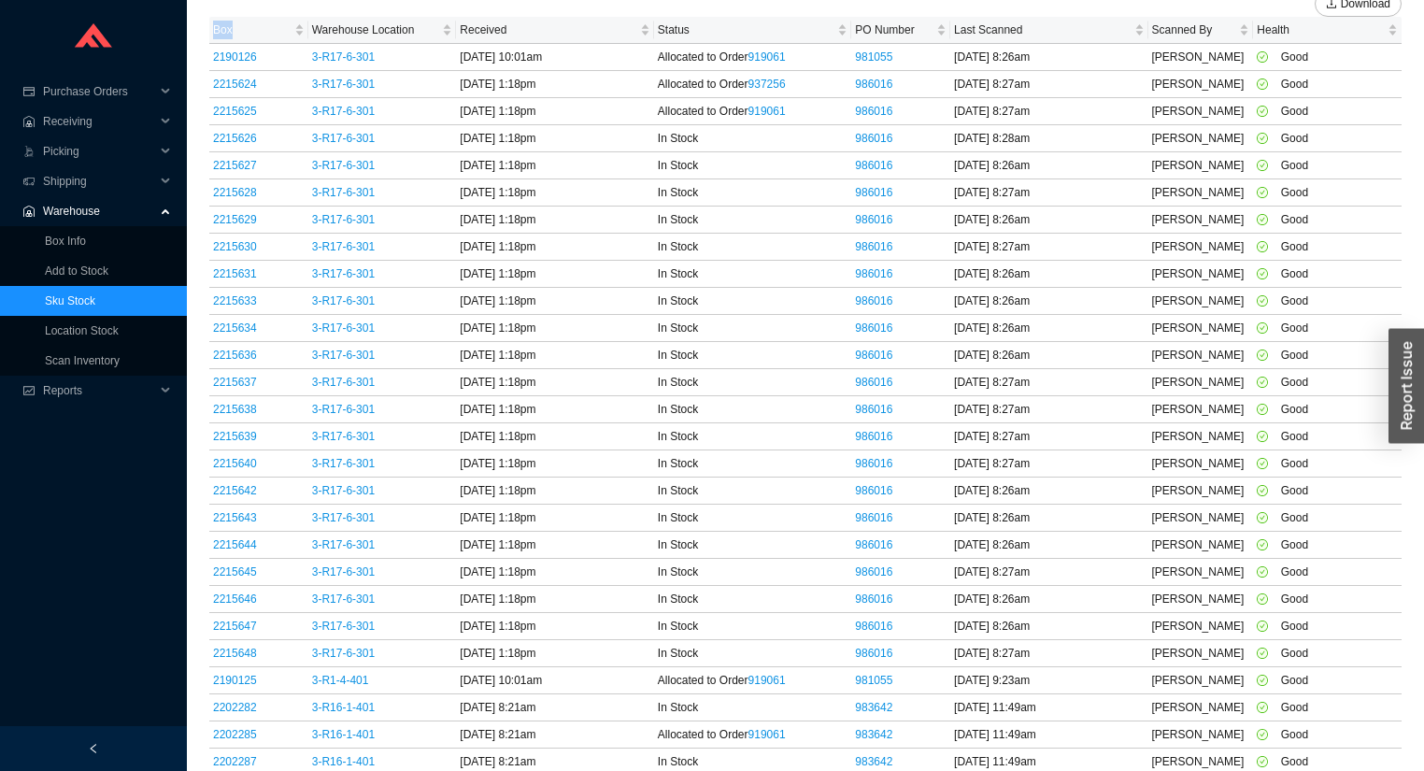
click at [202, 675] on section "Sku Stock Details AN Sku GRO 26043001 Load Sku GRO 26043001 Description NTEMPCO…" at bounding box center [805, 242] width 1237 height 1067
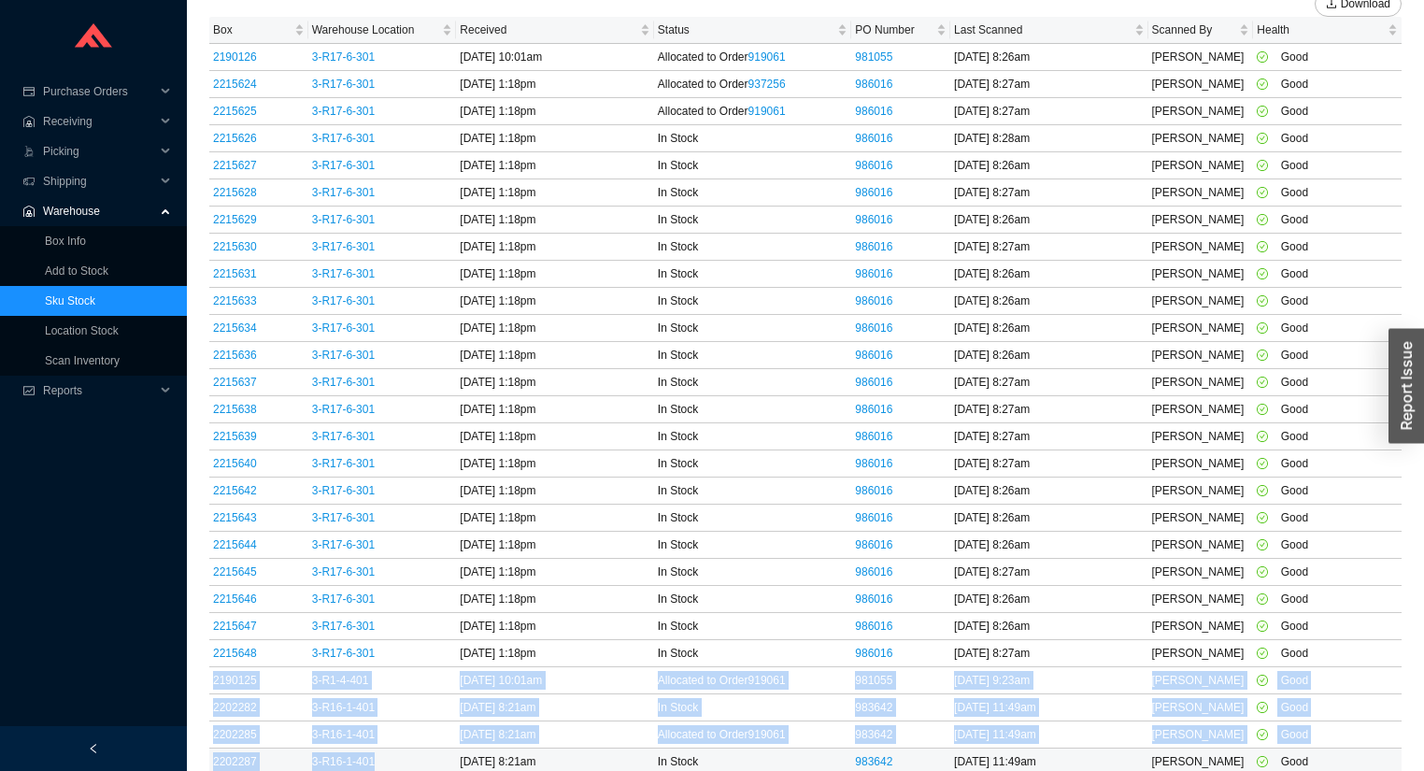
drag, startPoint x: 211, startPoint y: 671, endPoint x: 419, endPoint y: 755, distance: 223.8
click at [419, 755] on tbody "2190126 3-R17-6-301 7/14/25 10:01am Allocated to Order 919061 981055 9/30/25 8:…" at bounding box center [805, 409] width 1192 height 731
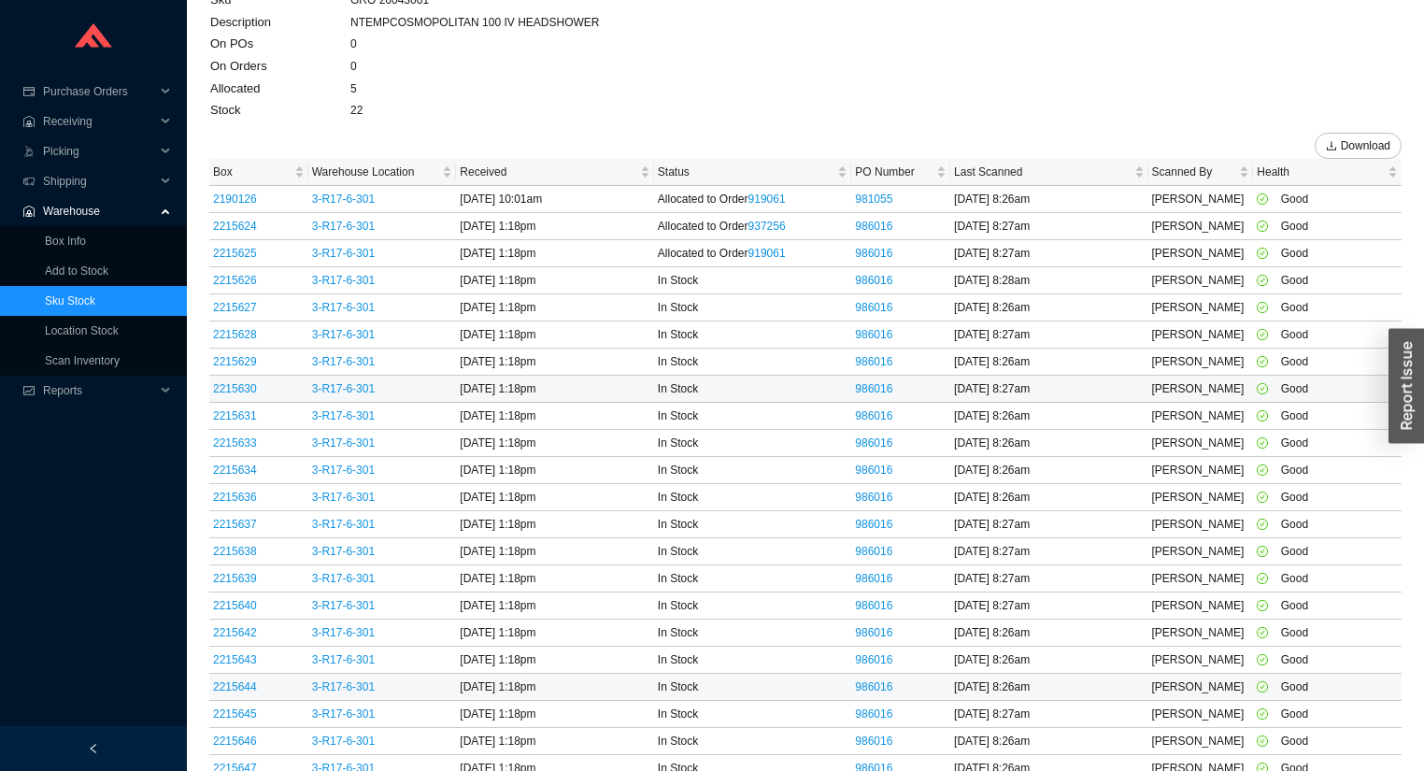
scroll to position [0, 0]
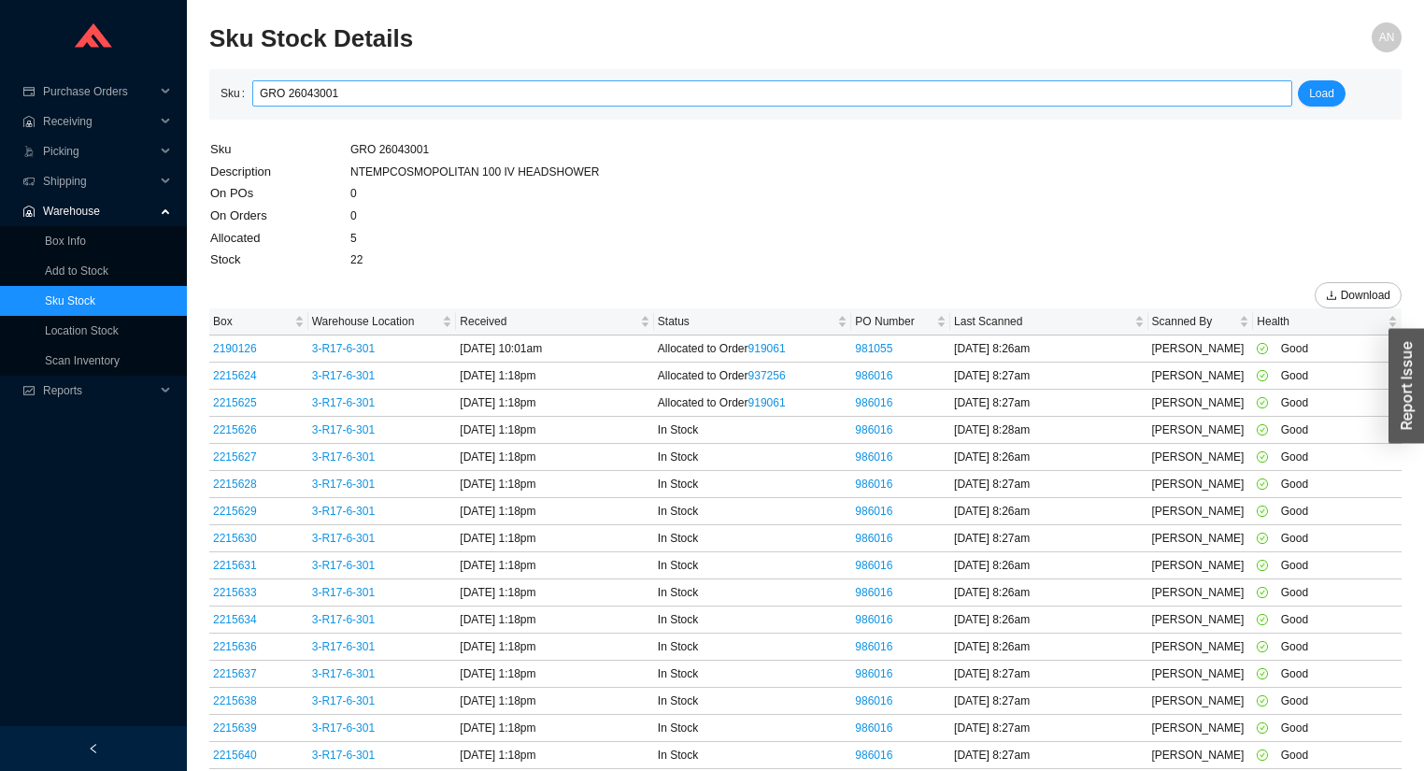
click at [358, 87] on input "GRO 26043001" at bounding box center [772, 93] width 1025 height 24
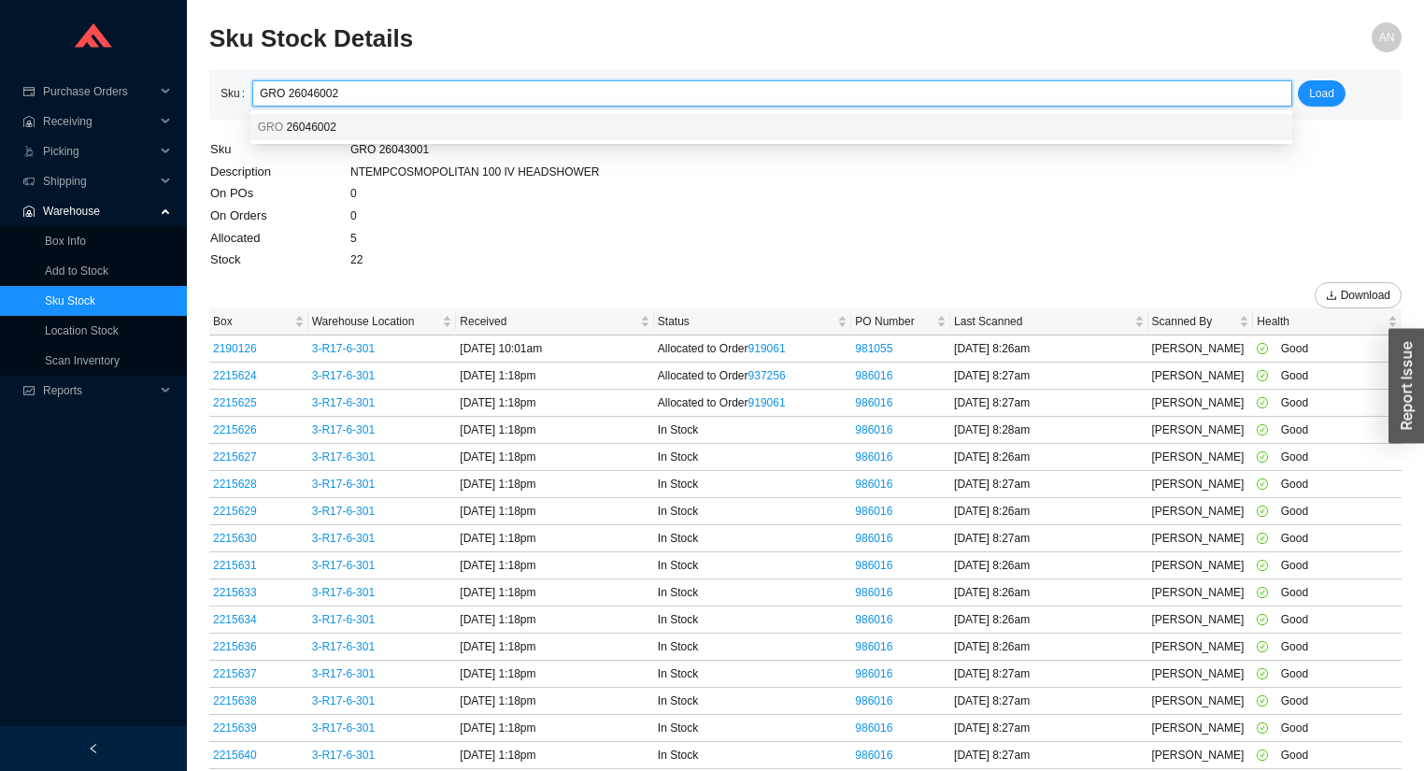
click at [327, 134] on div "GRO 26046002" at bounding box center [771, 127] width 1027 height 17
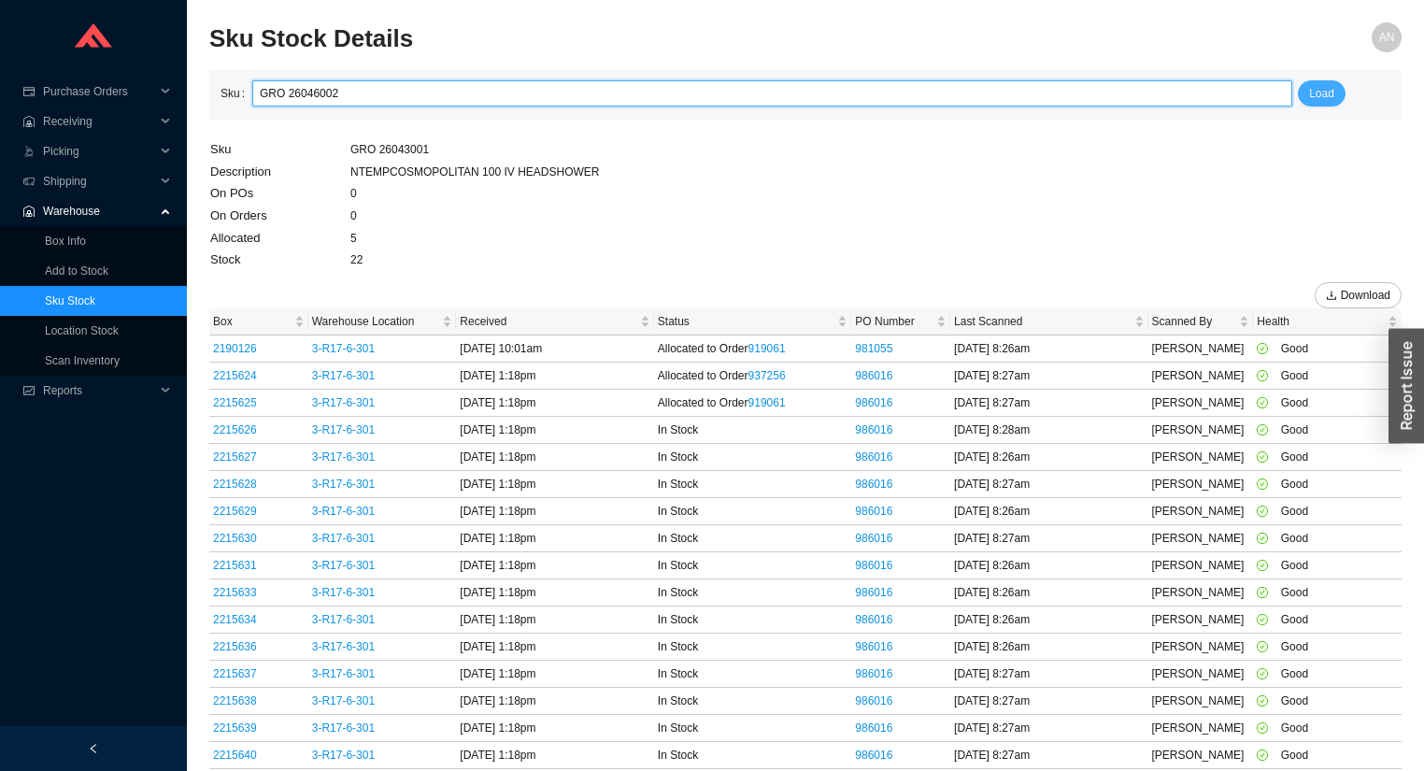
type input "GRO 26046002"
click at [1317, 93] on span "Load" at bounding box center [1321, 93] width 25 height 19
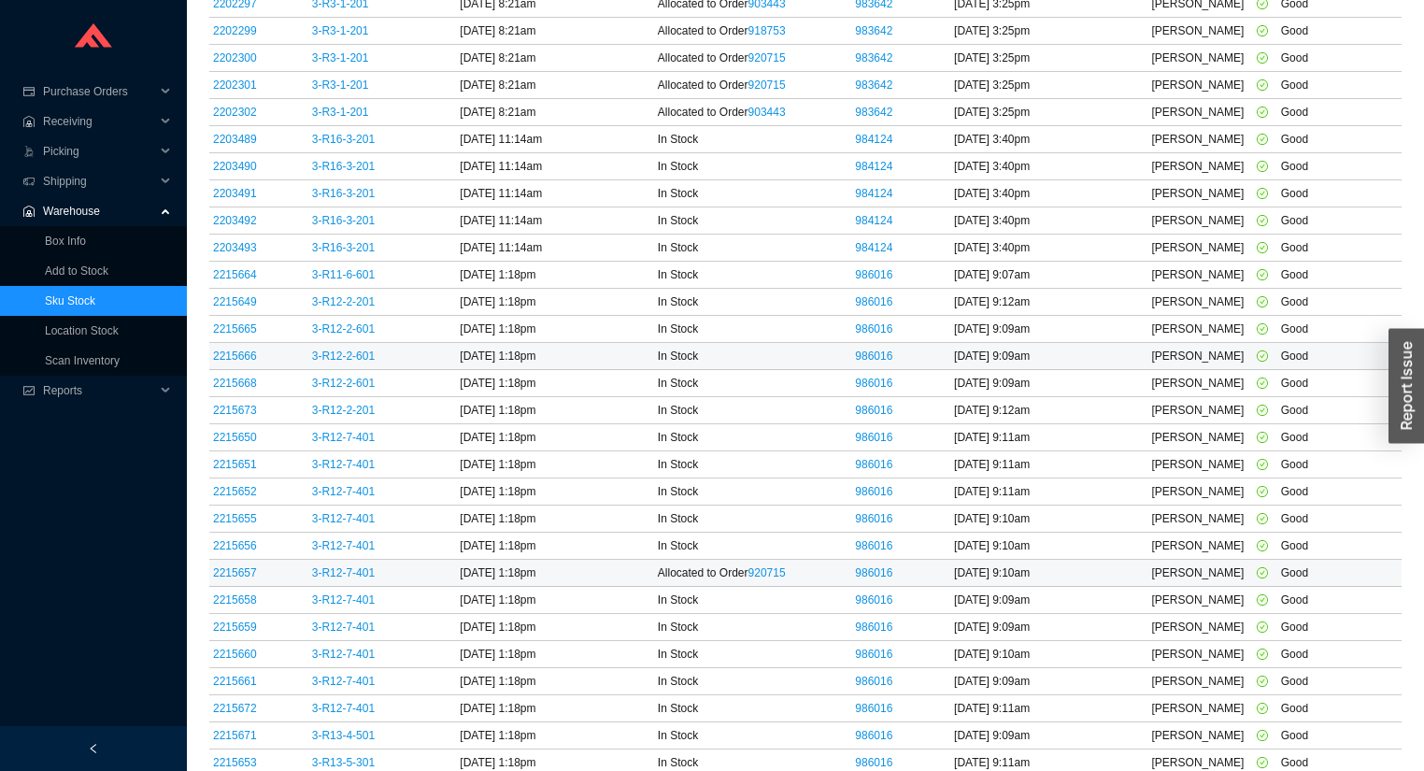
scroll to position [506, 0]
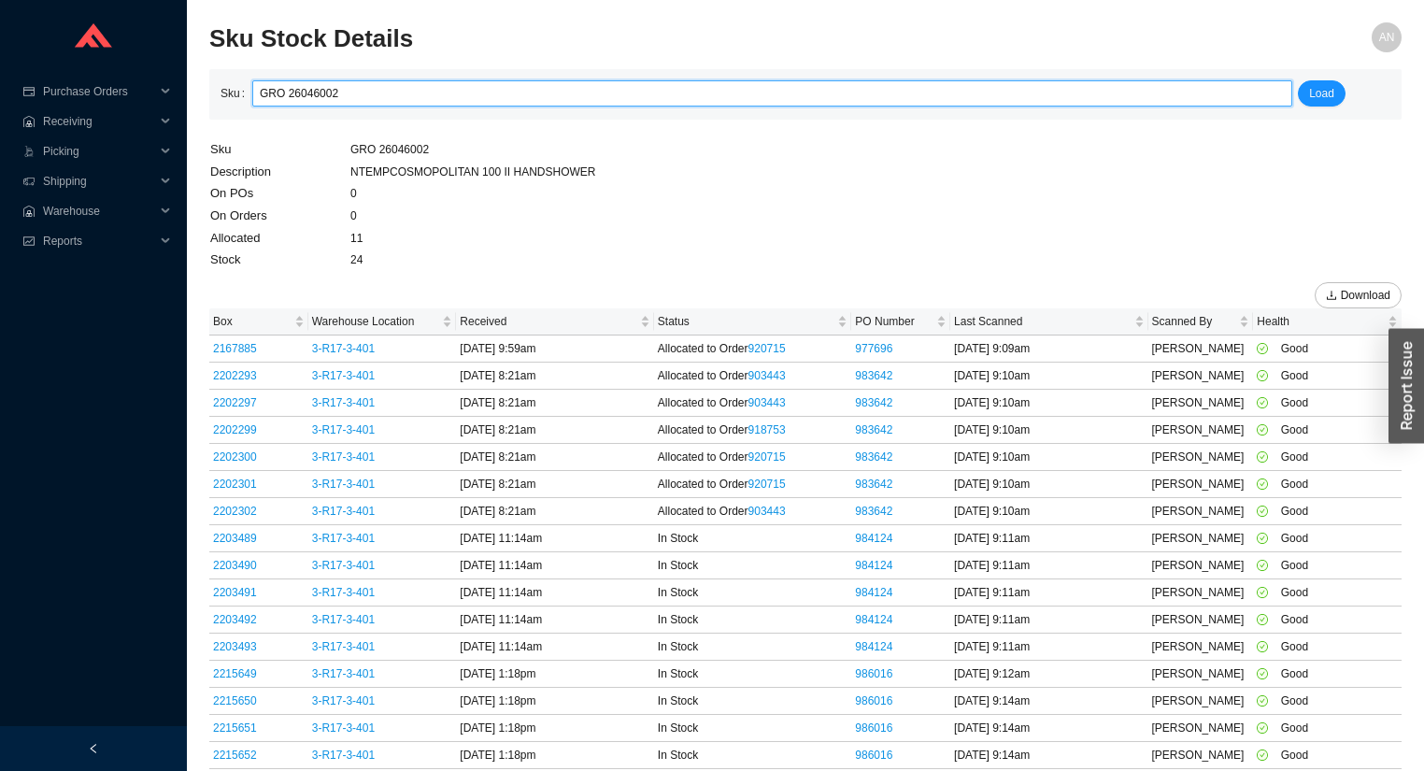
click at [346, 91] on input "GRO 26046002" at bounding box center [772, 93] width 1025 height 24
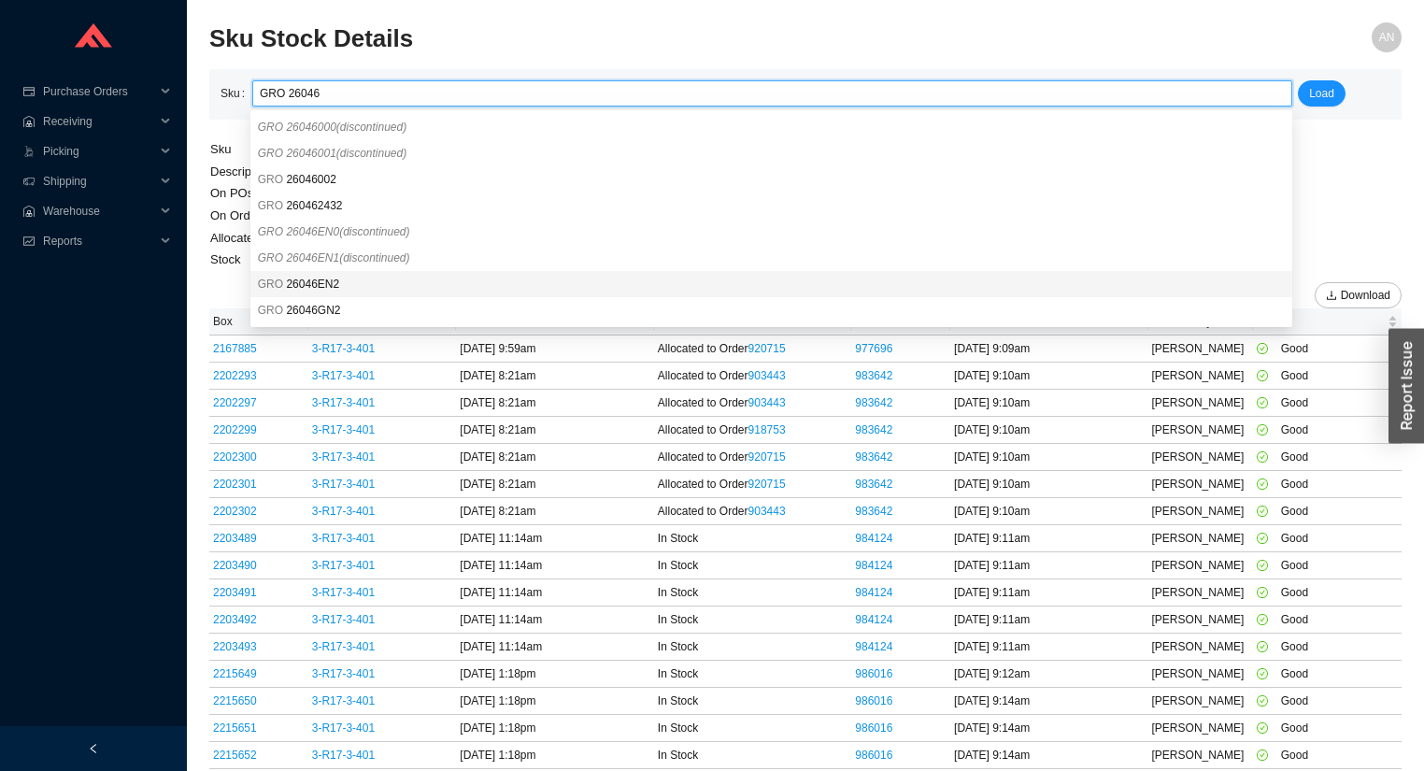
click at [326, 280] on span "26046EN2" at bounding box center [312, 283] width 53 height 13
click at [324, 310] on span "26046GN2" at bounding box center [313, 310] width 54 height 13
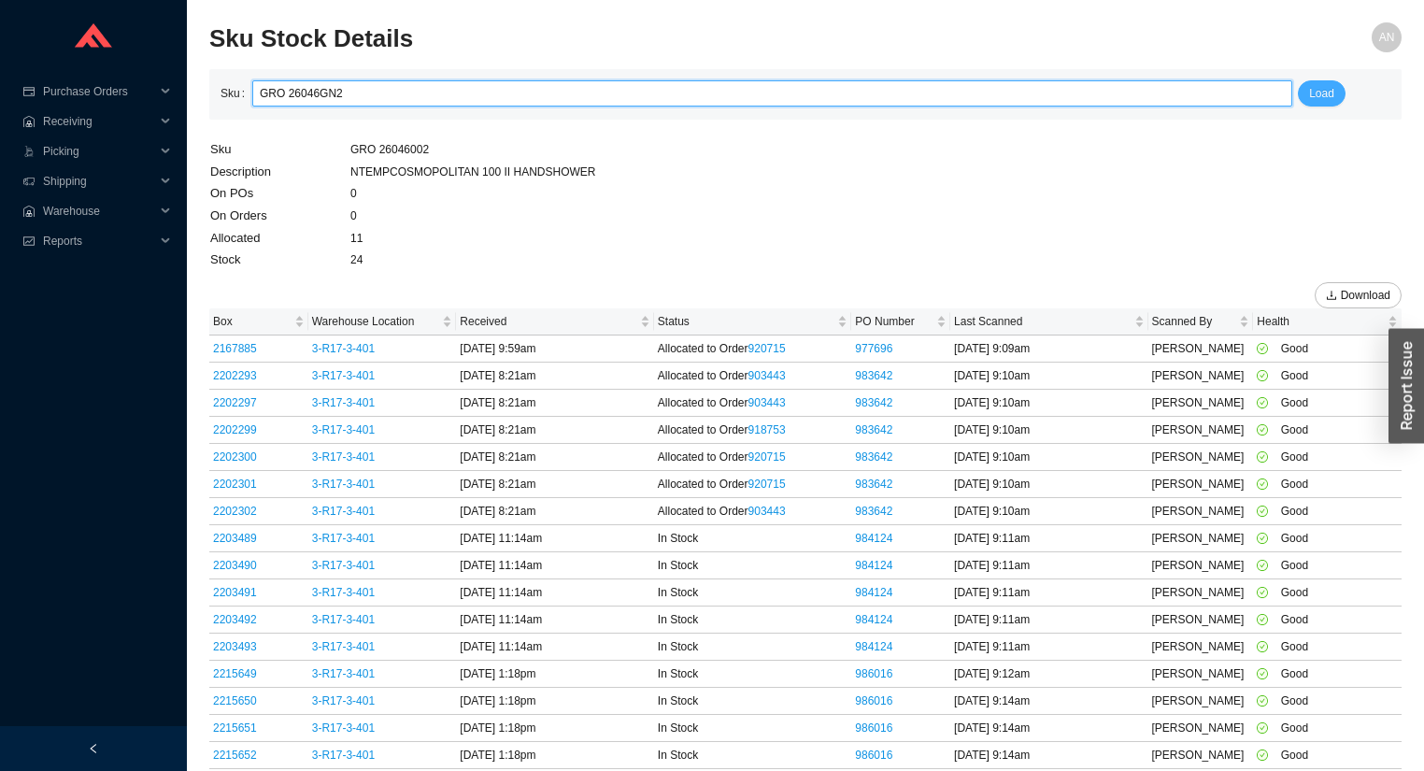
type input "GRO 26046GN2"
click at [1307, 87] on button "Load" at bounding box center [1322, 93] width 48 height 26
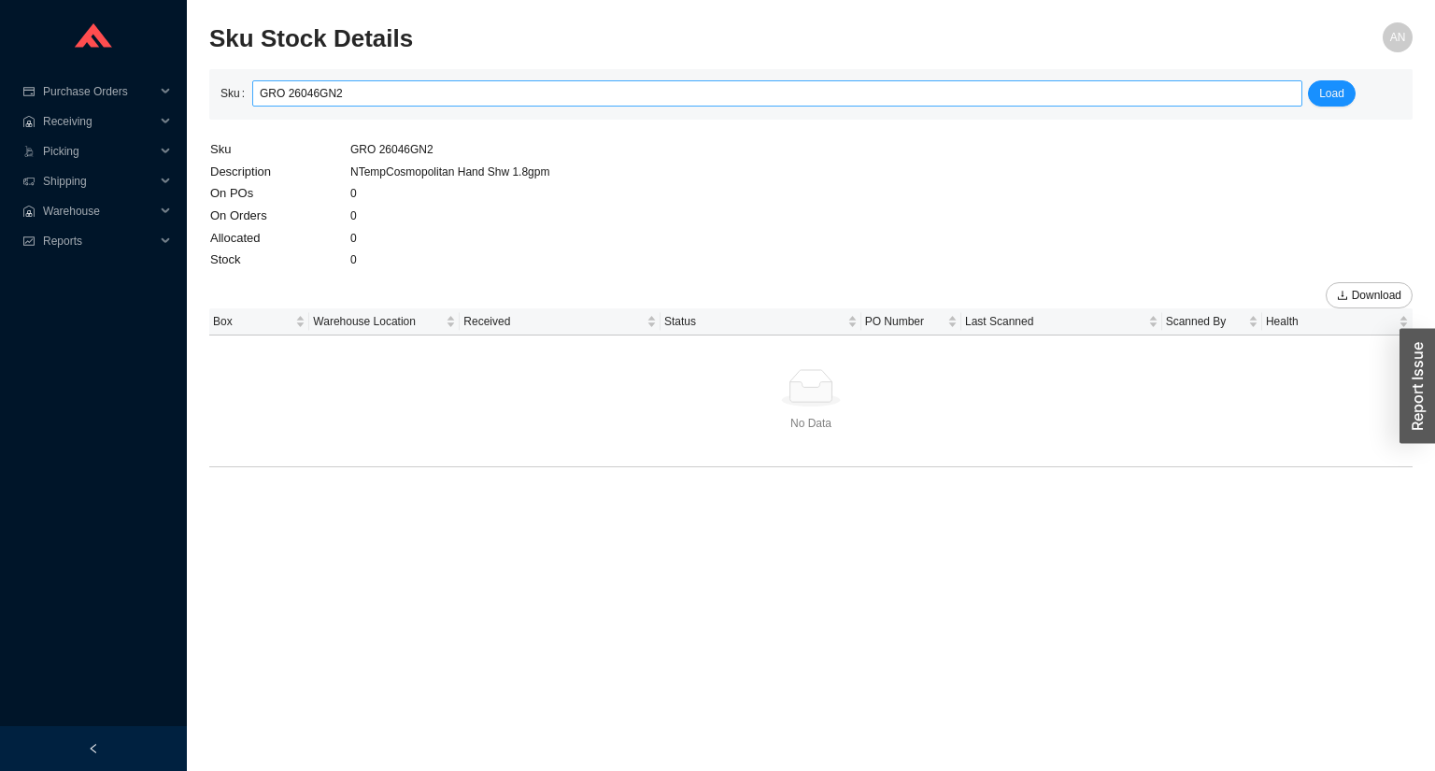
click at [341, 93] on input "GRO 26046GN2" at bounding box center [777, 93] width 1035 height 24
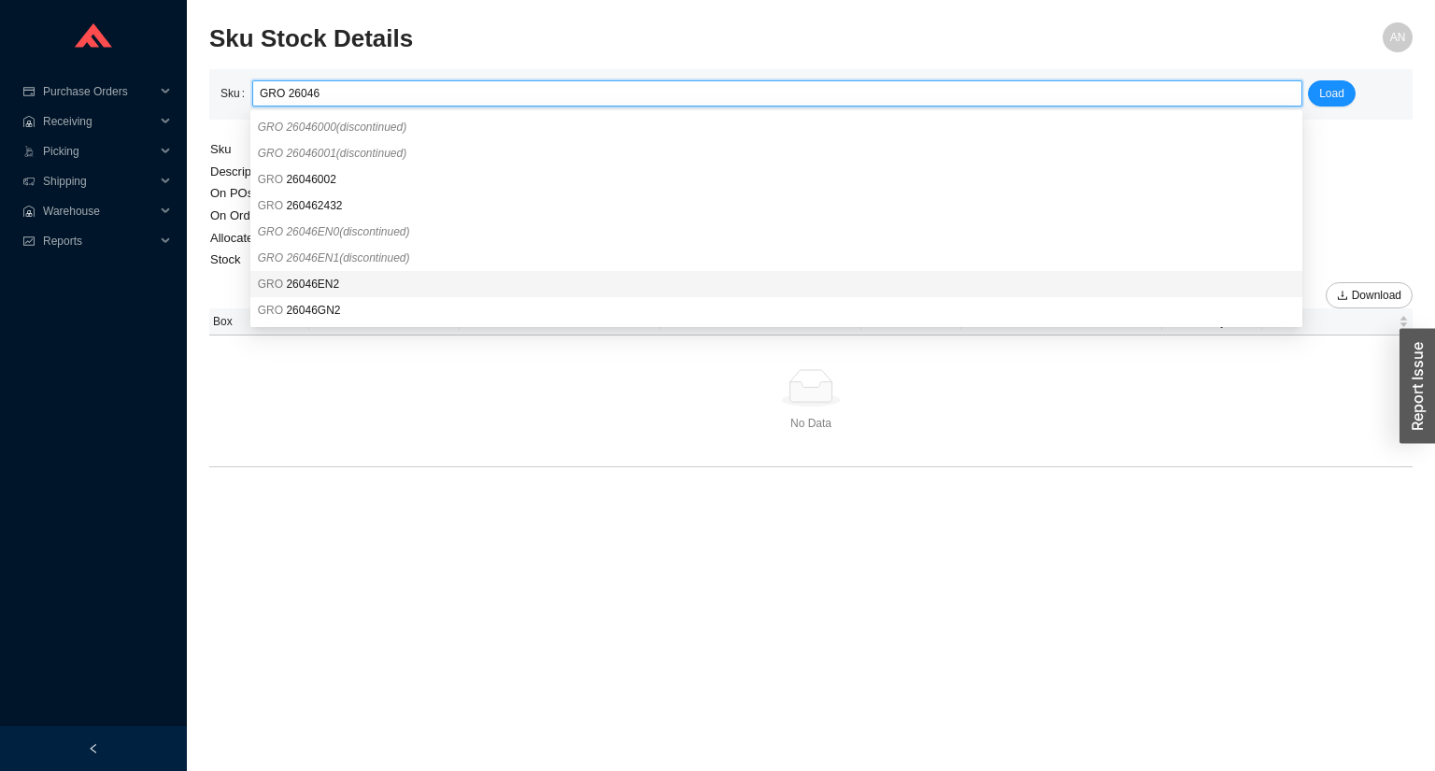
click at [319, 282] on span "26046EN2" at bounding box center [312, 283] width 53 height 13
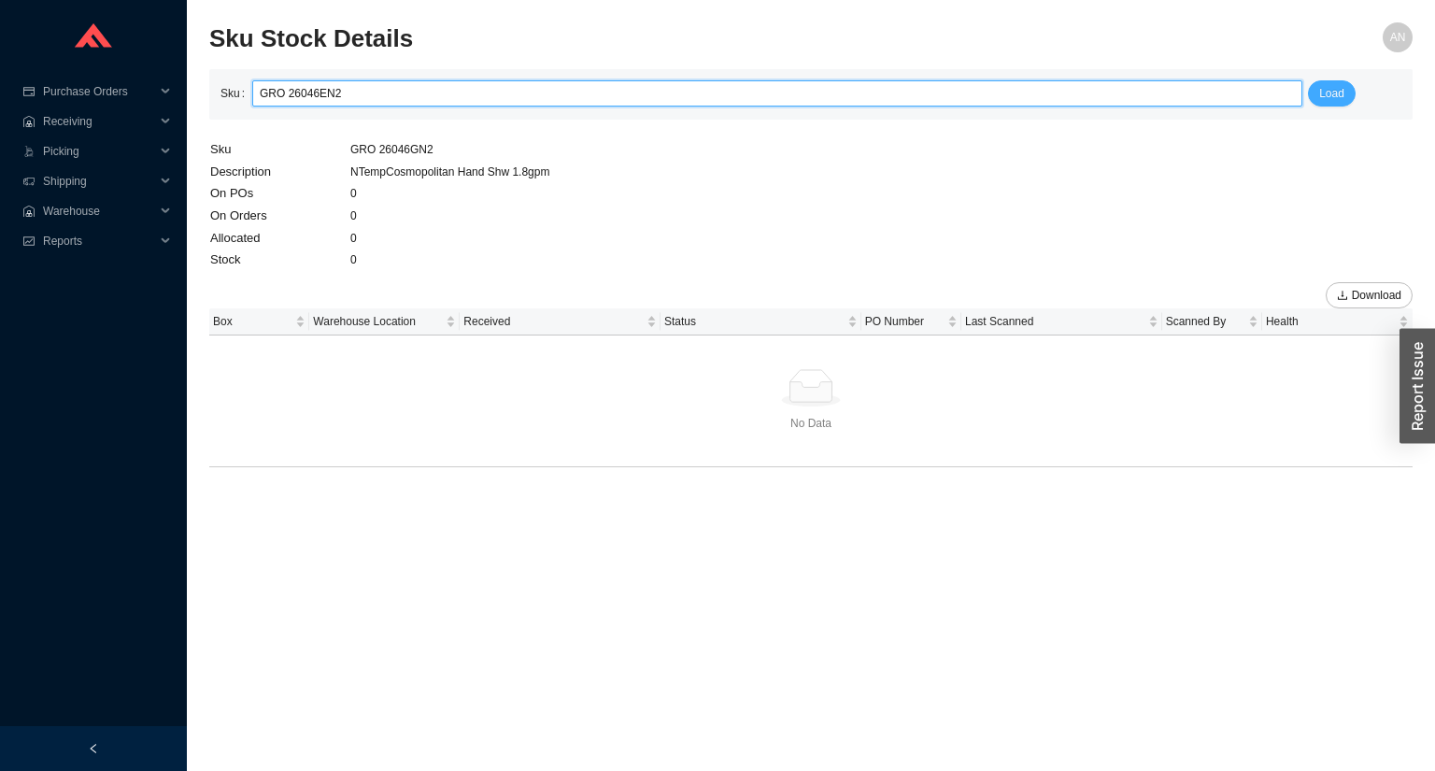
type input "GRO 26046EN2"
click at [1342, 95] on span "Load" at bounding box center [1331, 93] width 25 height 19
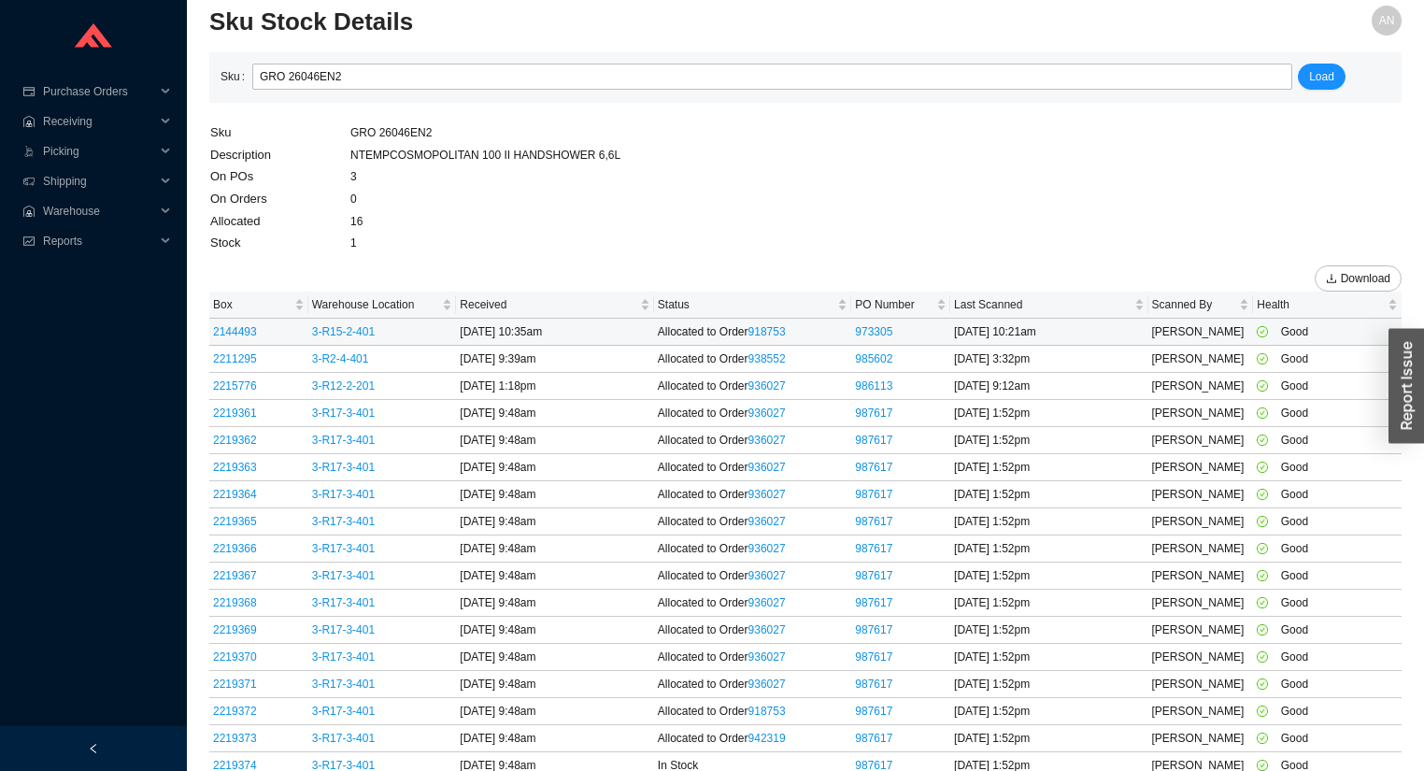
scroll to position [22, 0]
